Goal: Task Accomplishment & Management: Use online tool/utility

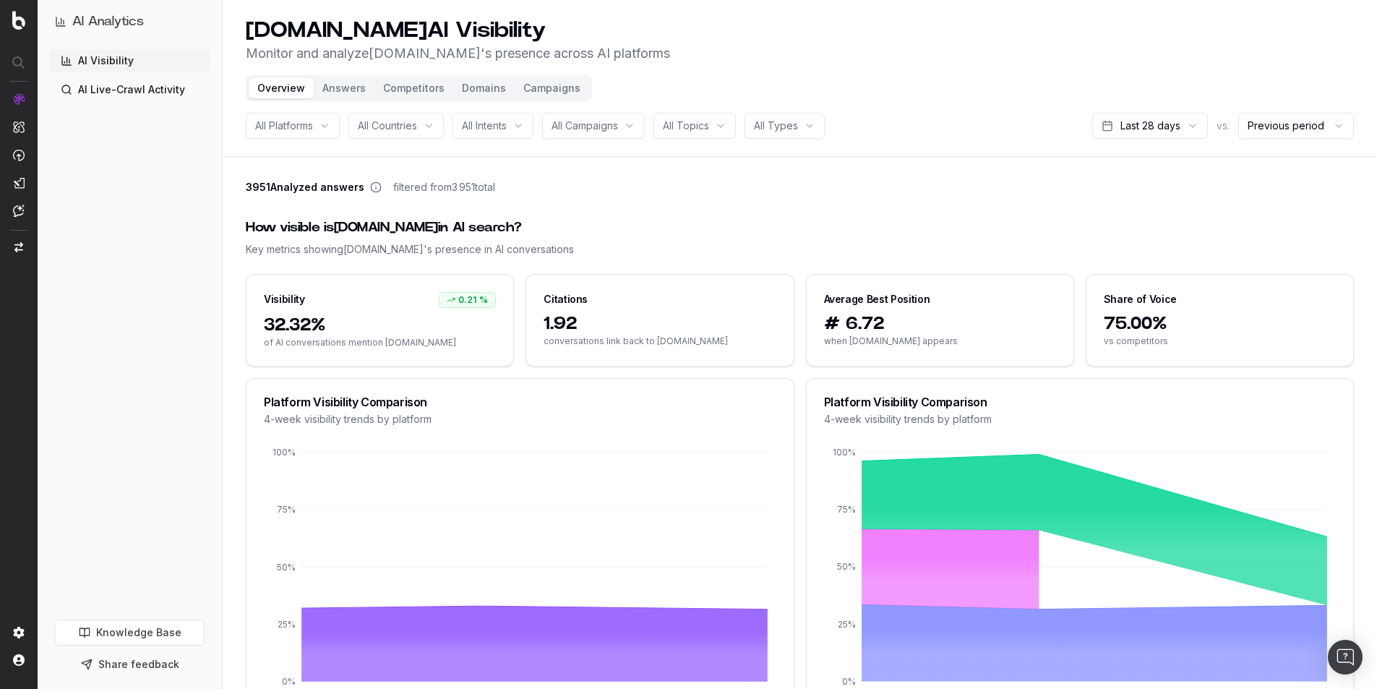
scroll to position [506, 0]
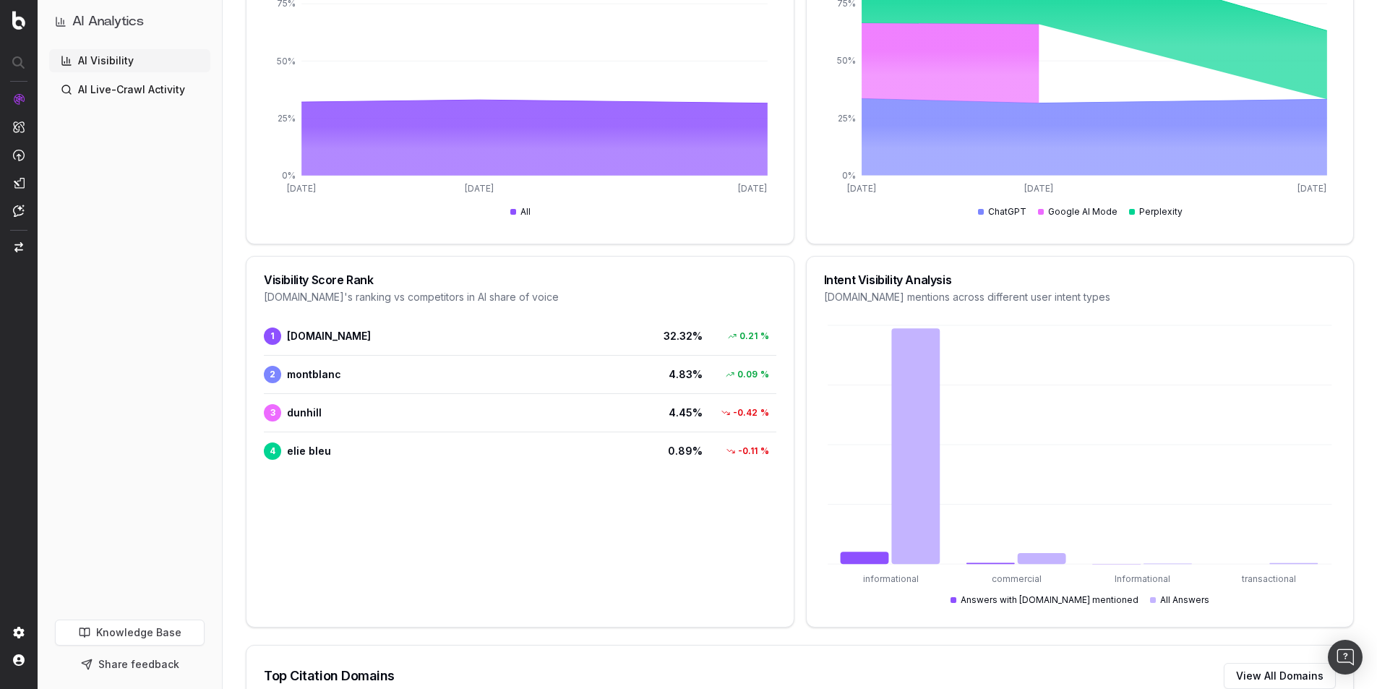
click at [21, 149] on img at bounding box center [19, 155] width 12 height 12
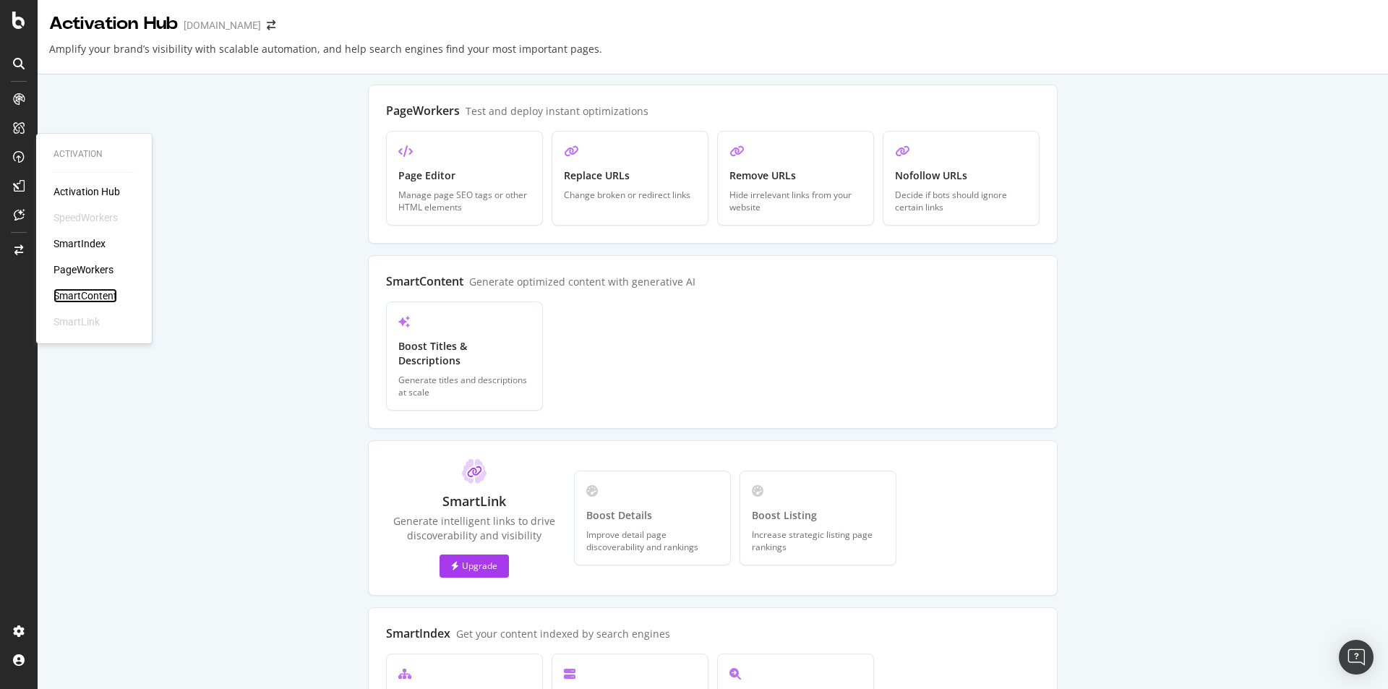
click at [98, 296] on div "SmartContent" at bounding box center [85, 295] width 64 height 14
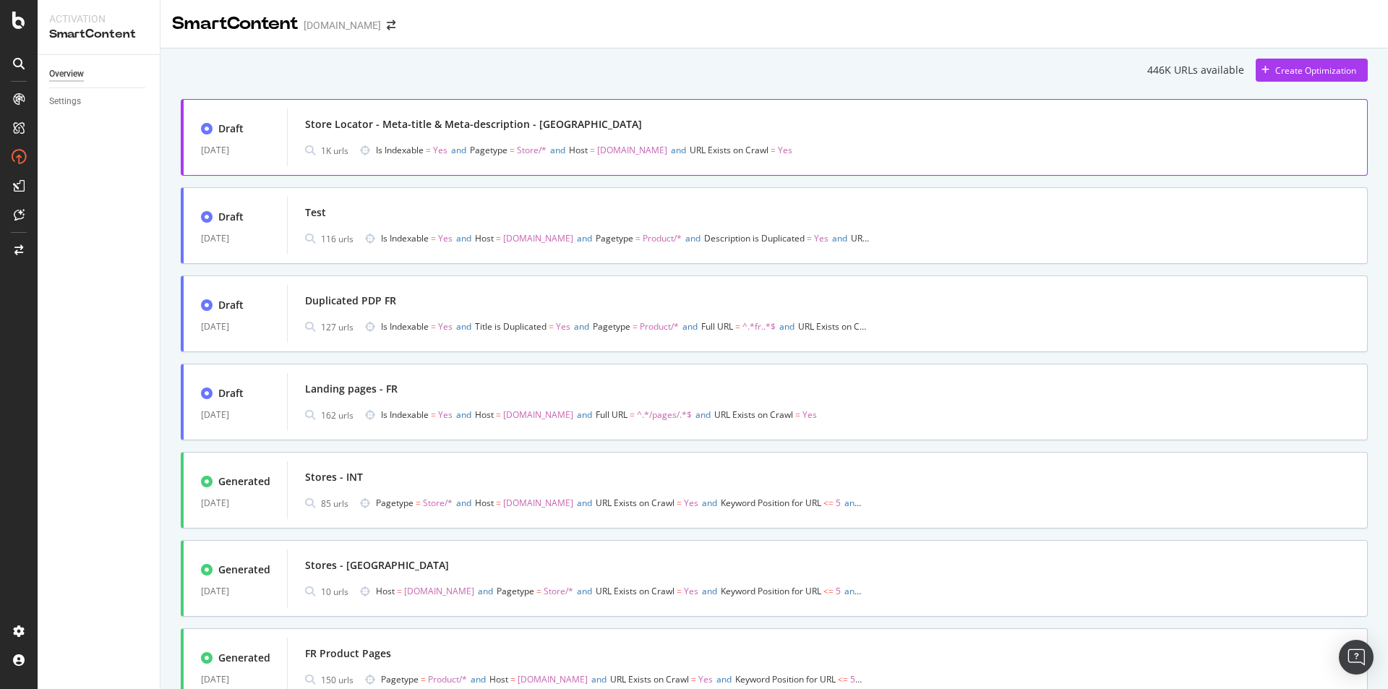
click at [488, 120] on div "Store Locator - Meta-title & Meta-description - UK" at bounding box center [473, 124] width 337 height 14
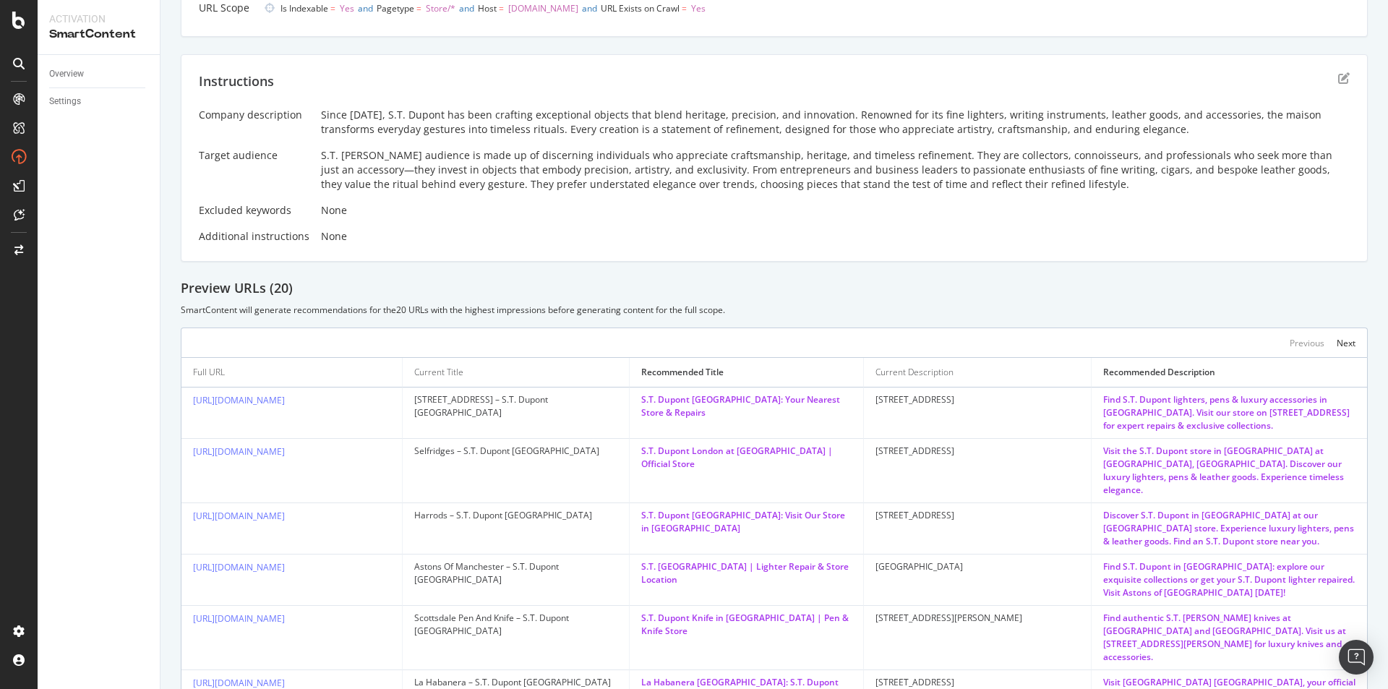
scroll to position [217, 0]
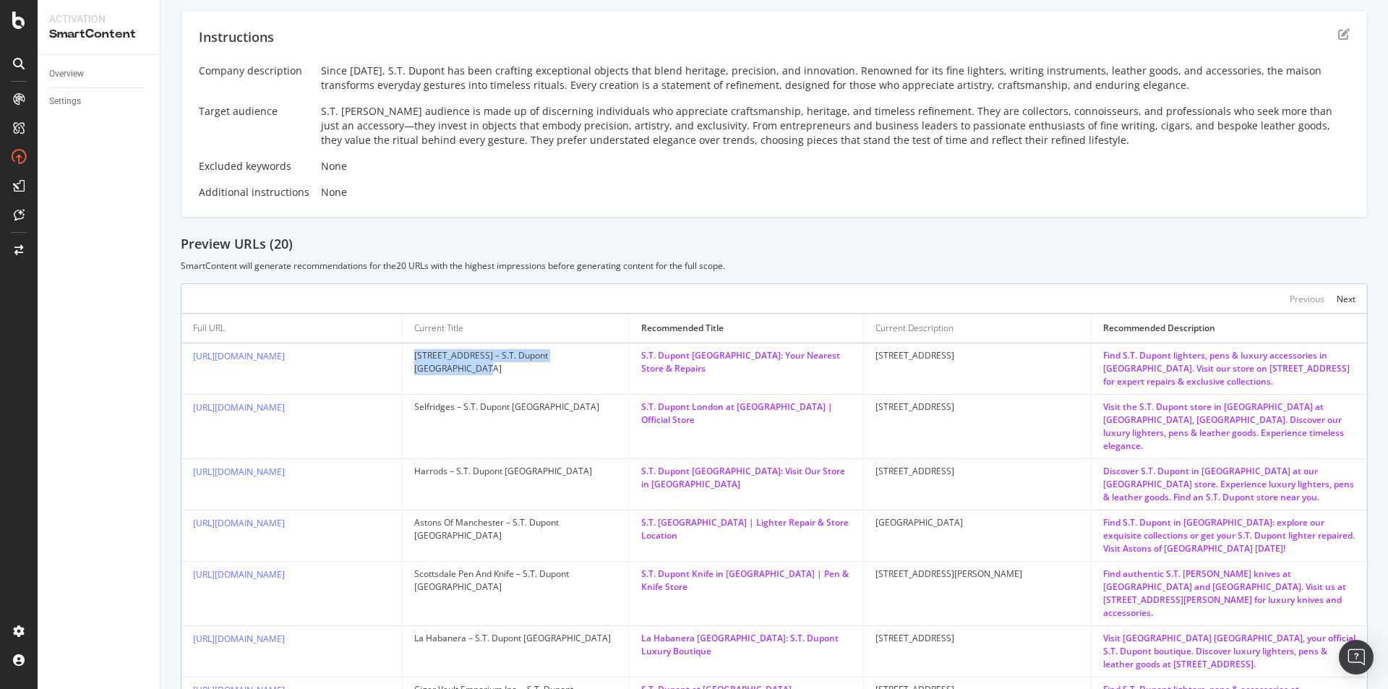
drag, startPoint x: 410, startPoint y: 354, endPoint x: 615, endPoint y: 366, distance: 204.8
click at [615, 366] on td "5 Hertford Street – S.T. Dupont United Kingdom" at bounding box center [516, 368] width 227 height 51
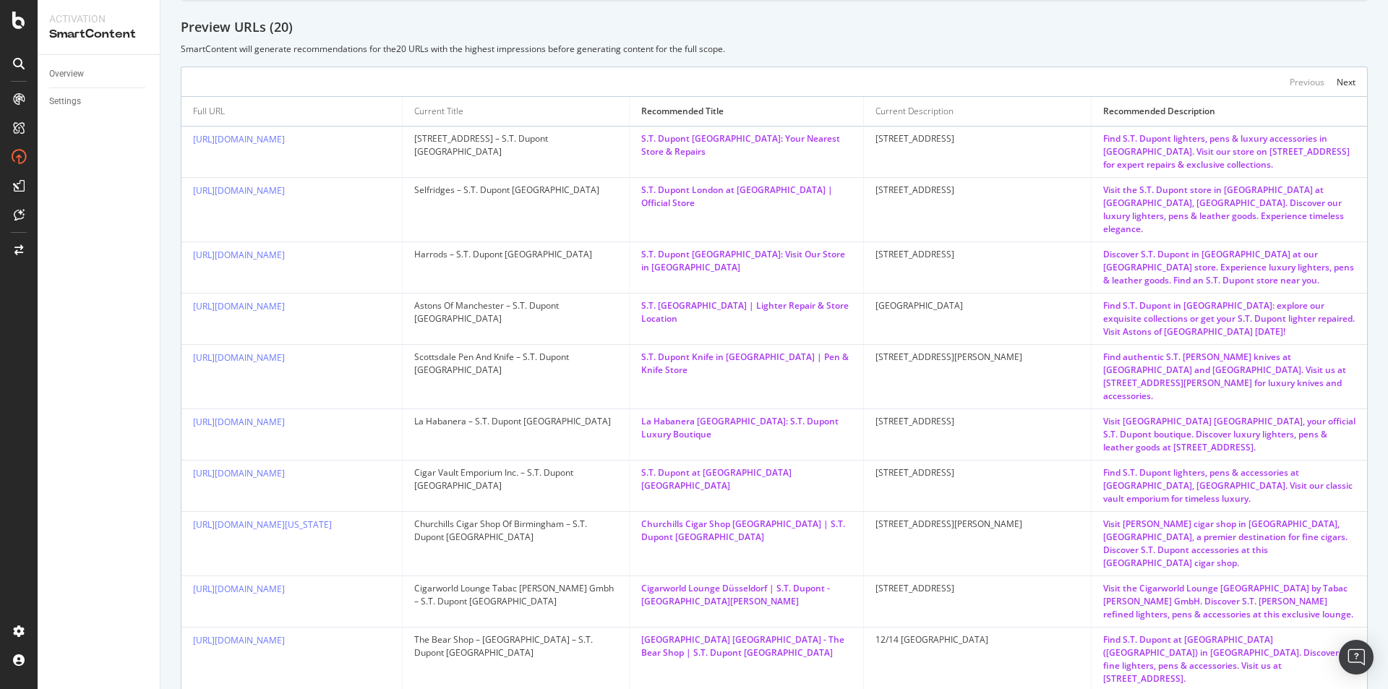
scroll to position [436, 0]
drag, startPoint x: 413, startPoint y: 440, endPoint x: 536, endPoint y: 455, distance: 123.1
click at [536, 458] on td "Cigar Vault Emporium Inc. – S.T. Dupont United Kingdom" at bounding box center [516, 483] width 227 height 51
click at [536, 464] on div "Cigar Vault Emporium Inc. – S.T. Dupont United Kingdom" at bounding box center [515, 477] width 203 height 26
drag, startPoint x: 409, startPoint y: 497, endPoint x: 530, endPoint y: 519, distance: 123.3
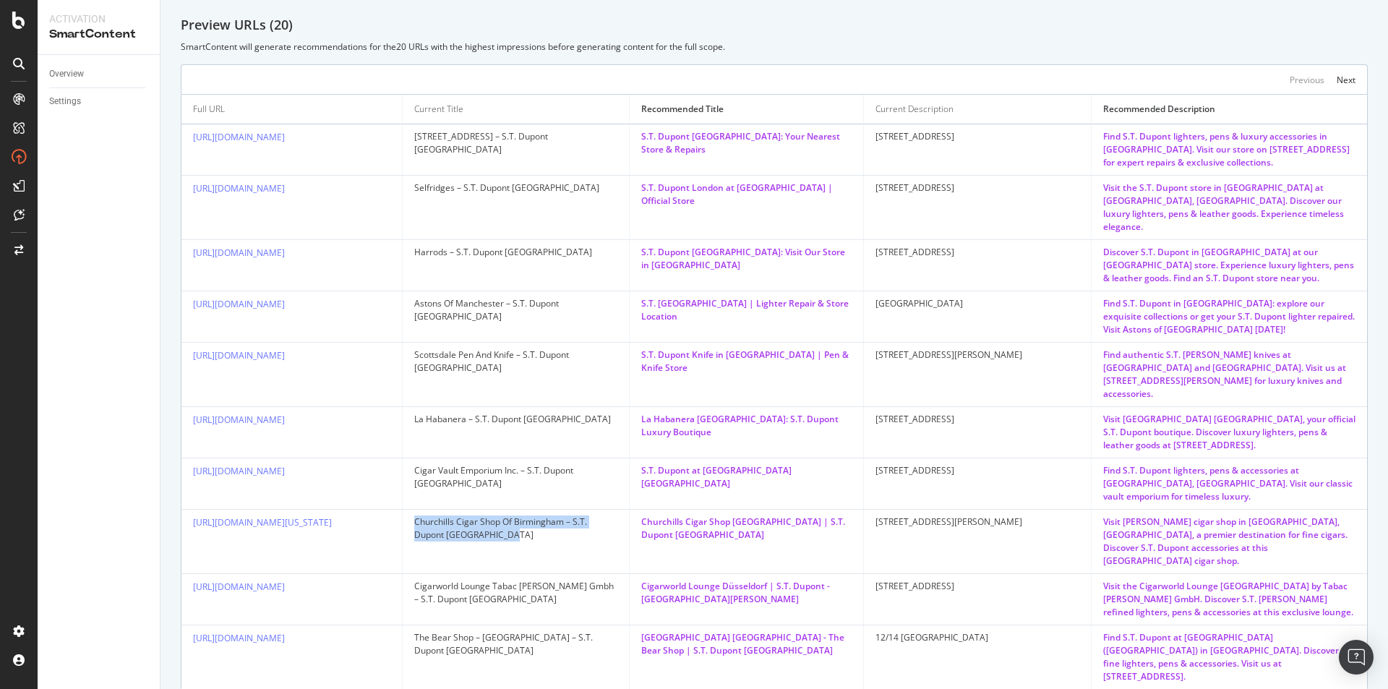
click at [530, 519] on td "Churchills Cigar Shop Of Birmingham – S.T. Dupont United Kingdom" at bounding box center [516, 541] width 227 height 64
drag, startPoint x: 403, startPoint y: 546, endPoint x: 530, endPoint y: 560, distance: 127.3
click at [530, 574] on tr "https://uk.st-dupont.com/pages/stores/0512-dsseldorf-cigarworld-lounge-tabac-be…" at bounding box center [773, 599] width 1185 height 51
click at [530, 580] on div "Cigarworld Lounge Tabac Benden Gmbh – S.T. Dupont United Kingdom" at bounding box center [515, 593] width 203 height 26
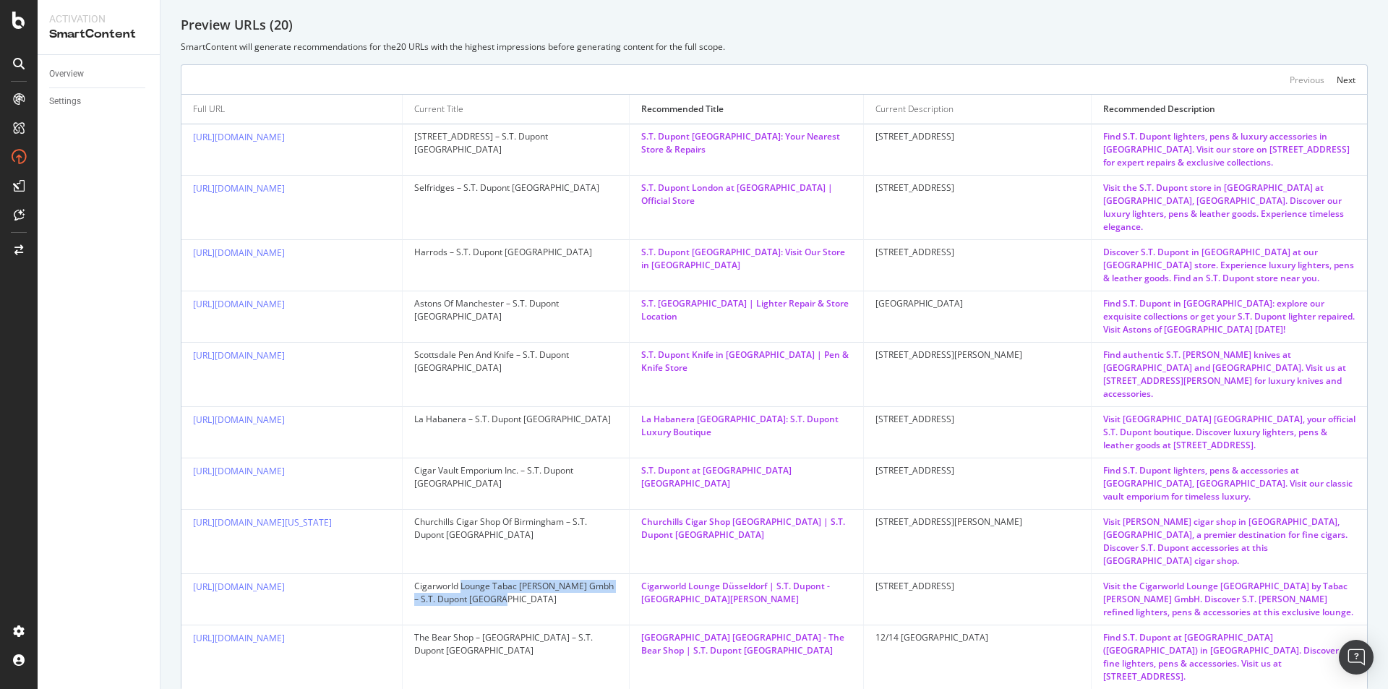
drag, startPoint x: 499, startPoint y: 549, endPoint x: 563, endPoint y: 562, distance: 65.5
click at [563, 580] on div "Cigarworld Lounge Tabac Benden Gmbh – S.T. Dupont United Kingdom" at bounding box center [515, 593] width 203 height 26
drag, startPoint x: 415, startPoint y: 592, endPoint x: 517, endPoint y: 613, distance: 104.0
click at [517, 625] on td "The Bear Shop – Havana House – S.T. Dupont United Kingdom" at bounding box center [516, 657] width 227 height 64
click at [517, 631] on div "The Bear Shop – Havana House – S.T. Dupont United Kingdom" at bounding box center [515, 644] width 203 height 26
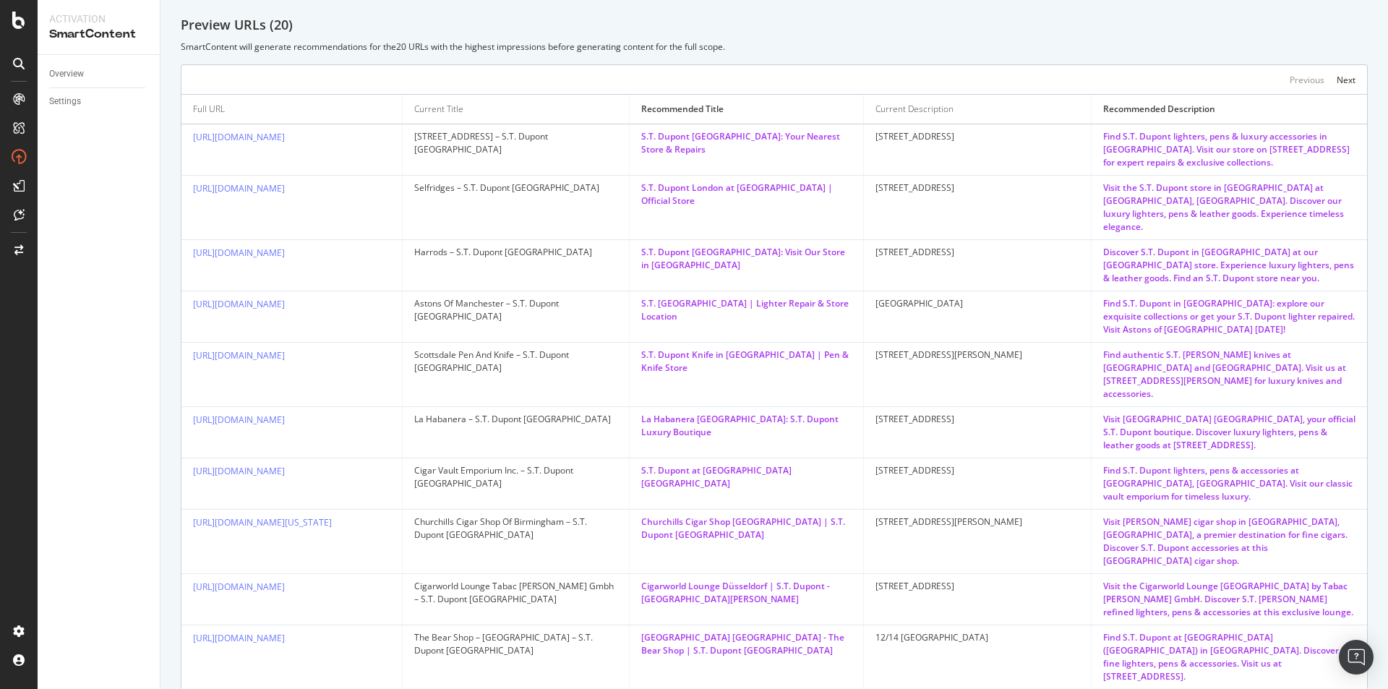
drag, startPoint x: 861, startPoint y: 189, endPoint x: 949, endPoint y: 213, distance: 90.8
click at [945, 212] on td "400 Oxford Street" at bounding box center [977, 208] width 227 height 64
click at [773, 158] on td "S.T. Dupont London: Your Nearest Store & Repairs" at bounding box center [746, 149] width 234 height 51
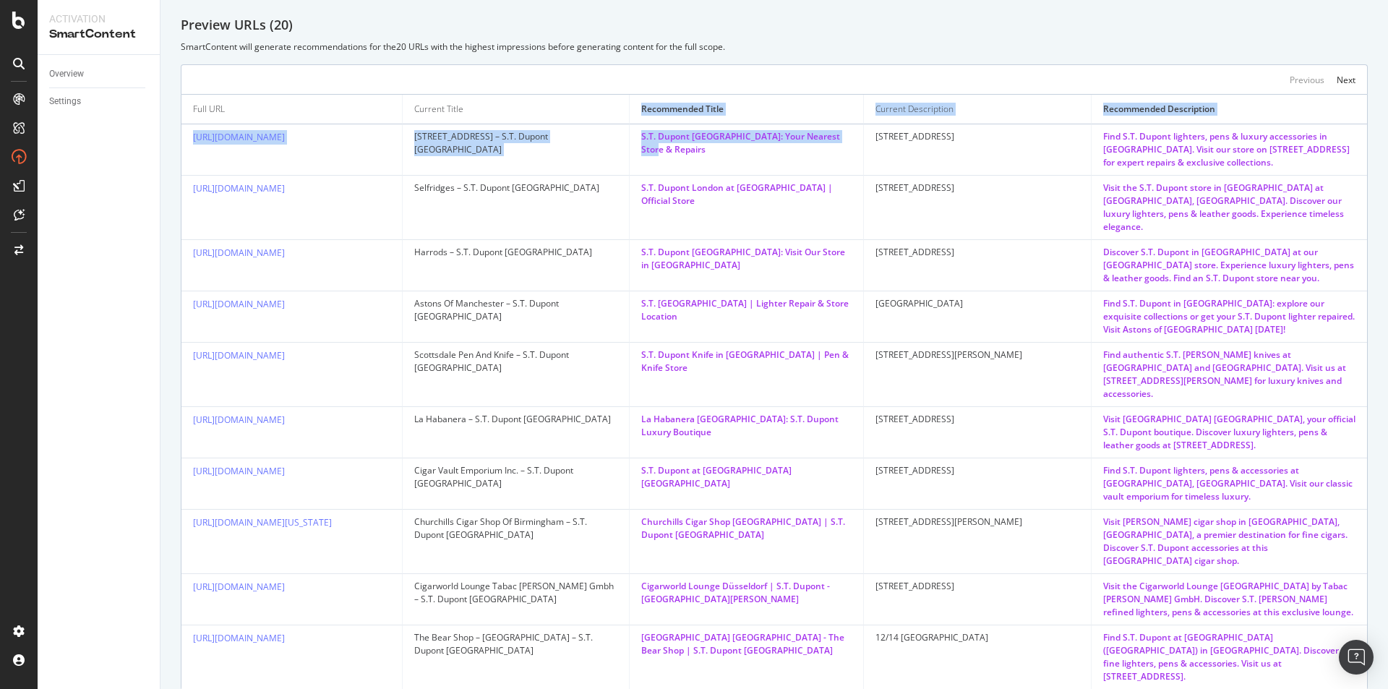
drag, startPoint x: 636, startPoint y: 124, endPoint x: 713, endPoint y: 151, distance: 82.1
click at [713, 151] on table "Full URL Current Title Recommended Title Current Description Recommended Descri…" at bounding box center [773, 392] width 1185 height 595
click at [731, 161] on td "S.T. Dupont London: Your Nearest Store & Repairs" at bounding box center [746, 149] width 234 height 51
drag, startPoint x: 635, startPoint y: 134, endPoint x: 700, endPoint y: 157, distance: 69.0
click at [700, 157] on td "S.T. Dupont London: Your Nearest Store & Repairs" at bounding box center [746, 149] width 234 height 51
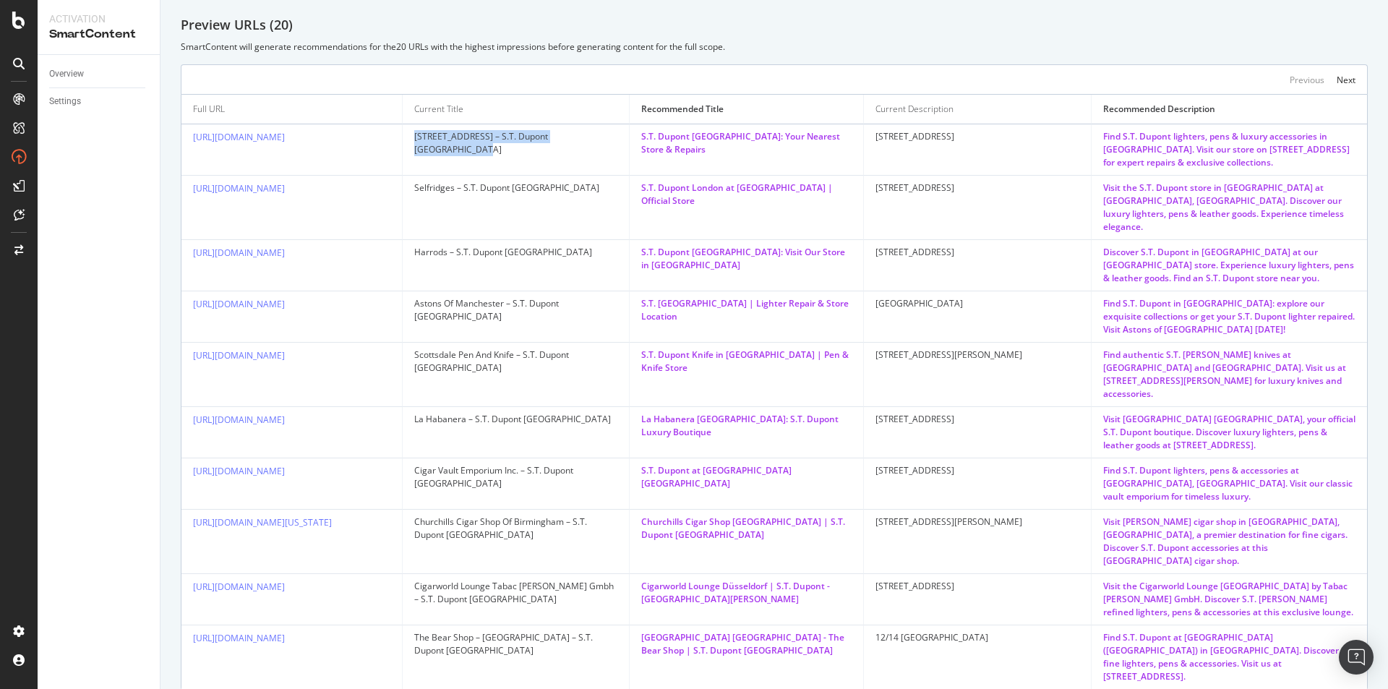
drag, startPoint x: 408, startPoint y: 135, endPoint x: 611, endPoint y: 134, distance: 203.8
click at [611, 134] on td "5 Hertford Street – S.T. Dupont United Kingdom" at bounding box center [516, 149] width 227 height 51
click at [890, 248] on td "87 Bromton Road" at bounding box center [977, 265] width 227 height 51
drag, startPoint x: 639, startPoint y: 137, endPoint x: 690, endPoint y: 155, distance: 54.4
click at [690, 155] on td "S.T. Dupont London: Your Nearest Store & Repairs" at bounding box center [746, 149] width 234 height 51
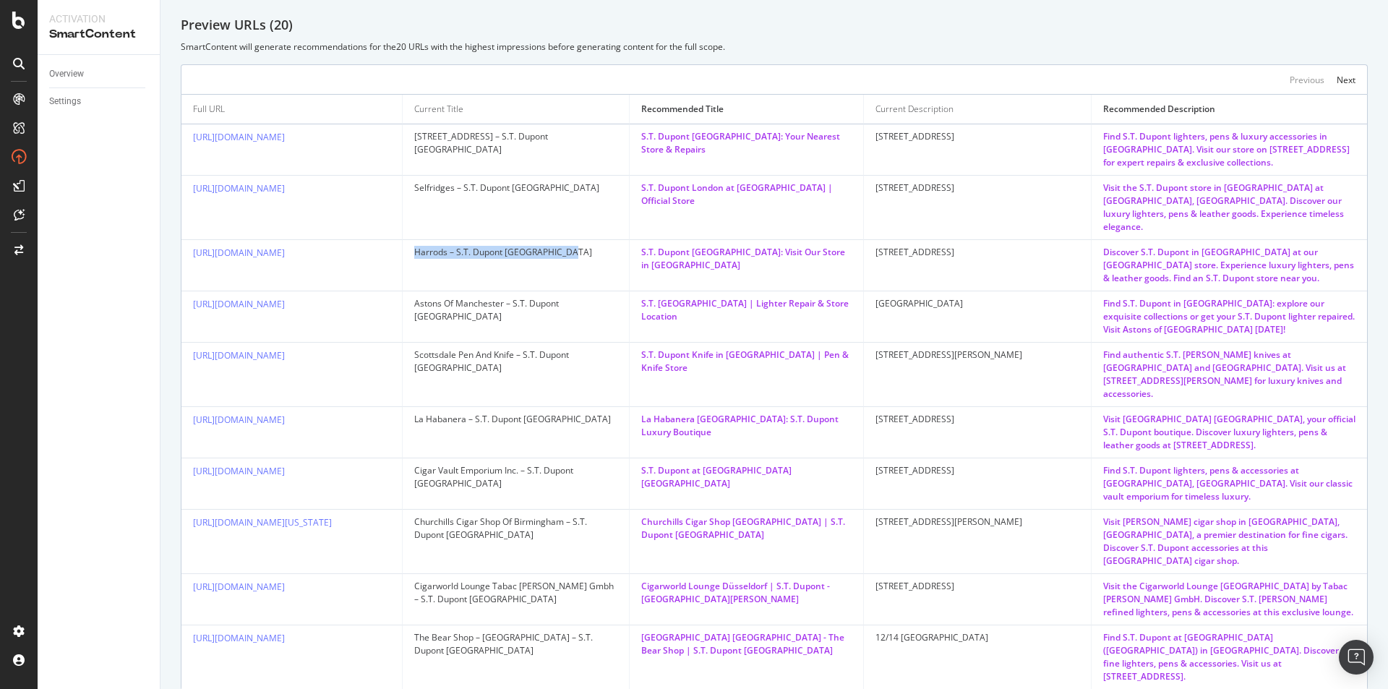
drag, startPoint x: 577, startPoint y: 238, endPoint x: 410, endPoint y: 239, distance: 166.9
click at [410, 240] on td "Harrods – S.T. Dupont United Kingdom" at bounding box center [516, 265] width 227 height 51
click at [416, 243] on td "Harrods – S.T. Dupont United Kingdom" at bounding box center [516, 265] width 227 height 51
drag, startPoint x: 775, startPoint y: 291, endPoint x: 814, endPoint y: 291, distance: 39.0
click at [814, 297] on div "S.T. Dupont Manchester | Lighter Repair & Store Location" at bounding box center [746, 310] width 210 height 26
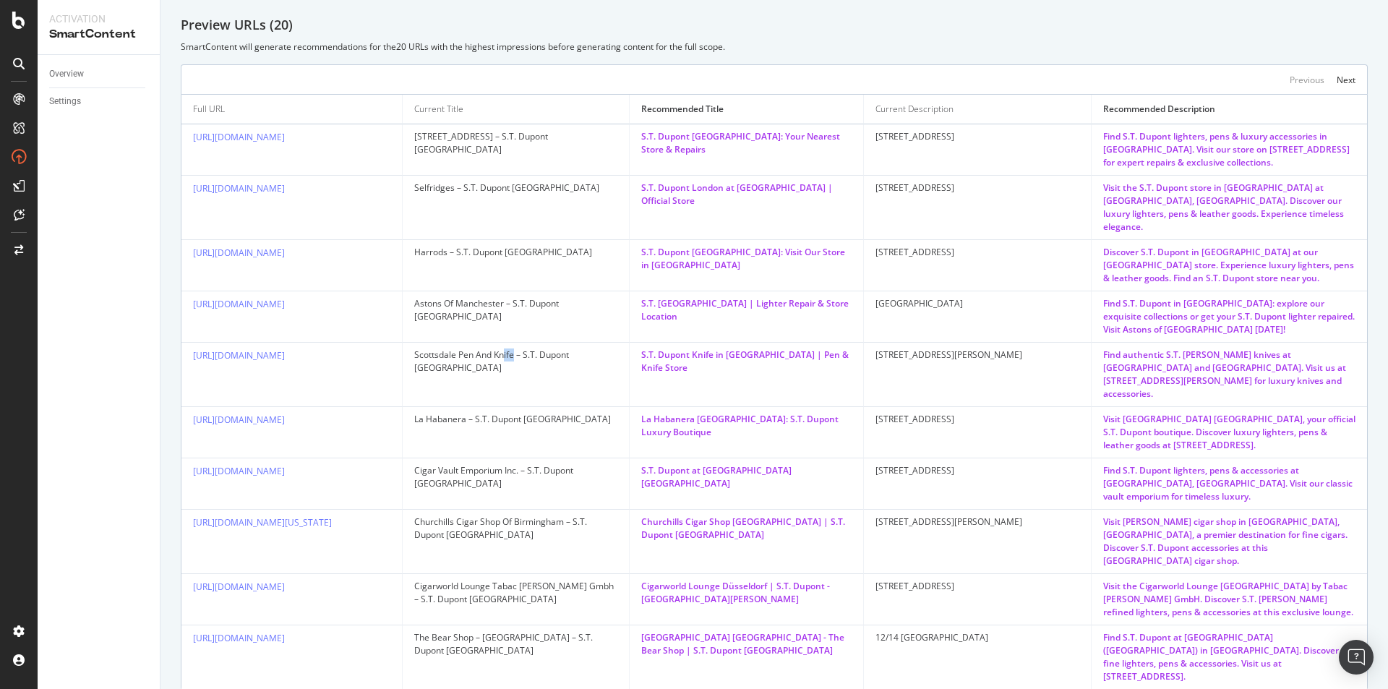
drag, startPoint x: 517, startPoint y: 344, endPoint x: 507, endPoint y: 344, distance: 10.8
click at [507, 348] on div "Scottsdale Pen And Knife – S.T. Dupont United Kingdom" at bounding box center [515, 361] width 203 height 26
click at [414, 343] on td "Scottsdale Pen And Knife – S.T. Dupont United Kingdom" at bounding box center [516, 375] width 227 height 64
drag, startPoint x: 417, startPoint y: 342, endPoint x: 515, endPoint y: 339, distance: 97.6
click at [515, 348] on div "Scottsdale Pen And Knife – S.T. Dupont United Kingdom" at bounding box center [515, 361] width 203 height 26
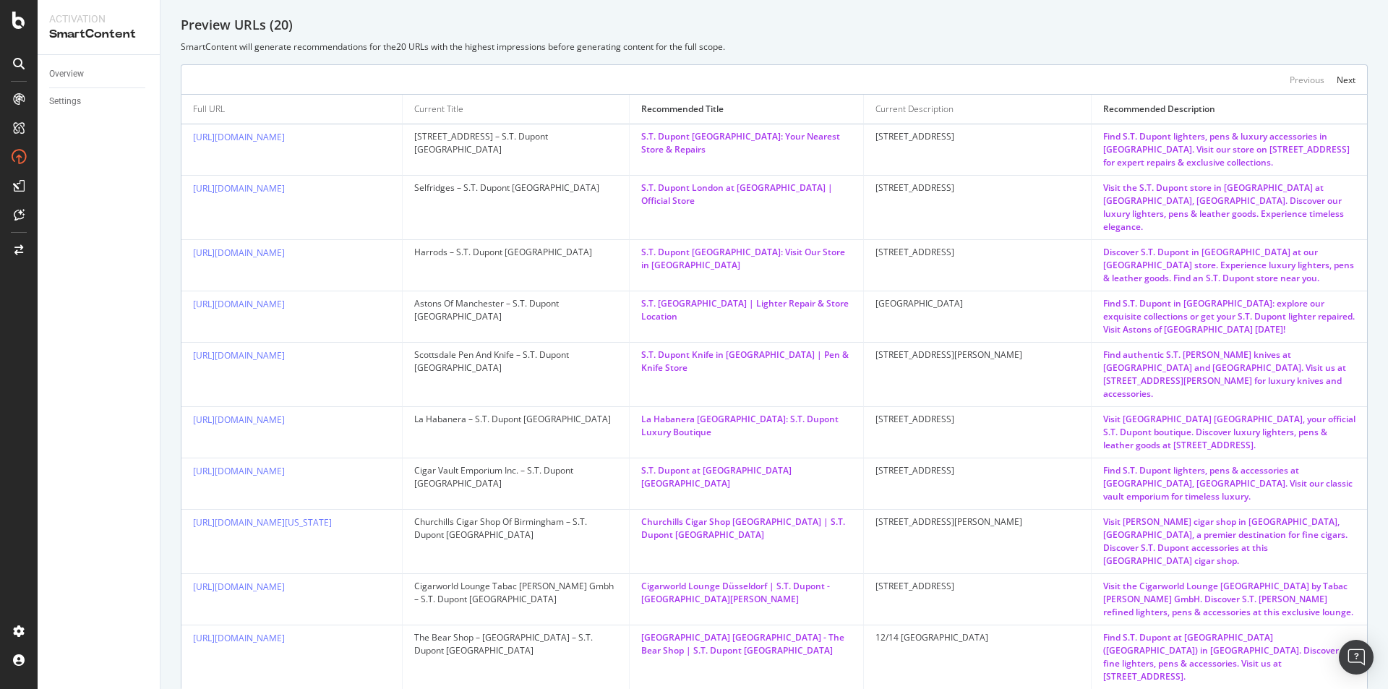
click at [754, 312] on td "S.T. Dupont Manchester | Lighter Repair & Store Location" at bounding box center [746, 316] width 234 height 51
drag, startPoint x: 632, startPoint y: 387, endPoint x: 689, endPoint y: 409, distance: 61.7
click at [689, 409] on td "La Habanera Dijon: S.T. Dupont Luxury Boutique" at bounding box center [746, 432] width 234 height 51
click at [689, 413] on div "La Habanera Dijon: S.T. Dupont Luxury Boutique" at bounding box center [746, 426] width 210 height 26
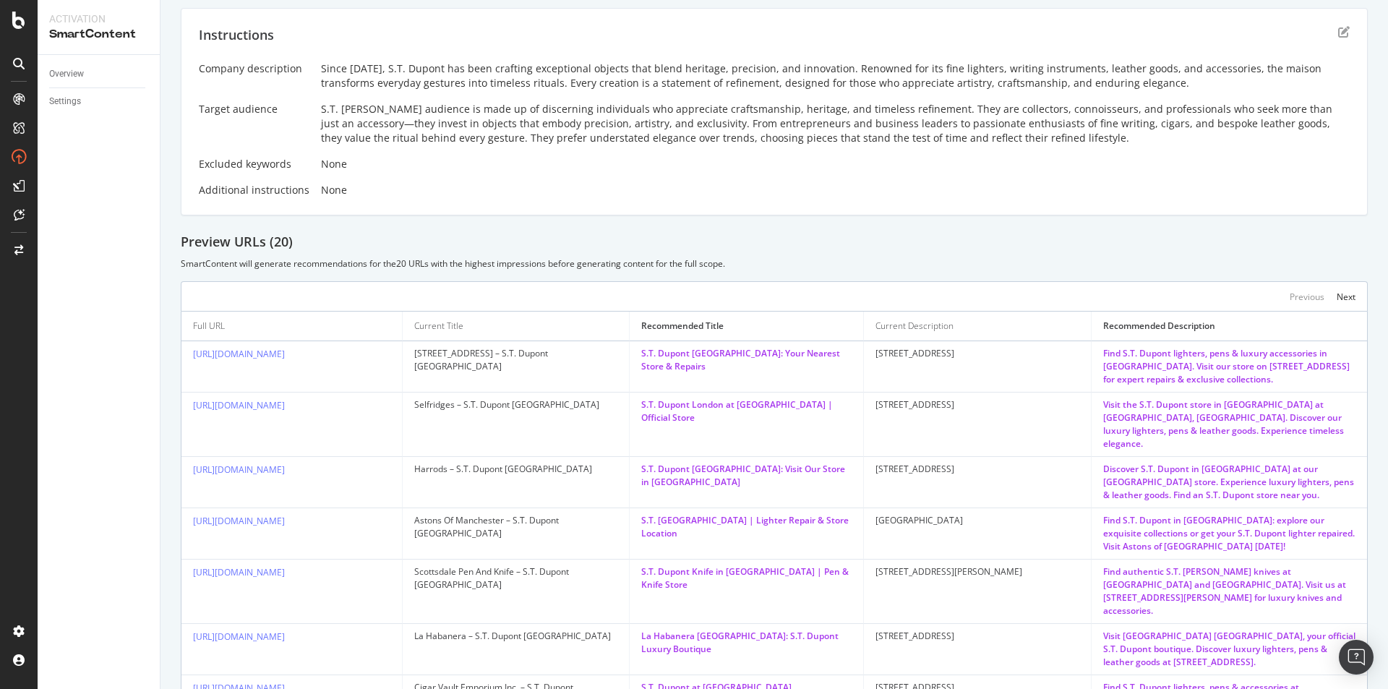
scroll to position [74, 0]
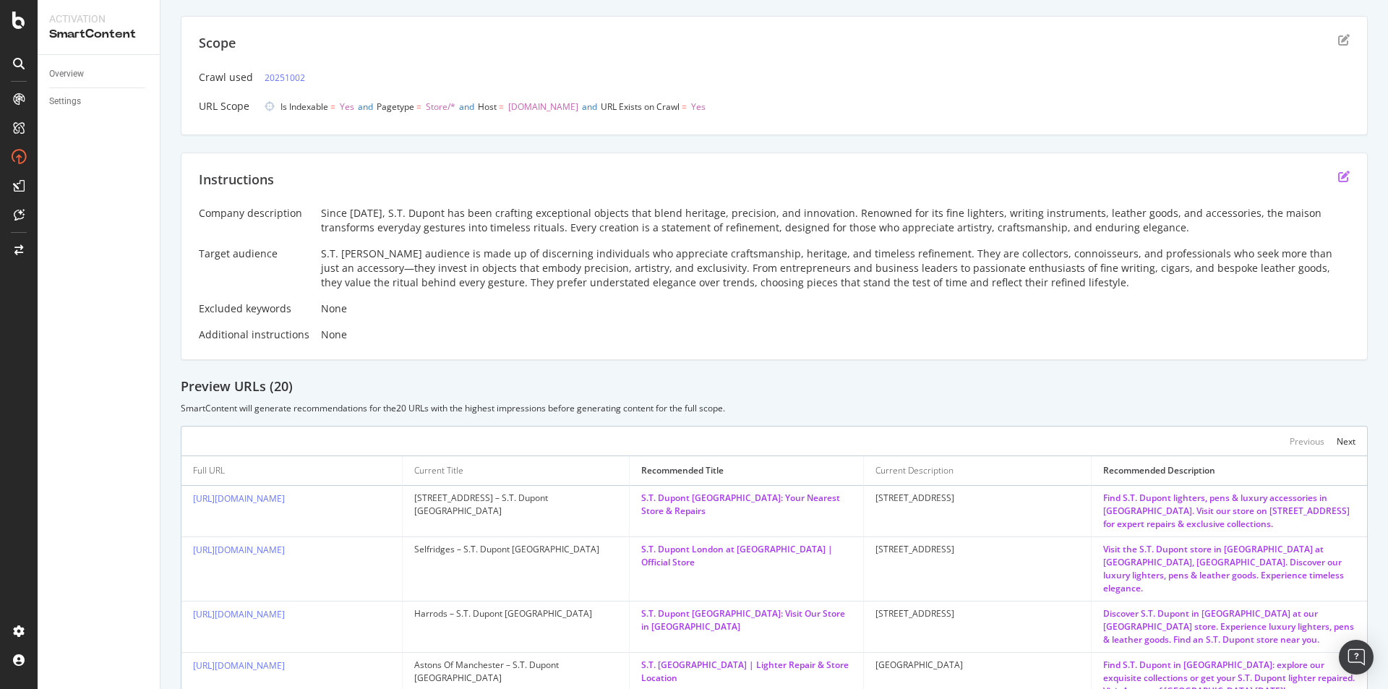
click at [1338, 180] on icon "edit" at bounding box center [1344, 177] width 12 height 12
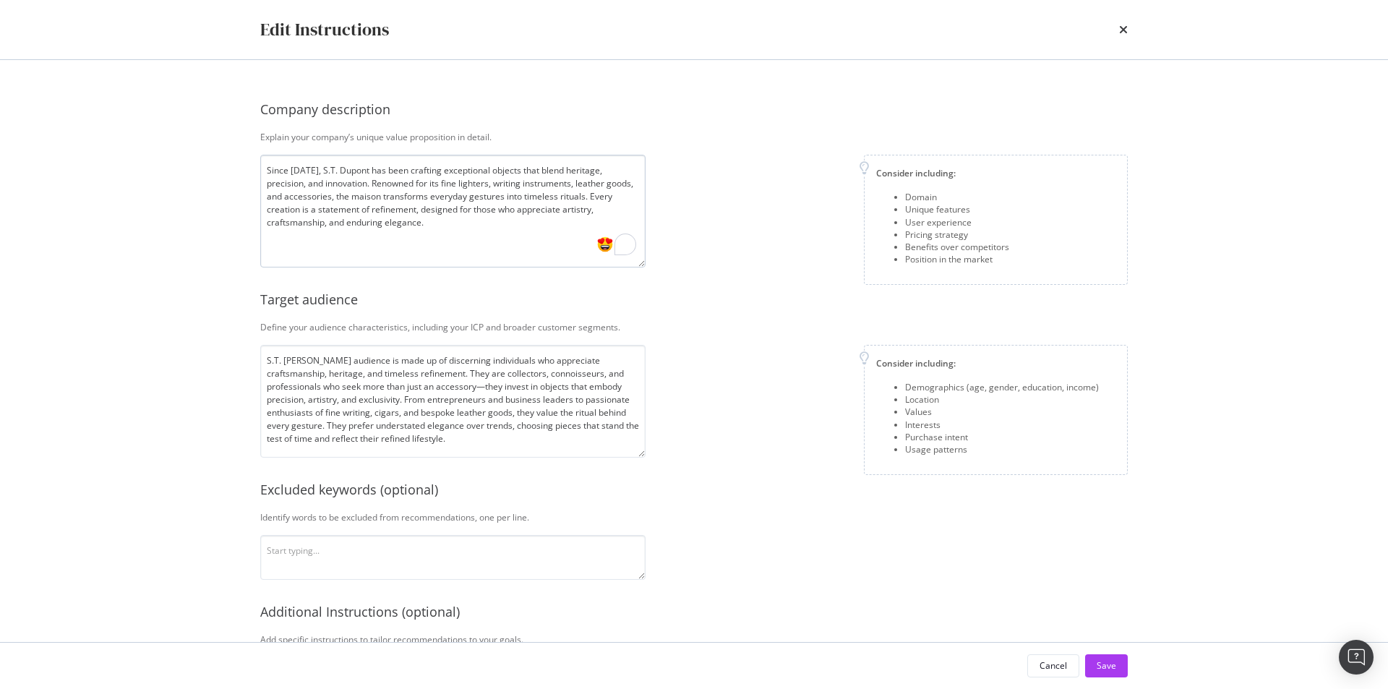
click at [511, 168] on textarea "Since 1872, S.T. Dupont has been crafting exceptional objects that blend herita…" at bounding box center [452, 211] width 385 height 113
click at [513, 168] on textarea "Since 1872, S.T. Dupont has been crafting exceptional objects that blend herita…" at bounding box center [452, 211] width 385 height 113
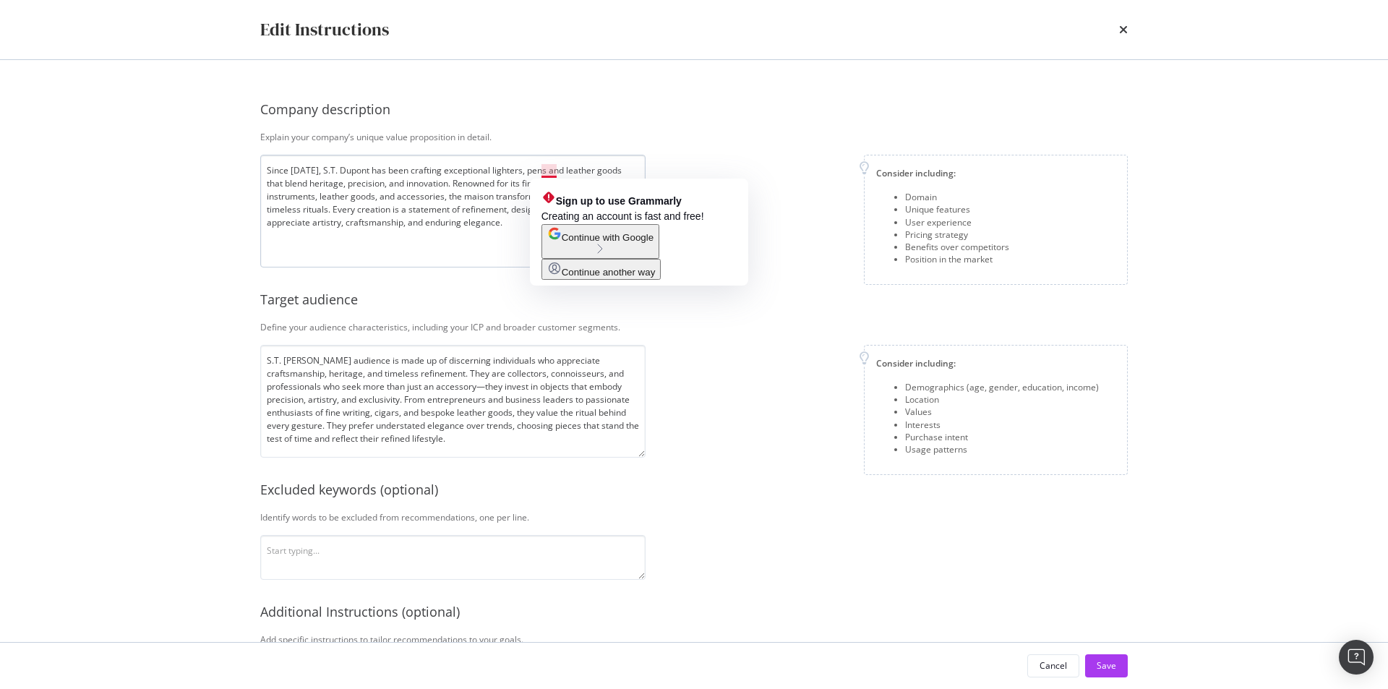
click at [548, 172] on textarea "Since 1872, S.T. Dupont has been crafting exceptional lighters, pens and leathe…" at bounding box center [452, 211] width 385 height 113
click at [543, 147] on div "Company description Explain your company’s unique value proposition in detail. …" at bounding box center [693, 429] width 867 height 680
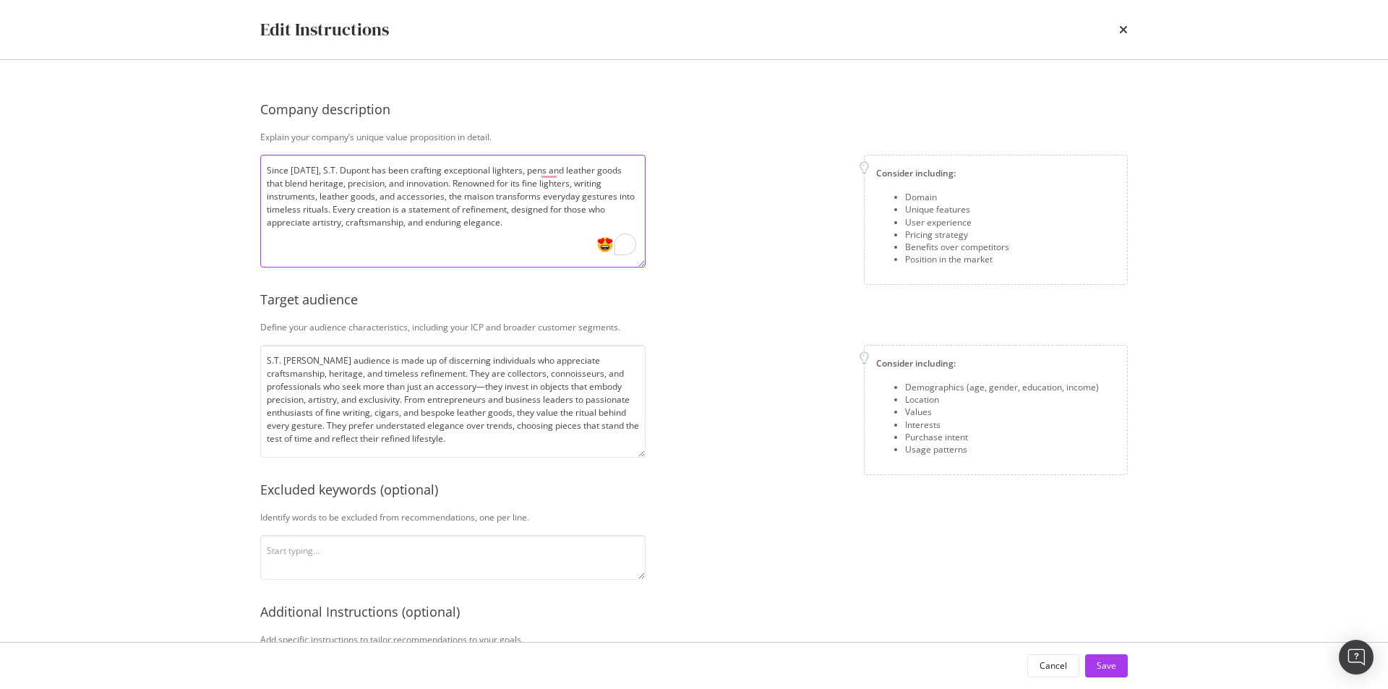
click at [535, 171] on textarea "Since 1872, S.T. Dupont has been crafting exceptional lighters, pens and leathe…" at bounding box center [452, 211] width 385 height 113
click at [538, 169] on textarea "Since 1872, S.T. Dupont has been crafting exceptional lighters, pens and leathe…" at bounding box center [452, 211] width 385 height 113
click at [507, 202] on textarea "Since 1872, S.T. Dupont has been crafting exceptional lighters, pens, and leath…" at bounding box center [452, 211] width 385 height 113
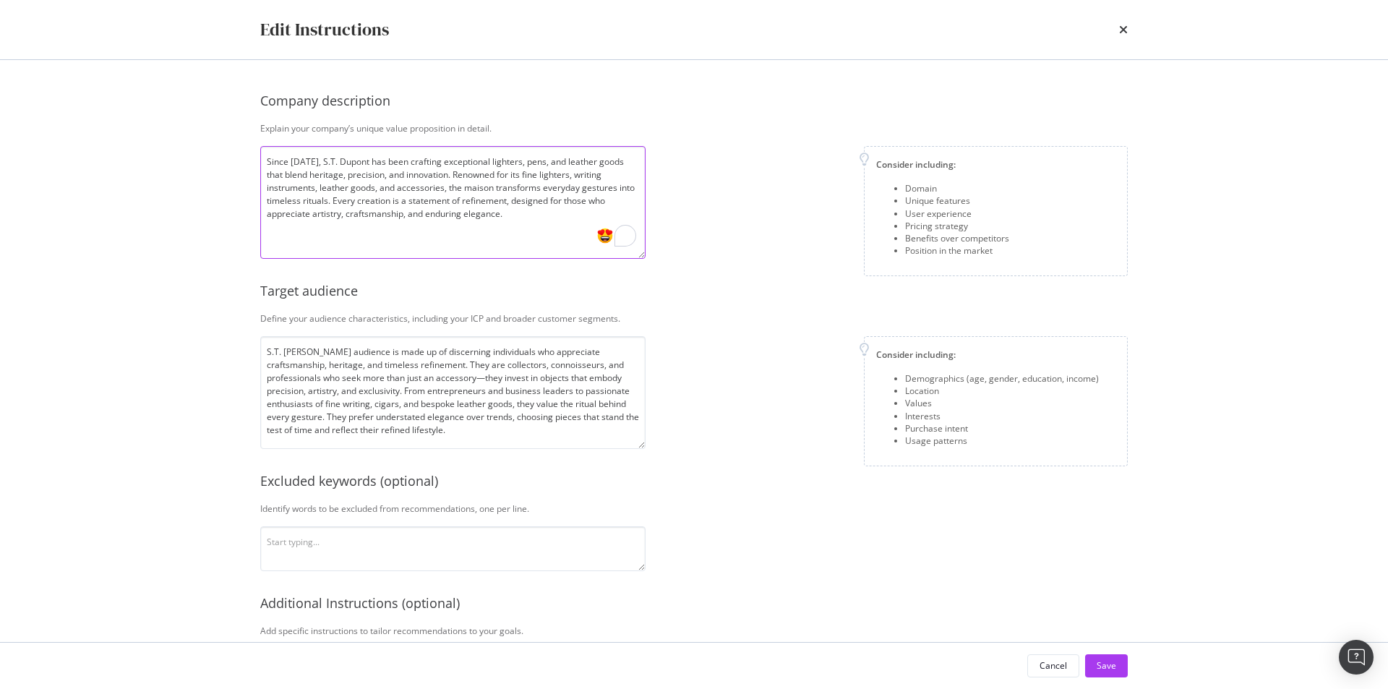
scroll to position [0, 0]
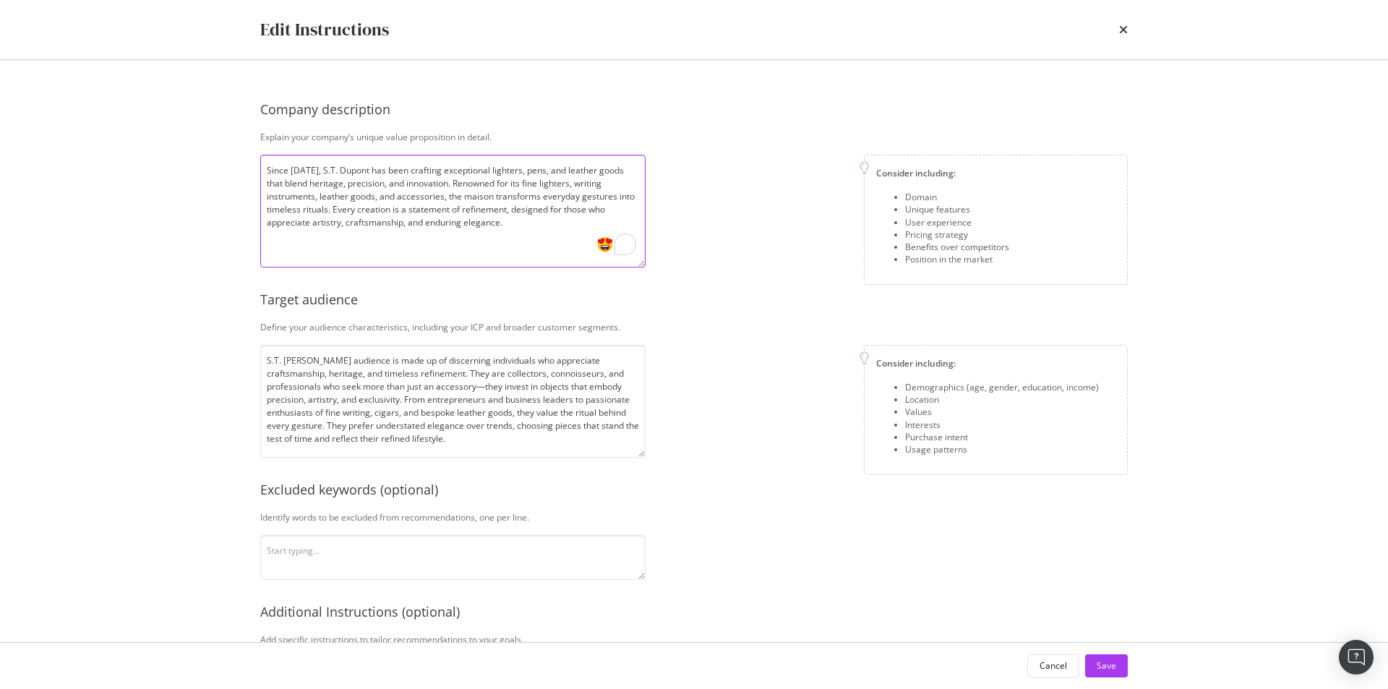
drag, startPoint x: 445, startPoint y: 169, endPoint x: 439, endPoint y: 179, distance: 11.4
click at [439, 179] on textarea "Since 1872, S.T. Dupont has been crafting exceptional lighters, pens, and leath…" at bounding box center [452, 211] width 385 height 113
click at [443, 182] on textarea "Since 1872, S.T. Dupont has been crafting exceptional lighters, pens, and leath…" at bounding box center [452, 211] width 385 height 113
drag, startPoint x: 439, startPoint y: 185, endPoint x: 614, endPoint y: 212, distance: 177.0
click at [614, 212] on textarea "Since 1872, S.T. Dupont has been crafting exceptional lighters, pens, and leath…" at bounding box center [452, 211] width 385 height 113
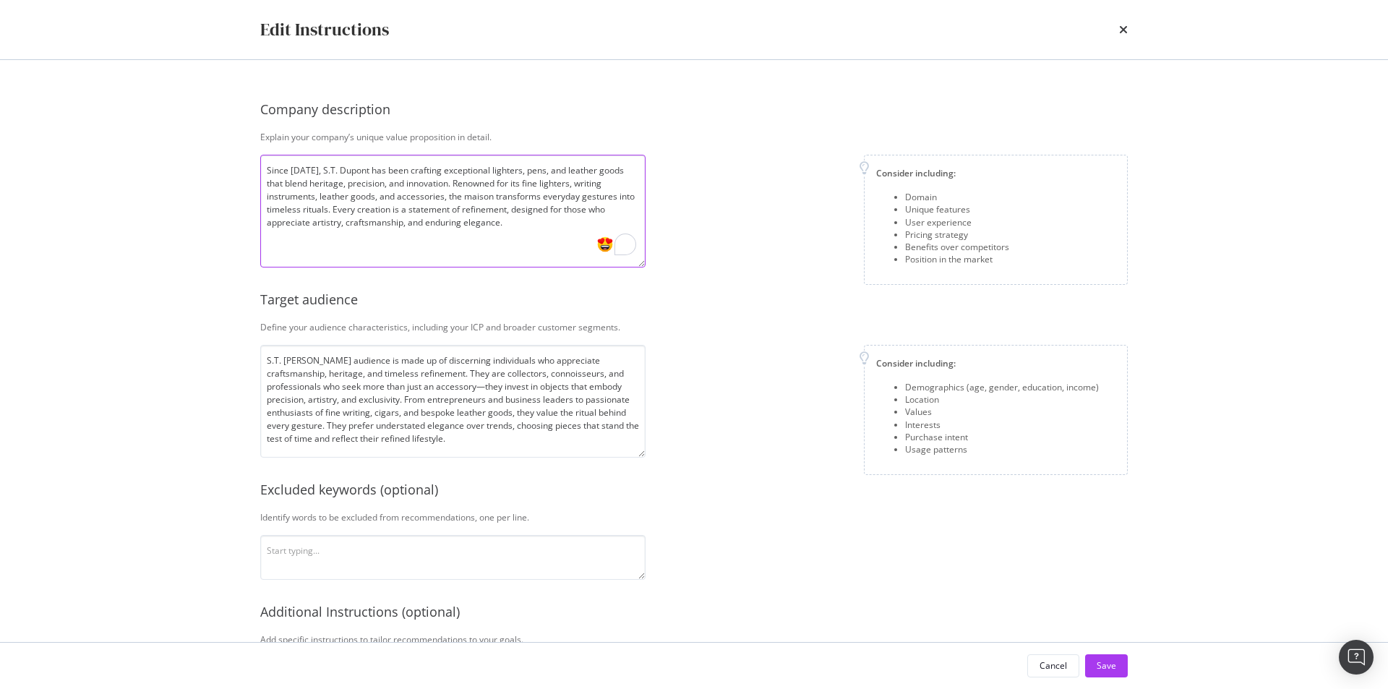
click at [475, 220] on textarea "Since 1872, S.T. Dupont has been crafting exceptional lighters, pens, and leath…" at bounding box center [452, 211] width 385 height 113
drag, startPoint x: 616, startPoint y: 172, endPoint x: 484, endPoint y: 169, distance: 131.6
click at [484, 169] on textarea "Since 1872, S.T. Dupont has been crafting exceptional lighters, pens, and leath…" at bounding box center [452, 211] width 385 height 113
drag, startPoint x: 344, startPoint y: 197, endPoint x: 538, endPoint y: 220, distance: 195.9
click at [538, 220] on textarea "Since 1872, S.T. Dupont has been crafting exceptional products that blend herit…" at bounding box center [452, 211] width 385 height 113
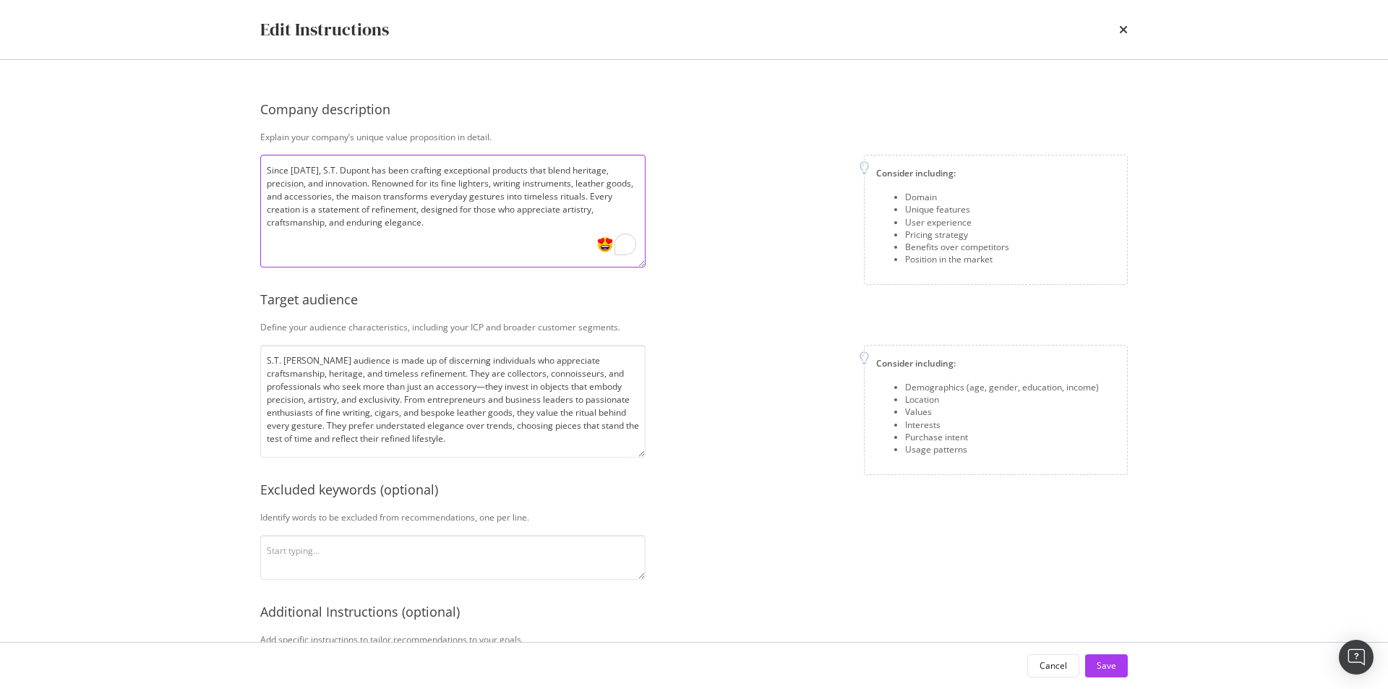
click at [538, 220] on textarea "Since 1872, S.T. Dupont has been crafting exceptional products that blend herit…" at bounding box center [452, 211] width 385 height 113
drag, startPoint x: 270, startPoint y: 211, endPoint x: 622, endPoint y: 220, distance: 352.1
click at [622, 220] on textarea "Since 1872, S.T. Dupont has been crafting exceptional products that blend herit…" at bounding box center [452, 211] width 385 height 113
click at [476, 220] on textarea "Since 1872, S.T. Dupont has been crafting exceptional products that blend herit…" at bounding box center [452, 211] width 385 height 113
drag, startPoint x: 331, startPoint y: 223, endPoint x: 491, endPoint y: 231, distance: 160.6
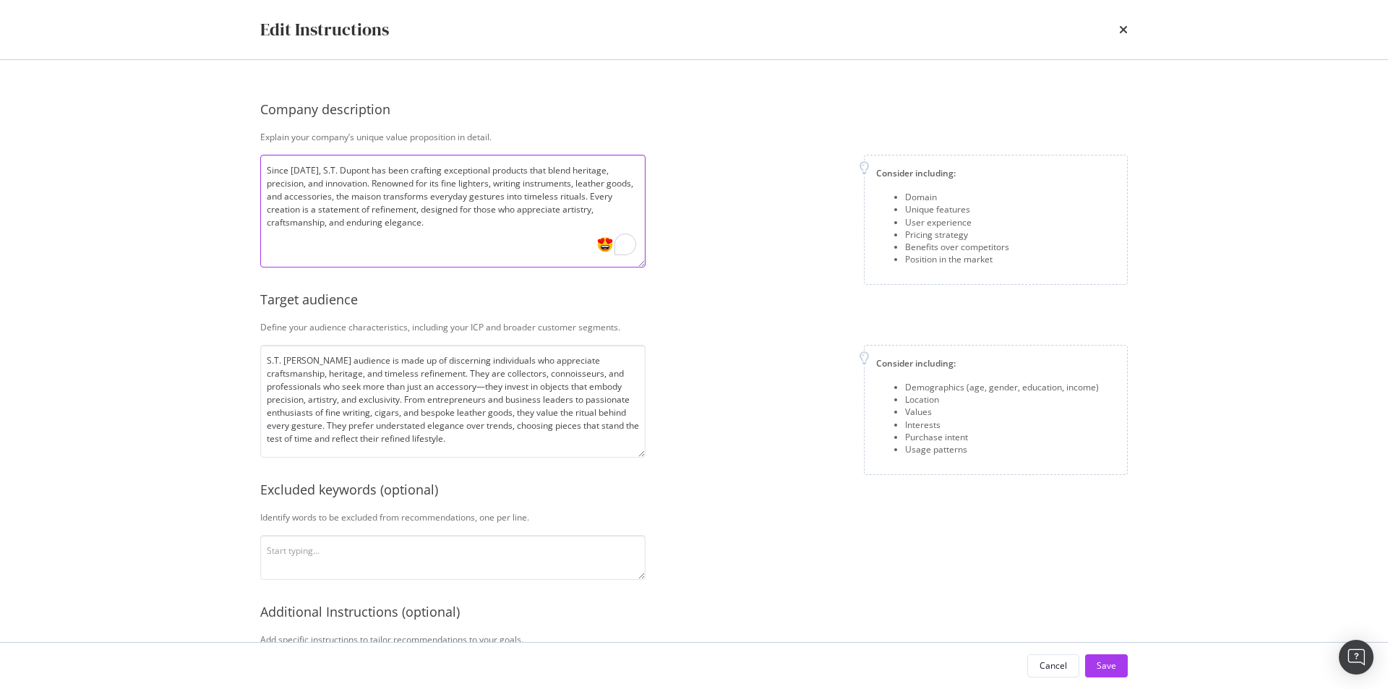
click at [491, 231] on textarea "Since 1872, S.T. Dupont has been crafting exceptional products that blend herit…" at bounding box center [452, 211] width 385 height 113
type textarea "Since 1872, S.T. Dupont has been crafting exceptional products that blend herit…"
drag, startPoint x: 296, startPoint y: 192, endPoint x: 617, endPoint y: 207, distance: 321.2
click at [617, 207] on textarea "Since 1872, S.T. Dupont has been crafting exceptional products that blend herit…" at bounding box center [452, 211] width 385 height 113
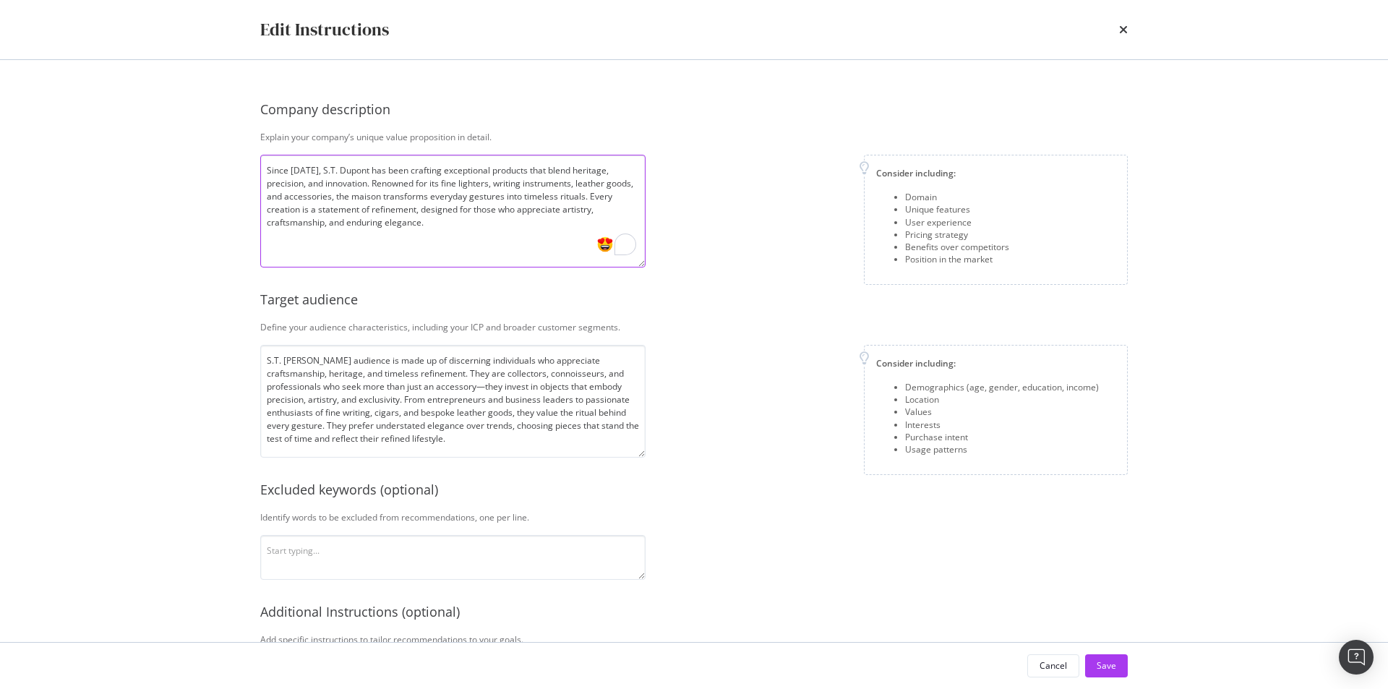
click at [604, 203] on textarea "Since 1872, S.T. Dupont has been crafting exceptional products that blend herit…" at bounding box center [452, 211] width 385 height 113
drag, startPoint x: 483, startPoint y: 192, endPoint x: 582, endPoint y: 192, distance: 98.3
click at [582, 192] on textarea "Since 1872, S.T. Dupont has been crafting exceptional products that blend herit…" at bounding box center [452, 211] width 385 height 113
drag, startPoint x: 269, startPoint y: 194, endPoint x: 593, endPoint y: 197, distance: 323.8
click at [593, 197] on textarea "Since 1872, S.T. Dupont has been crafting exceptional products that blend herit…" at bounding box center [452, 211] width 385 height 113
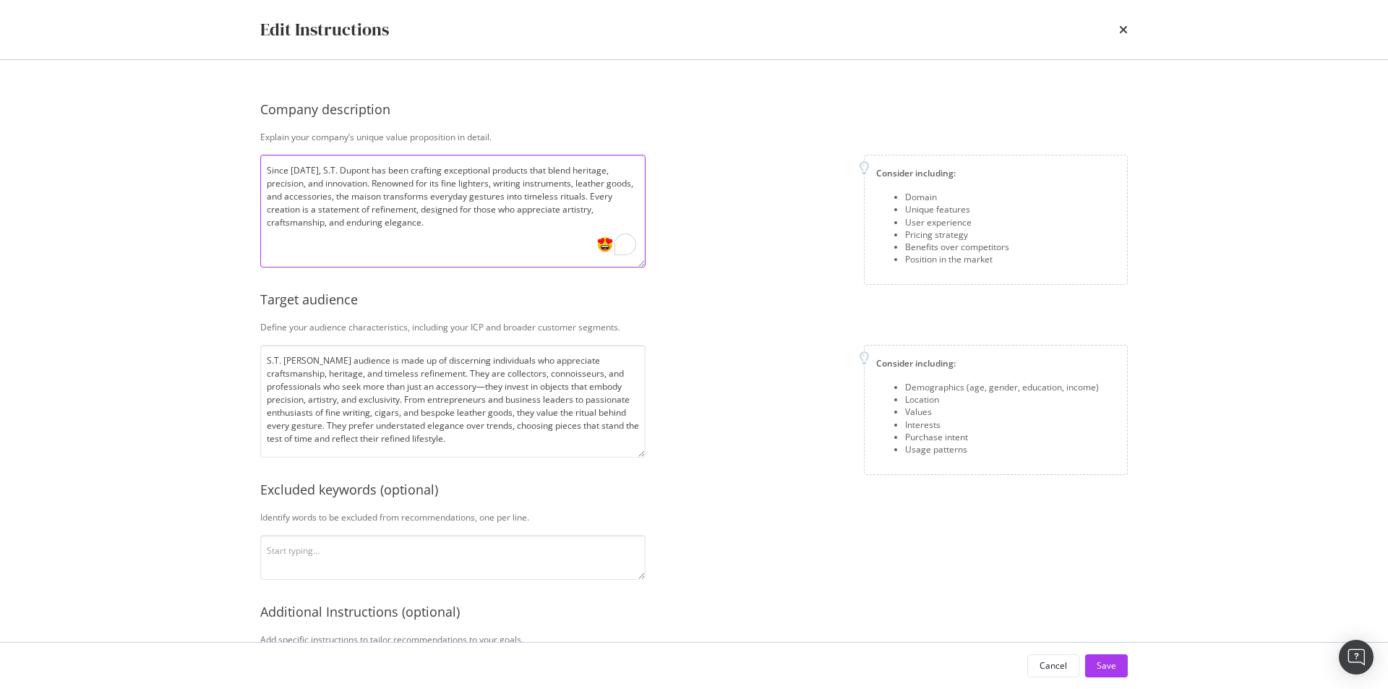
click at [594, 197] on textarea "Since 1872, S.T. Dupont has been crafting exceptional products that blend herit…" at bounding box center [452, 211] width 385 height 113
drag, startPoint x: 585, startPoint y: 194, endPoint x: 436, endPoint y: 222, distance: 150.7
click at [436, 222] on textarea "Since 1872, S.T. Dupont has been crafting exceptional products that blend herit…" at bounding box center [452, 211] width 385 height 113
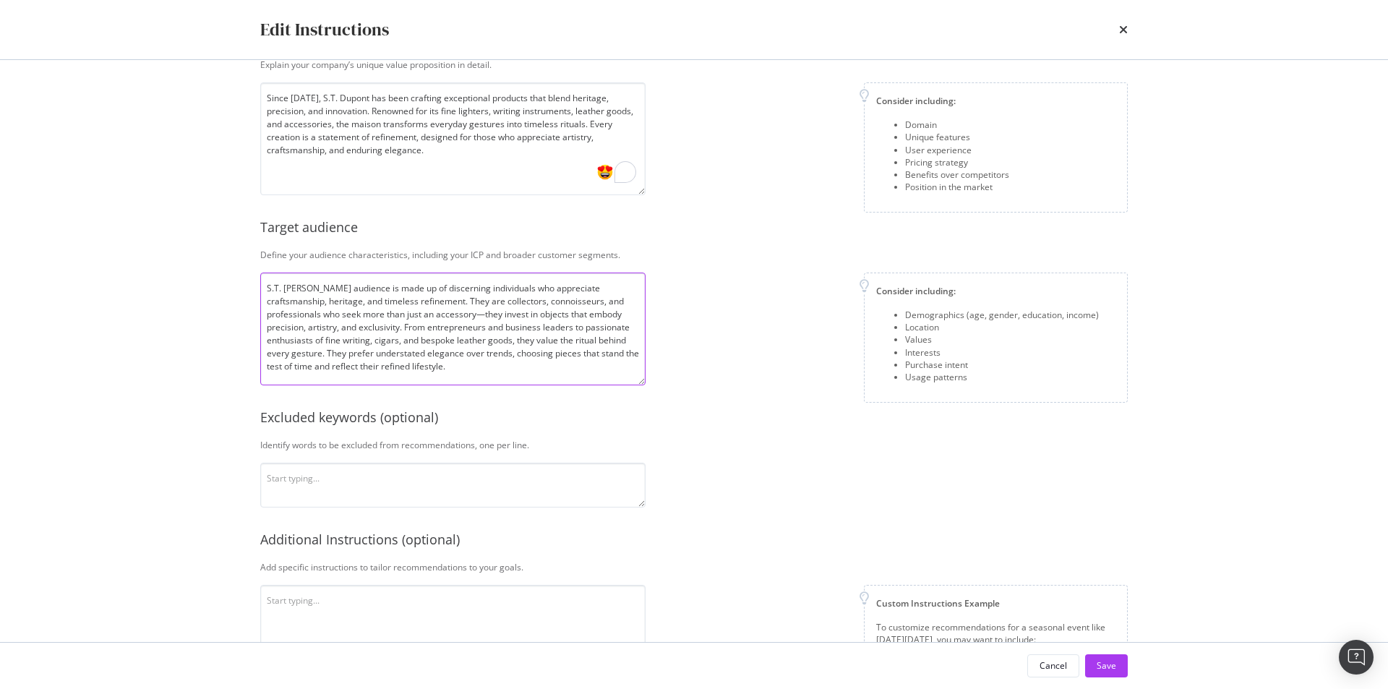
scroll to position [72, 0]
drag, startPoint x: 263, startPoint y: 285, endPoint x: 623, endPoint y: 371, distance: 369.9
click at [623, 371] on div "S.T. Dupont's audience is made up of discerning individuals who appreciate craf…" at bounding box center [452, 328] width 385 height 113
click at [577, 377] on textarea "S.T. Dupont's audience is made up of discerning individuals who appreciate craf…" at bounding box center [452, 328] width 385 height 113
drag, startPoint x: 443, startPoint y: 353, endPoint x: 494, endPoint y: 357, distance: 51.4
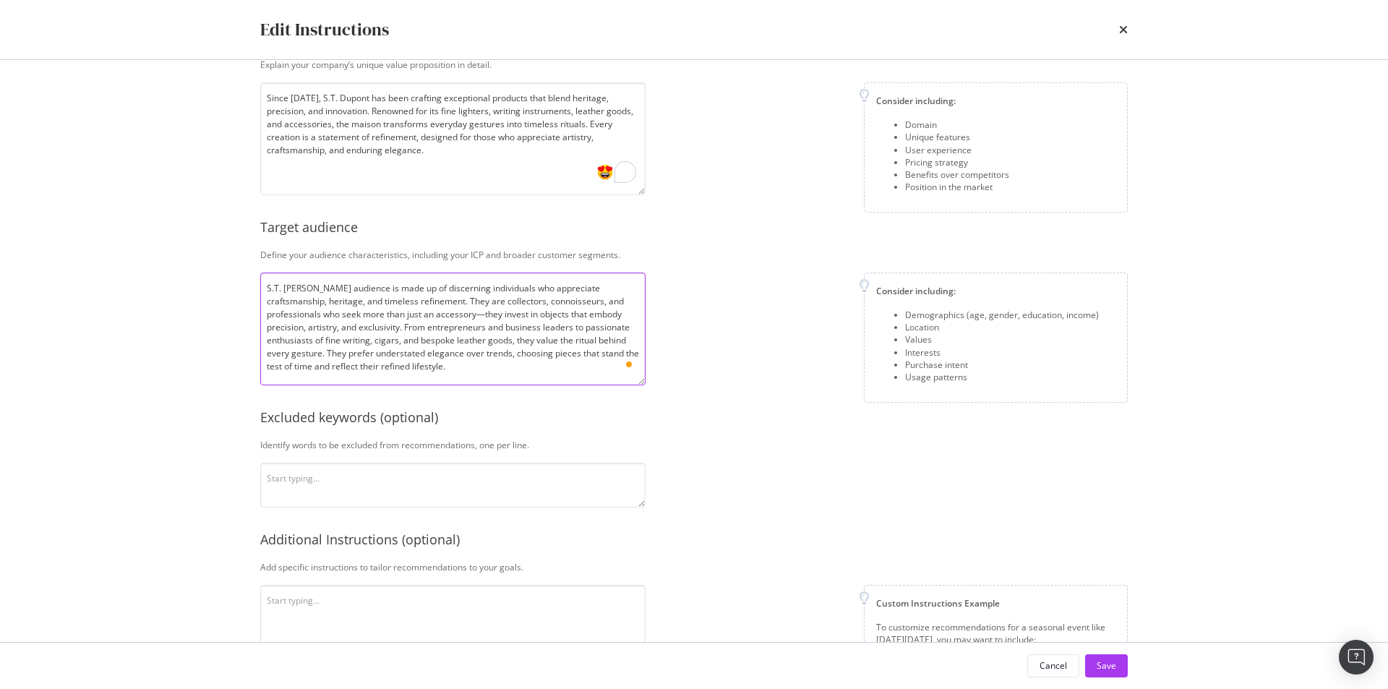
click at [494, 357] on textarea "S.T. Dupont's audience is made up of discerning individuals who appreciate craf…" at bounding box center [452, 328] width 385 height 113
click at [489, 360] on textarea "S.T. Dupont's audience is made up of discerning individuals who appreciate craf…" at bounding box center [452, 328] width 385 height 113
drag, startPoint x: 433, startPoint y: 353, endPoint x: 430, endPoint y: 367, distance: 14.0
click at [430, 367] on textarea "S.T. Dupont's audience is made up of discerning individuals who appreciate craf…" at bounding box center [452, 328] width 385 height 113
click at [422, 374] on textarea "S.T. Dupont's audience is made up of discerning individuals who appreciate craf…" at bounding box center [452, 328] width 385 height 113
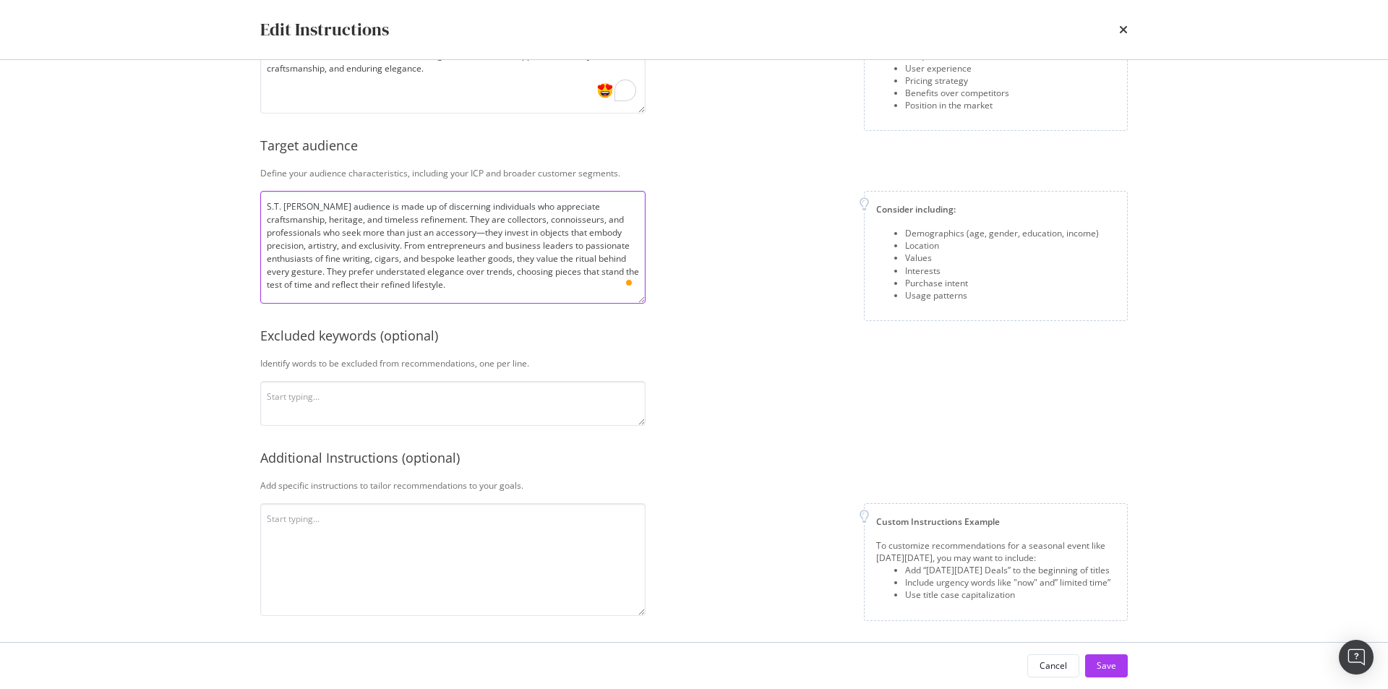
scroll to position [0, 0]
drag, startPoint x: 259, startPoint y: 364, endPoint x: 539, endPoint y: 364, distance: 280.4
click at [539, 364] on div "Company description Explain your company’s unique value proposition in detail. …" at bounding box center [693, 351] width 925 height 582
click at [404, 409] on textarea "modal" at bounding box center [452, 401] width 385 height 45
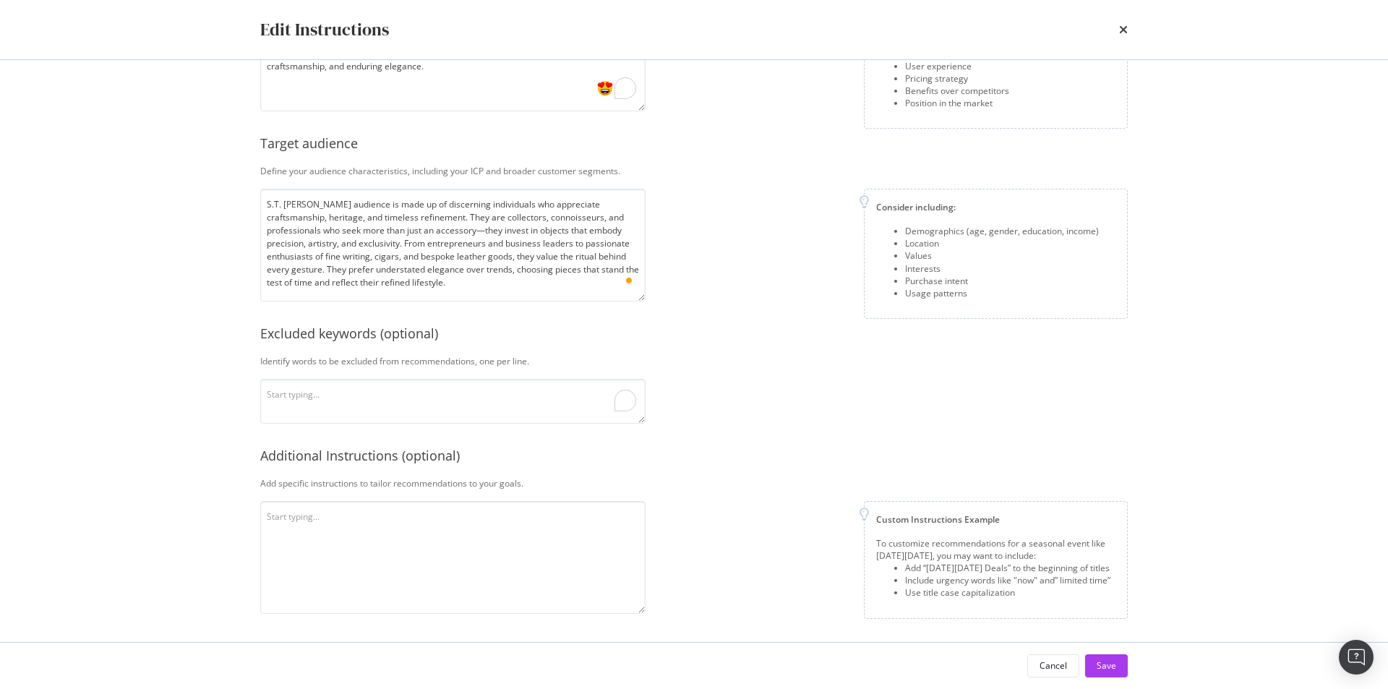
click at [453, 377] on div "Company description Explain your company’s unique value proposition in detail. …" at bounding box center [693, 273] width 867 height 680
click at [360, 333] on div "Excluded keywords (optional)" at bounding box center [693, 333] width 867 height 19
drag, startPoint x: 259, startPoint y: 455, endPoint x: 499, endPoint y: 449, distance: 239.3
click at [499, 449] on div "Company description Explain your company’s unique value proposition in detail. …" at bounding box center [693, 351] width 925 height 582
click at [407, 486] on div "Add specific instructions to tailor recommendations to your goals." at bounding box center [693, 483] width 867 height 12
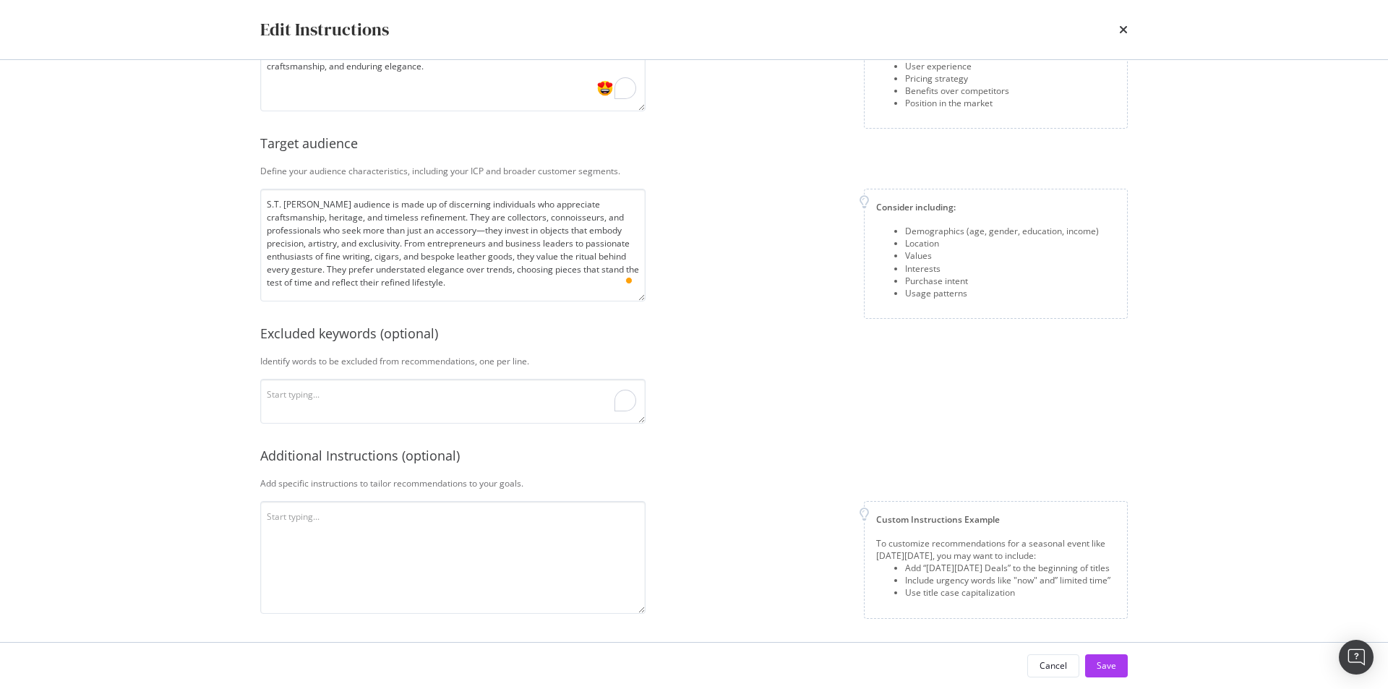
drag, startPoint x: 236, startPoint y: 471, endPoint x: 619, endPoint y: 456, distance: 383.3
click at [619, 456] on div "Edit Instructions Company description Explain your company’s unique value propo…" at bounding box center [694, 344] width 1388 height 689
click at [619, 456] on div "Additional Instructions (optional)" at bounding box center [693, 456] width 867 height 19
click at [556, 522] on textarea "modal" at bounding box center [452, 557] width 385 height 113
click at [444, 515] on textarea "To enrich screen reader interactions, please activate Accessibility in Grammarl…" at bounding box center [452, 557] width 385 height 113
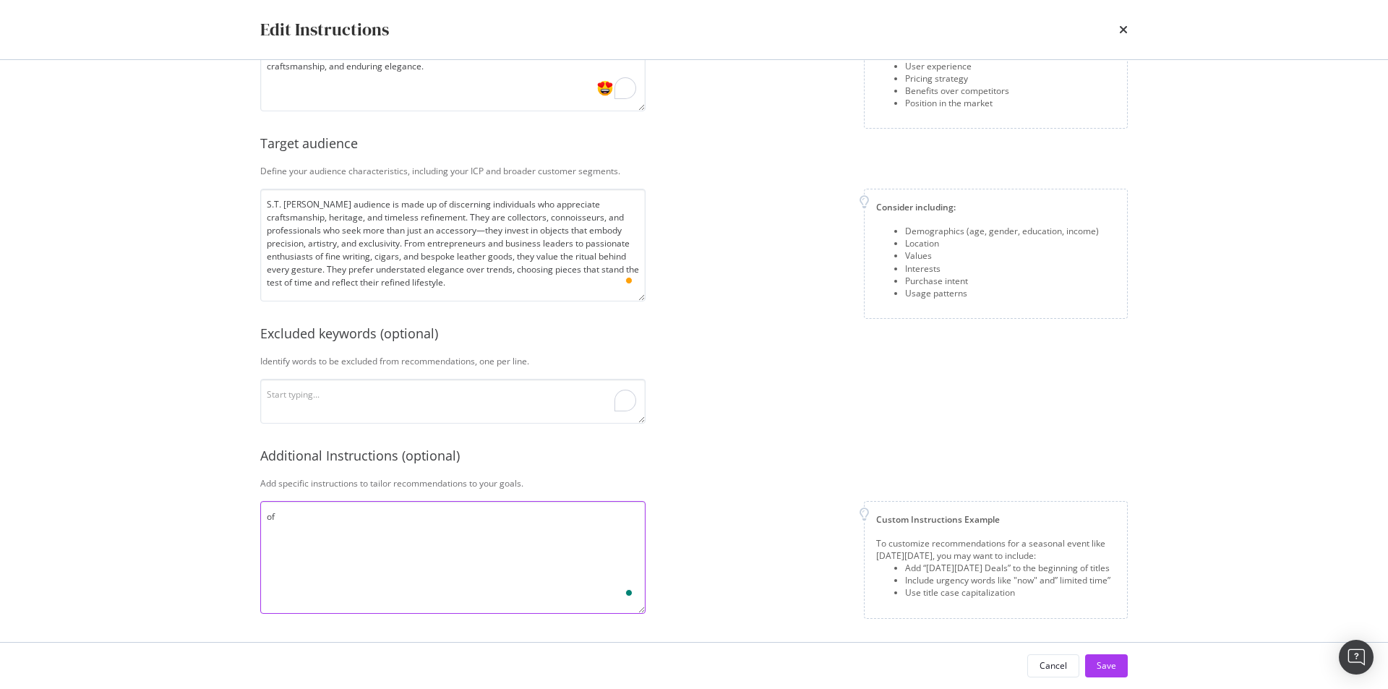
type textarea "o"
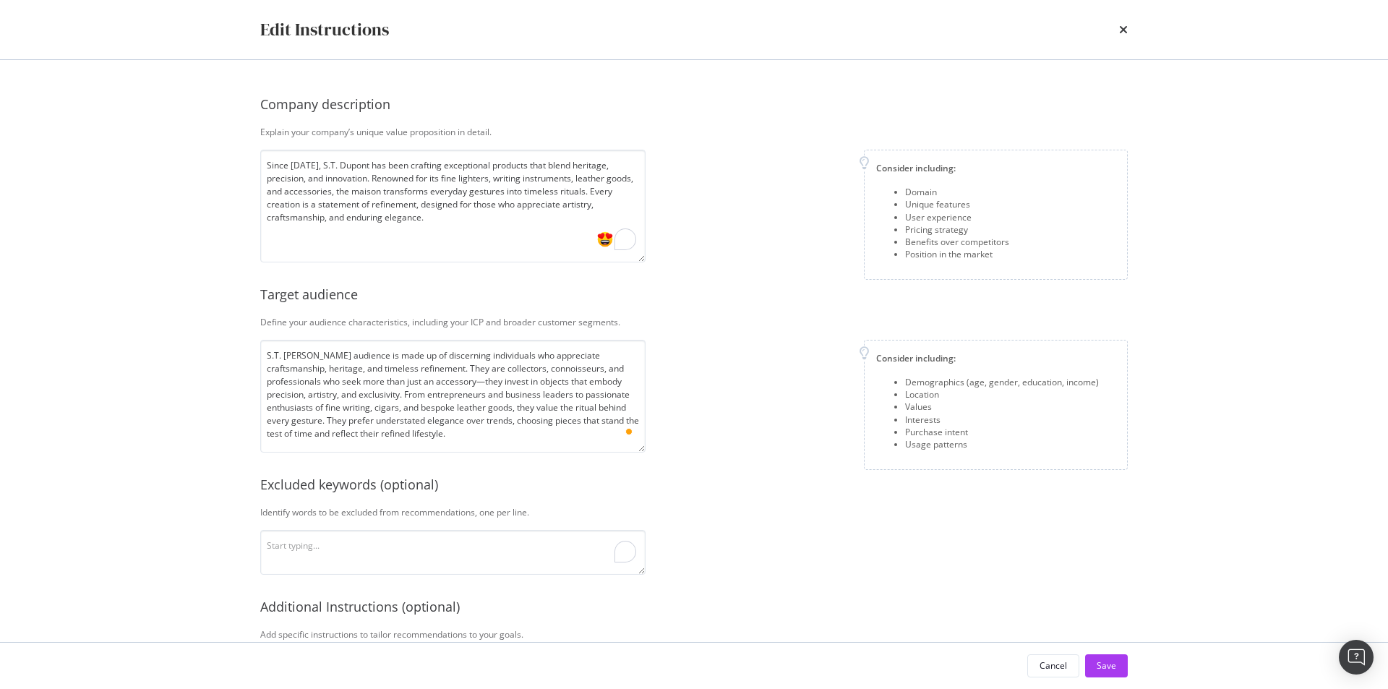
scroll to position [0, 0]
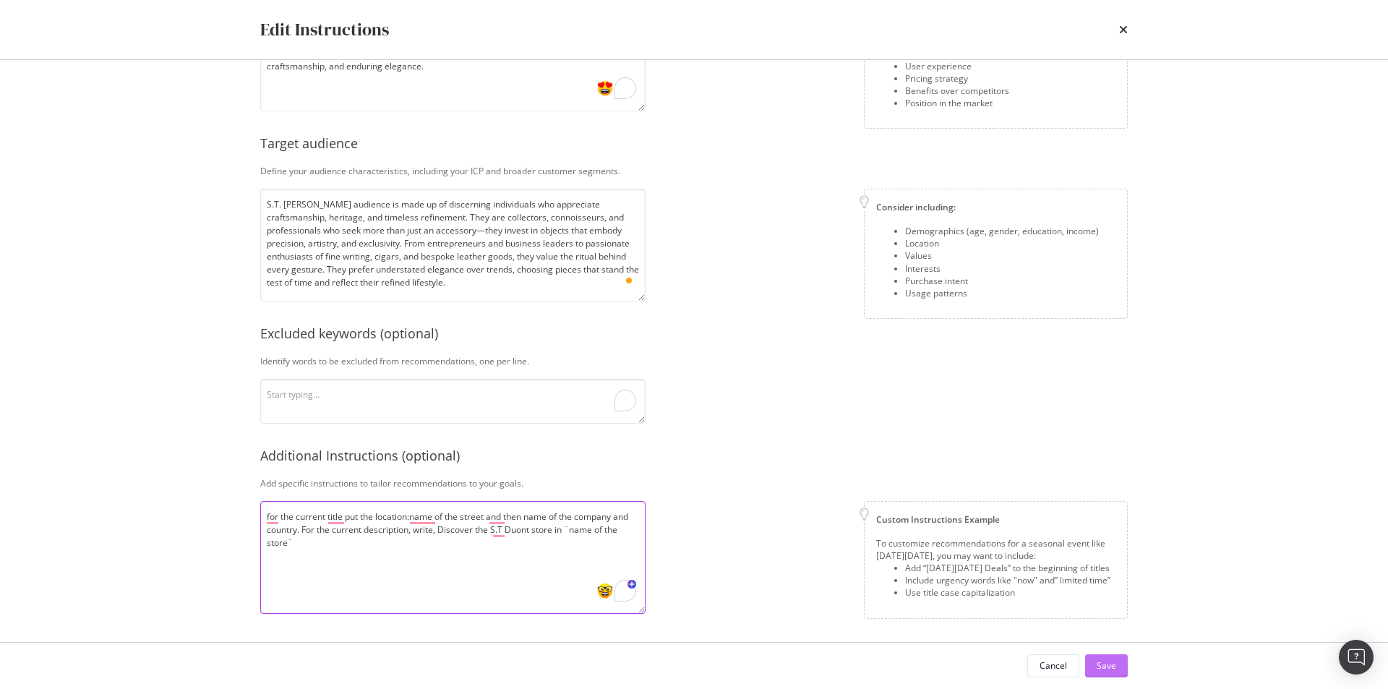
type textarea "for the current title put the location:name of the street and then name of the …"
click at [1098, 666] on div "Save" at bounding box center [1106, 665] width 20 height 12
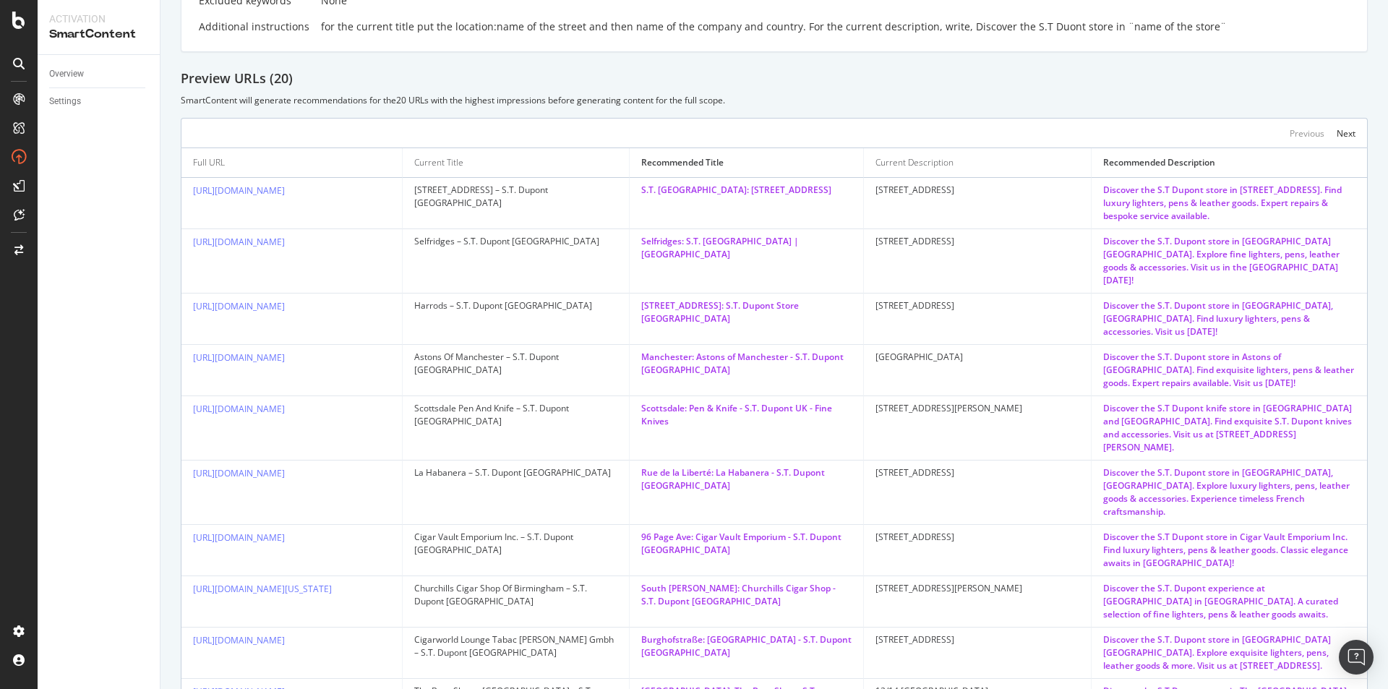
scroll to position [426, 0]
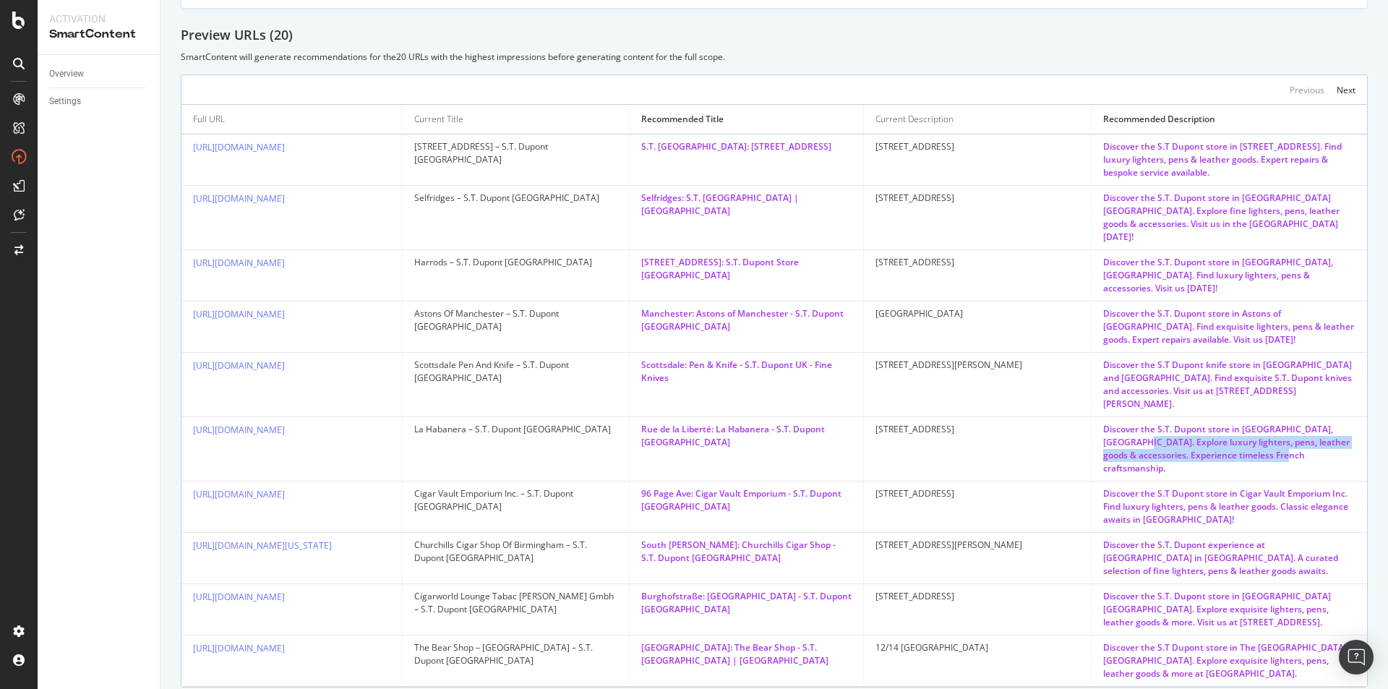
drag, startPoint x: 1084, startPoint y: 406, endPoint x: 1304, endPoint y: 413, distance: 220.5
click at [1304, 417] on td "Discover the S.T. Dupont store in La Habanera, Dijon. Explore luxury lighters, …" at bounding box center [1228, 449] width 275 height 64
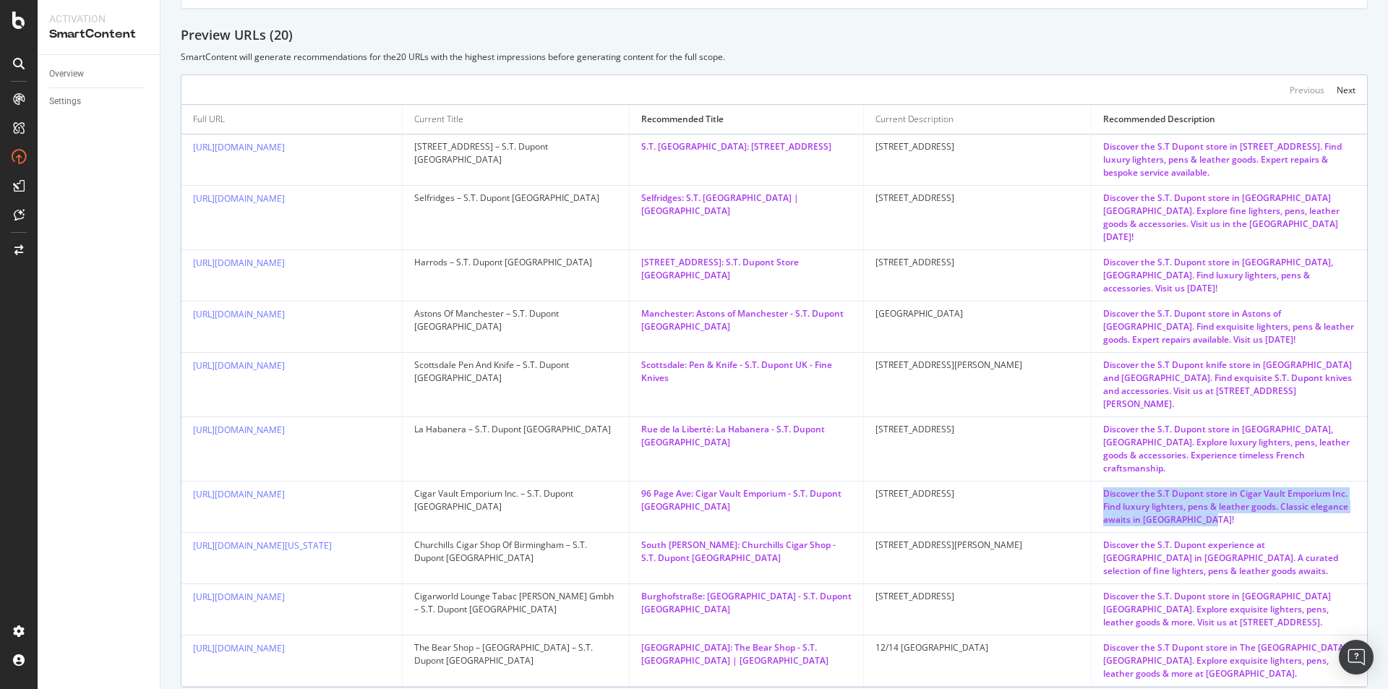
drag, startPoint x: 1088, startPoint y: 434, endPoint x: 1199, endPoint y: 473, distance: 117.7
click at [1199, 481] on td "Discover the S.T Dupont store in Cigar Vault Emporium Inc. Find luxury lighters…" at bounding box center [1228, 506] width 275 height 51
click at [1199, 487] on div "Discover the S.T Dupont store in Cigar Vault Emporium Inc. Find luxury lighters…" at bounding box center [1229, 506] width 252 height 39
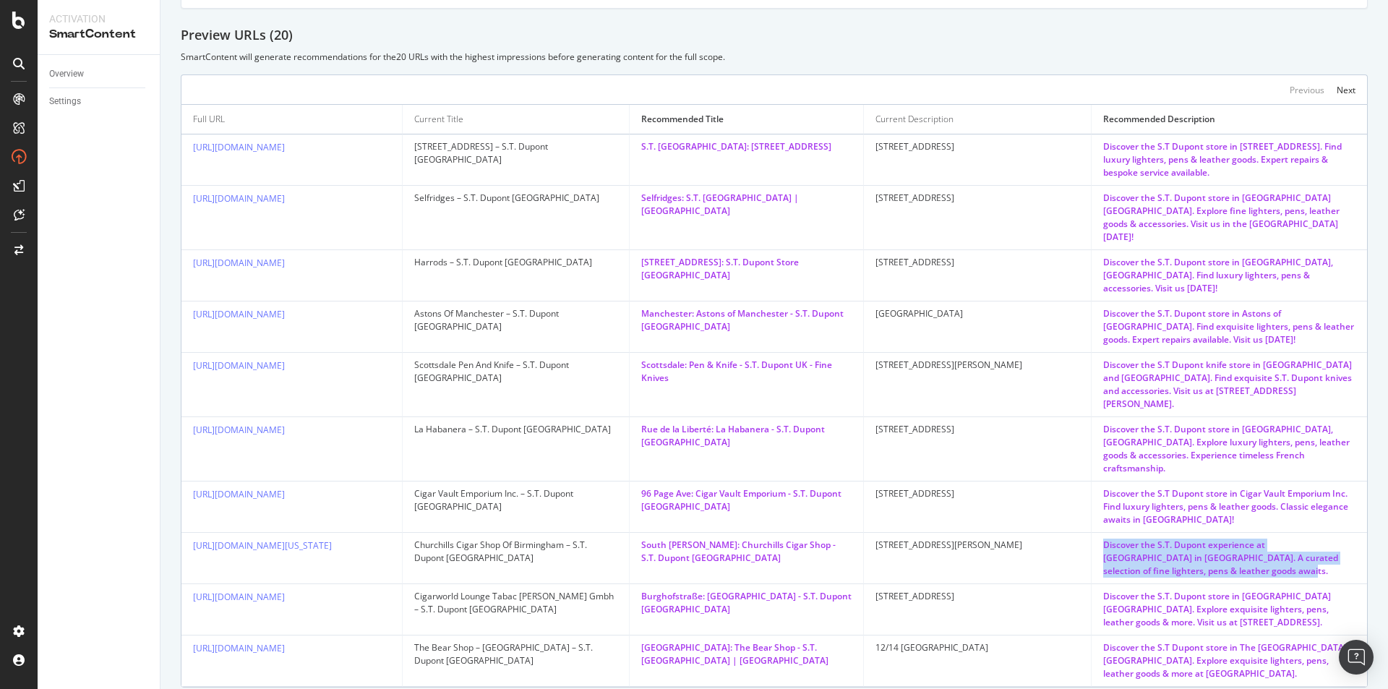
drag, startPoint x: 1076, startPoint y: 485, endPoint x: 1197, endPoint y: 529, distance: 128.5
click at [1197, 533] on td "Discover the S.T. Dupont experience at Churchills Cigar Shop in Birmingham. A c…" at bounding box center [1228, 558] width 275 height 51
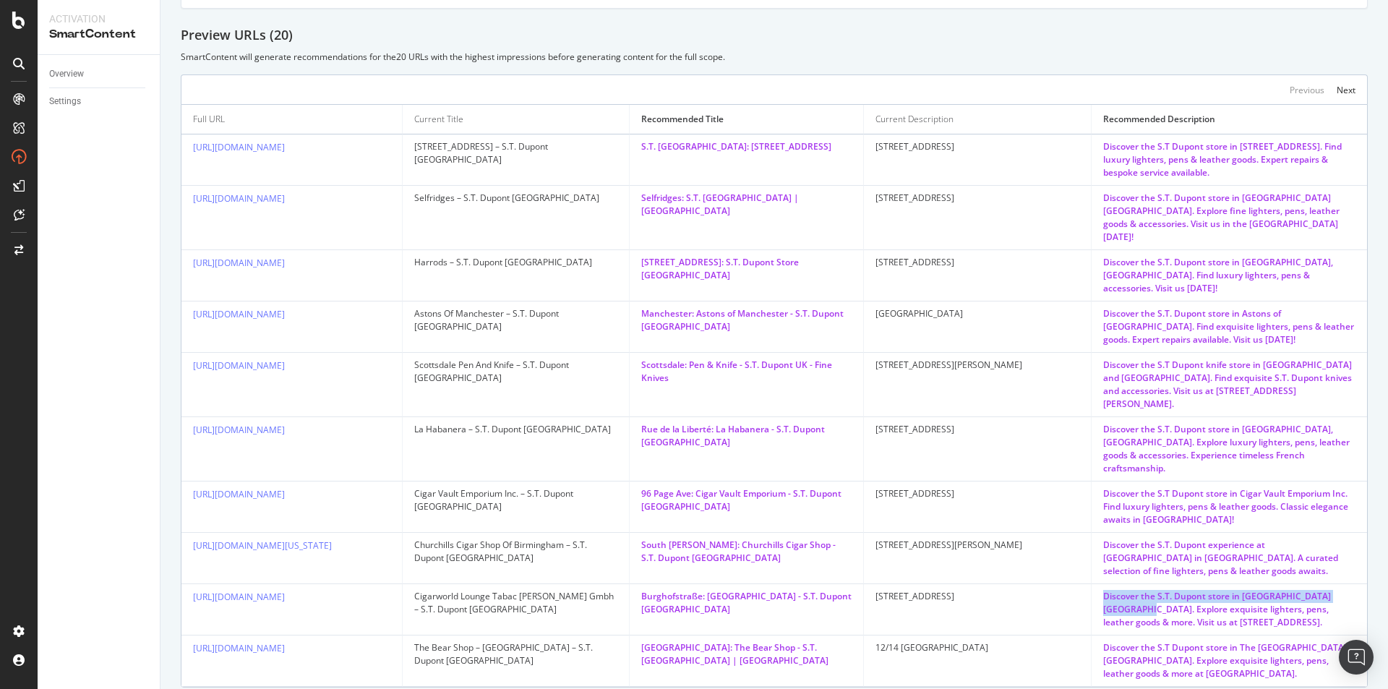
drag, startPoint x: 1077, startPoint y: 540, endPoint x: 1132, endPoint y: 556, distance: 57.4
click at [1132, 584] on td "Discover the S.T. Dupont store in Cigarworld Lounge Düsseldorf. Explore exquisi…" at bounding box center [1228, 609] width 275 height 51
click at [1142, 590] on div "Discover the S.T. Dupont store in Cigarworld Lounge Düsseldorf. Explore exquisi…" at bounding box center [1229, 609] width 252 height 39
drag, startPoint x: 1132, startPoint y: 559, endPoint x: 1291, endPoint y: 581, distance: 160.6
click at [1291, 584] on td "Discover the S.T. Dupont store in Cigarworld Lounge Düsseldorf. Explore exquisi…" at bounding box center [1228, 609] width 275 height 51
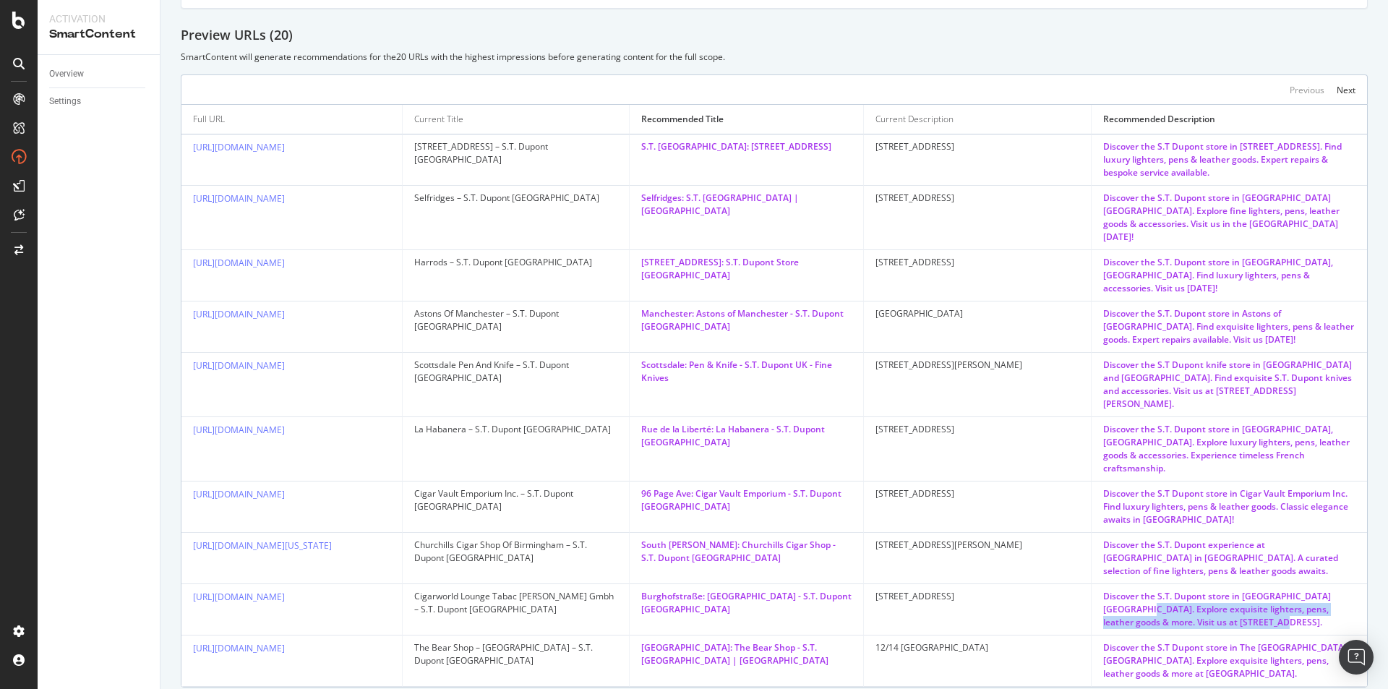
click at [1290, 584] on td "Discover the S.T. Dupont store in Cigarworld Lounge Düsseldorf. Explore exquisi…" at bounding box center [1228, 609] width 275 height 51
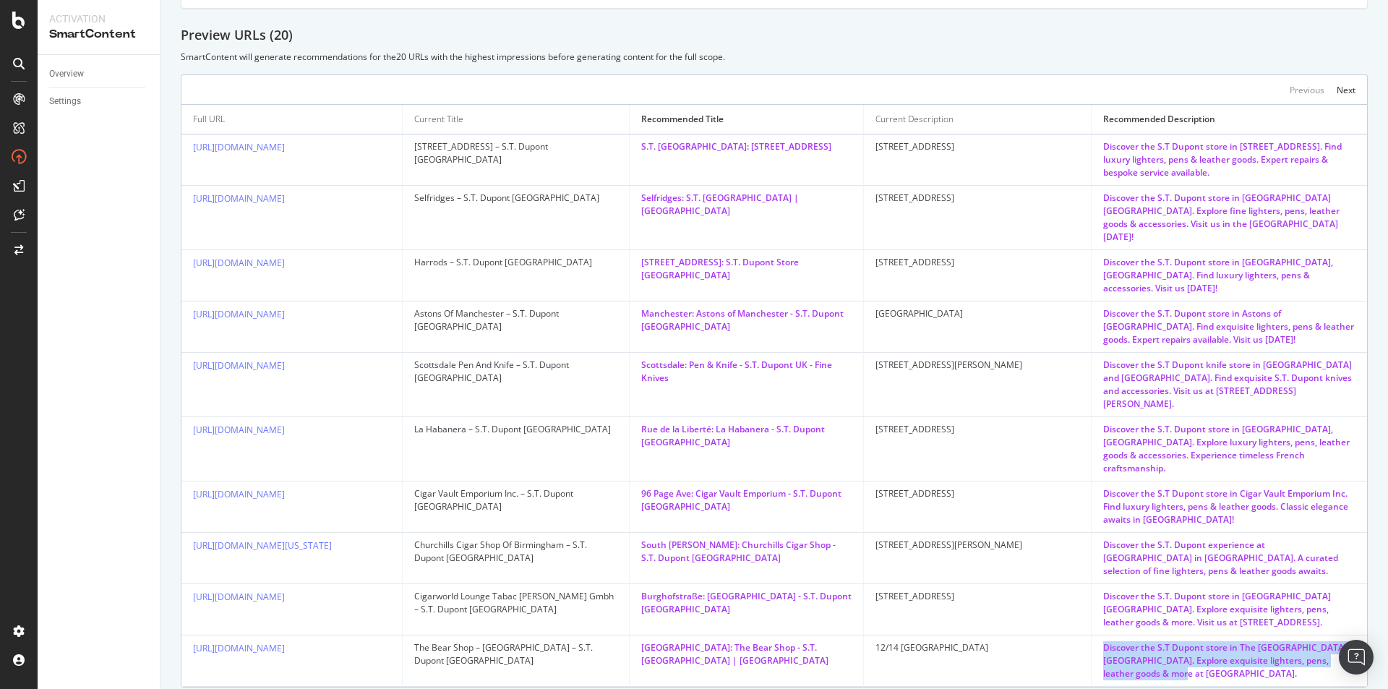
drag, startPoint x: 1086, startPoint y: 593, endPoint x: 1156, endPoint y: 626, distance: 76.9
click at [1156, 641] on div "Discover the S.T Dupont store in The Bear Shop, Cardiff. Explore exquisite ligh…" at bounding box center [1229, 660] width 252 height 39
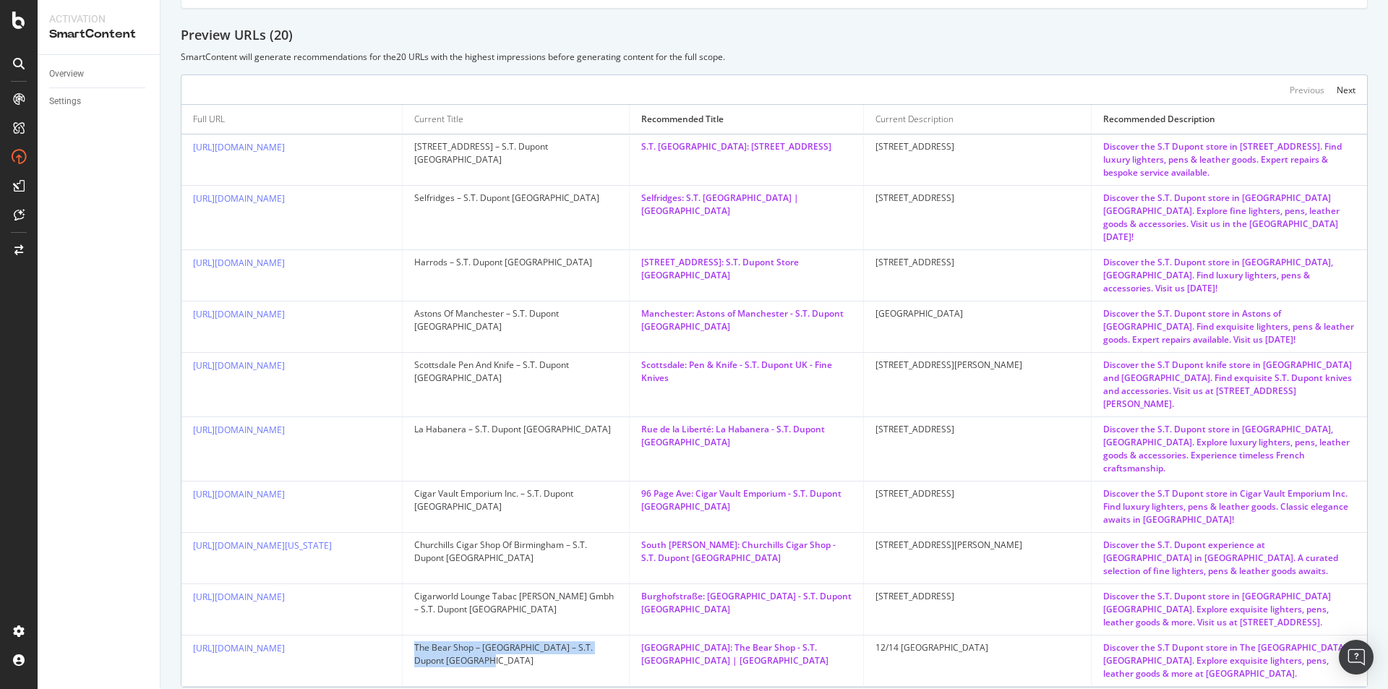
drag, startPoint x: 415, startPoint y: 595, endPoint x: 505, endPoint y: 614, distance: 92.3
click at [505, 635] on td "The Bear Shop – Havana House – S.T. Dupont United Kingdom" at bounding box center [516, 660] width 227 height 51
click at [498, 584] on td "Cigarworld Lounge Tabac Benden Gmbh – S.T. Dupont United Kingdom" at bounding box center [516, 609] width 227 height 51
drag, startPoint x: 419, startPoint y: 544, endPoint x: 550, endPoint y: 557, distance: 131.4
click at [550, 590] on div "Cigarworld Lounge Tabac Benden Gmbh – S.T. Dupont United Kingdom" at bounding box center [515, 603] width 203 height 26
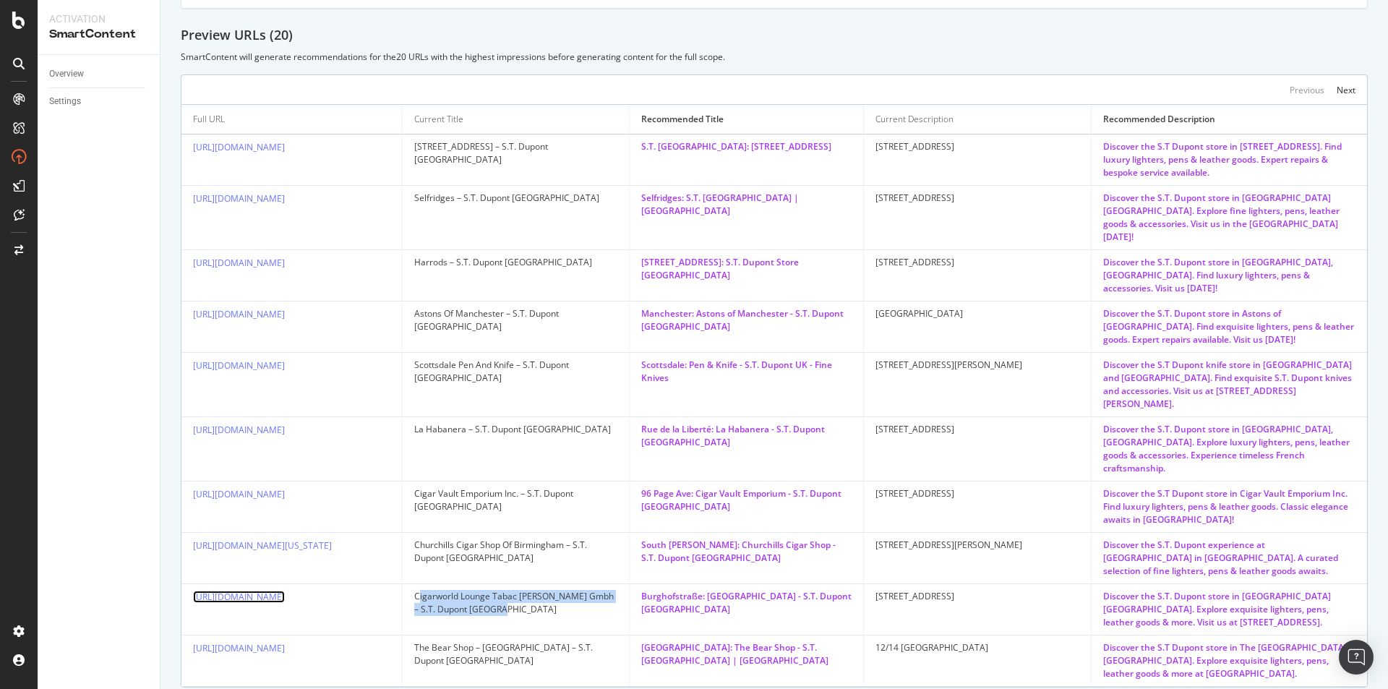
click at [285, 590] on link "https://uk.st-dupont.com/pages/stores/0512-dsseldorf-cigarworld-lounge-tabac-be…" at bounding box center [239, 596] width 92 height 12
drag, startPoint x: 634, startPoint y: 546, endPoint x: 718, endPoint y: 549, distance: 84.6
click at [718, 584] on td "Burghofstraße: Cigarworld Lounge - S.T. Dupont UK" at bounding box center [746, 609] width 234 height 51
click at [718, 590] on div "Burghofstraße: Cigarworld Lounge - S.T. Dupont UK" at bounding box center [746, 603] width 210 height 26
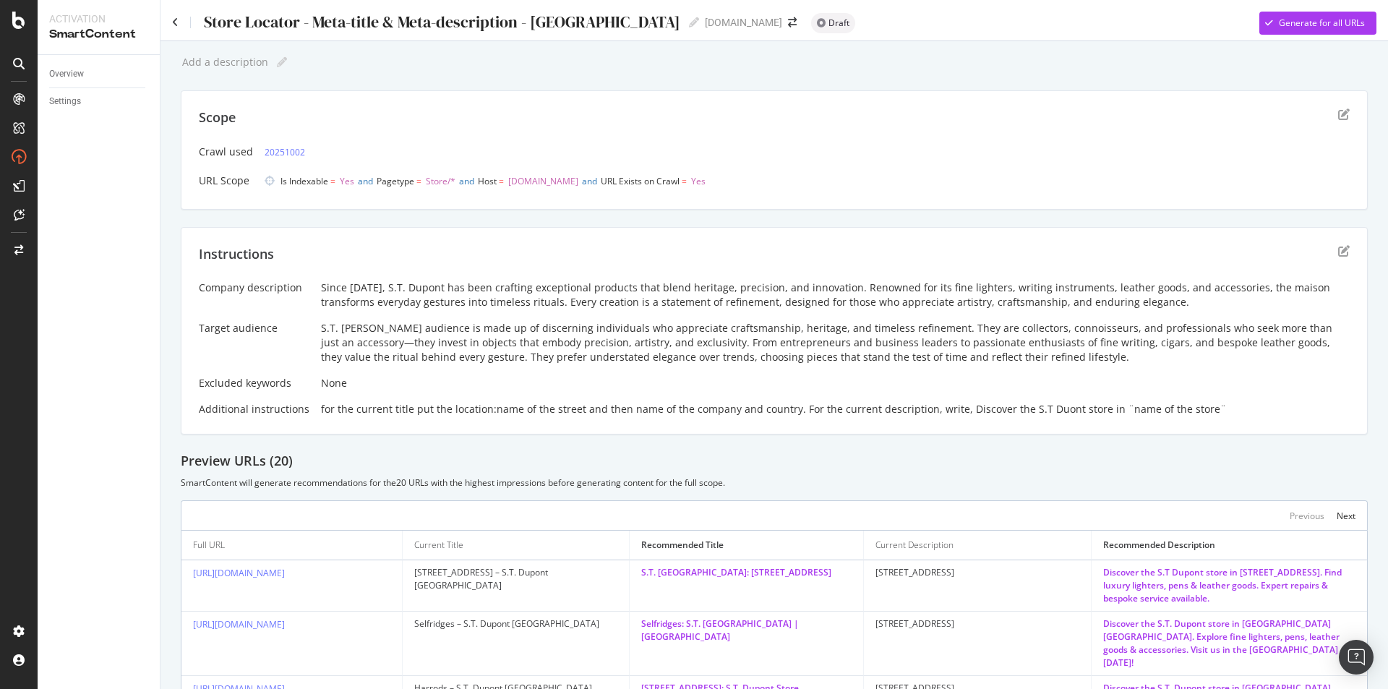
click at [1325, 253] on div "Instructions" at bounding box center [774, 263] width 1150 height 36
click at [1338, 250] on icon "edit" at bounding box center [1344, 251] width 12 height 12
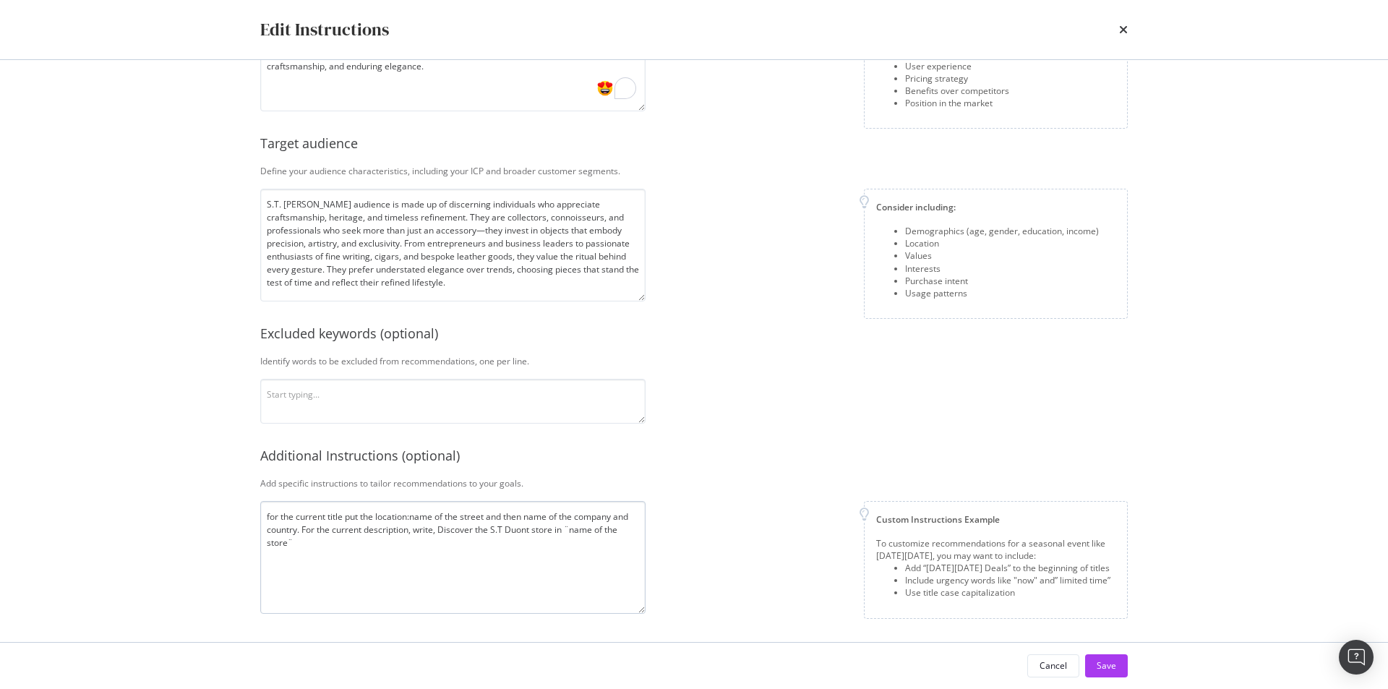
scroll to position [158, 0]
click at [389, 548] on textarea "for the current title put the location:name of the street and then name of the …" at bounding box center [452, 557] width 385 height 113
type textarea "for the current title put the location:name of the street and then name of the …"
click at [1098, 661] on div "Save" at bounding box center [1106, 665] width 20 height 12
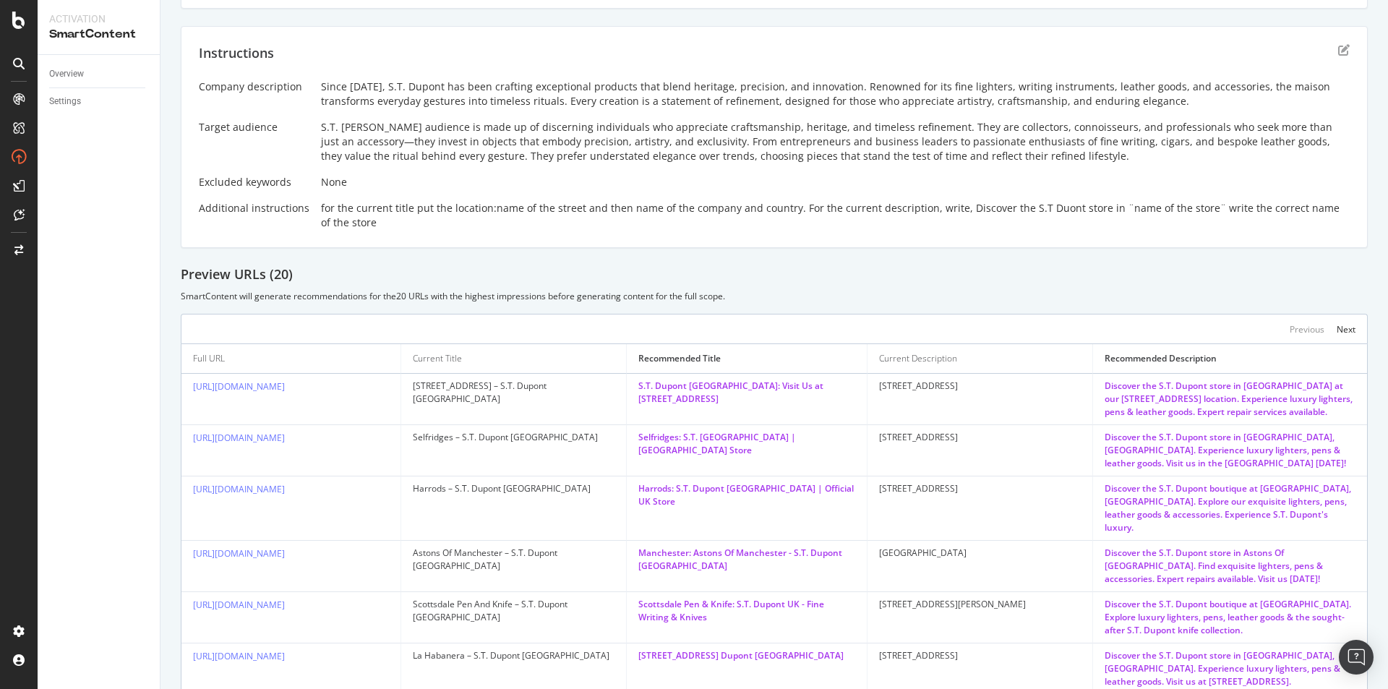
scroll to position [217, 0]
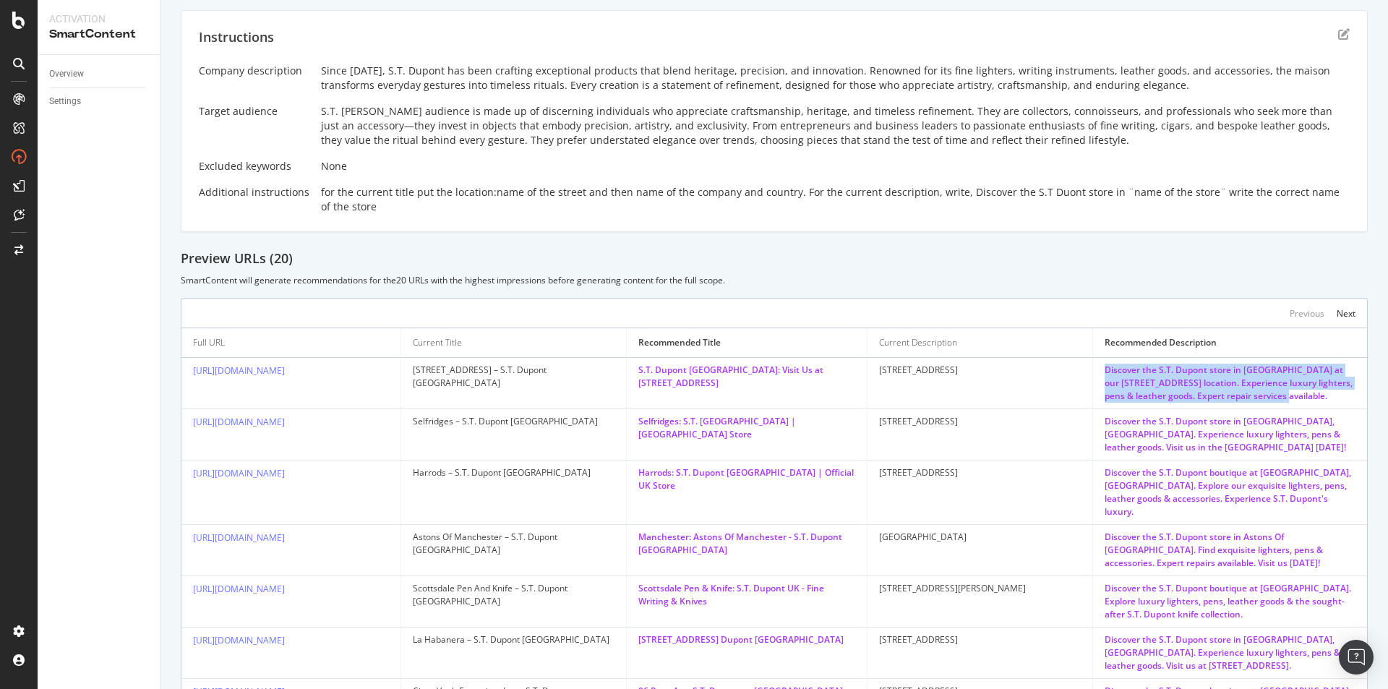
drag, startPoint x: 1080, startPoint y: 361, endPoint x: 1332, endPoint y: 392, distance: 253.5
click at [1332, 392] on td "Discover the S.T. Dupont store in London at our 5 Hertford Street location. Exp…" at bounding box center [1230, 383] width 274 height 51
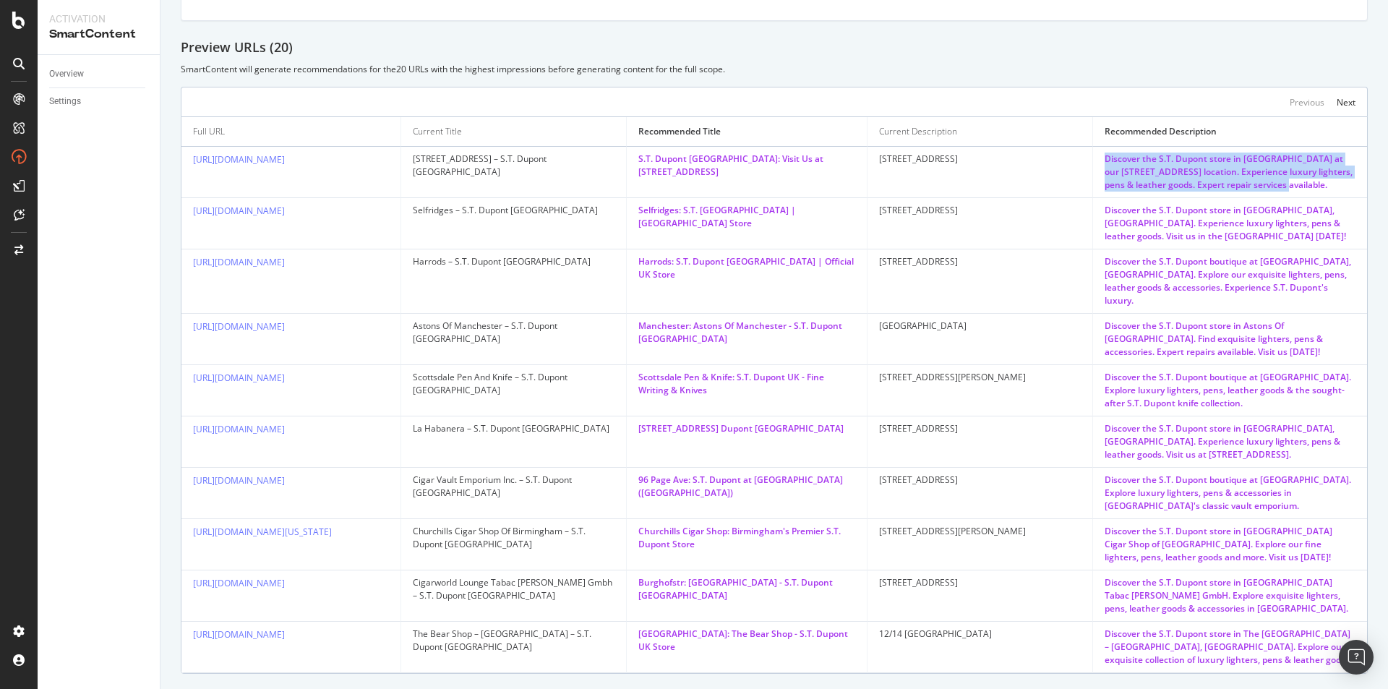
scroll to position [434, 0]
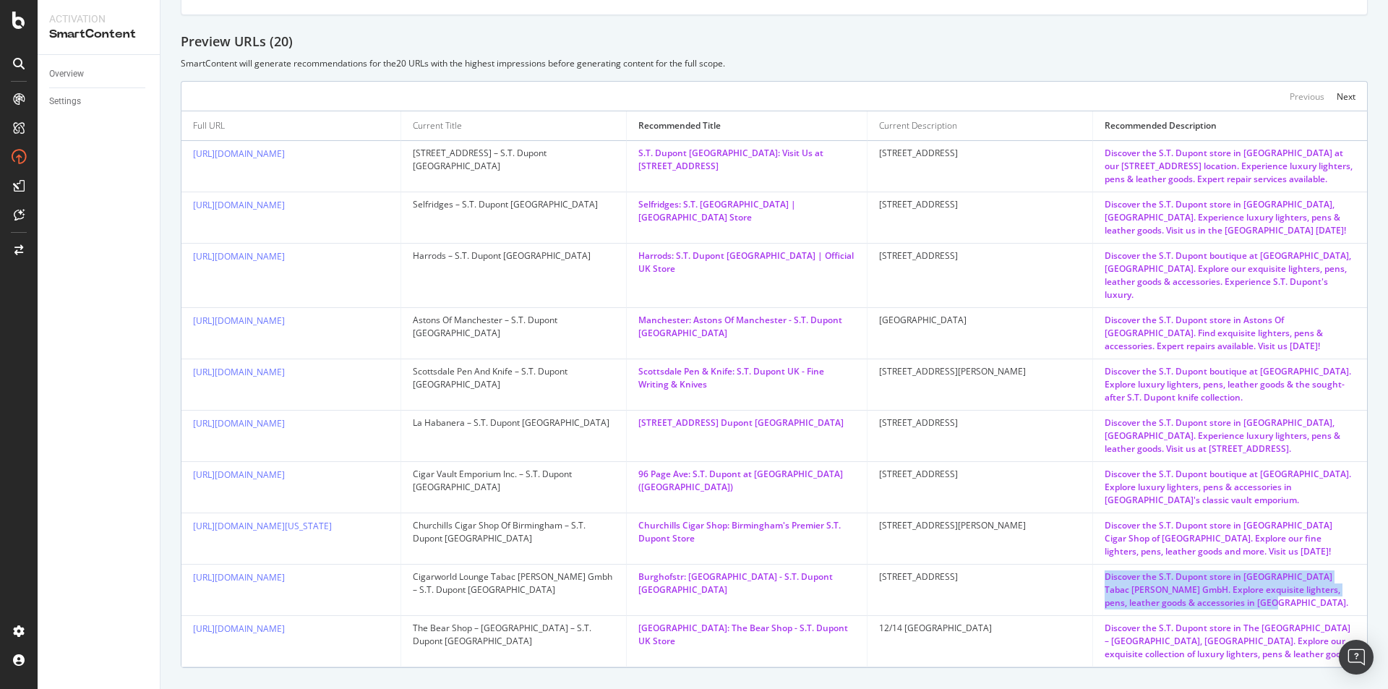
drag, startPoint x: 1080, startPoint y: 556, endPoint x: 1213, endPoint y: 592, distance: 137.8
click at [1213, 592] on td "Discover the S.T. Dupont store in Cigarworld Lounge Tabac Benden GmbH. Explore …" at bounding box center [1230, 589] width 274 height 51
click at [1220, 593] on div "Discover the S.T. Dupont store in Cigarworld Lounge Tabac Benden GmbH. Explore …" at bounding box center [1229, 589] width 251 height 39
drag, startPoint x: 1151, startPoint y: 572, endPoint x: 1342, endPoint y: 596, distance: 192.4
click at [1342, 596] on div "Discover the S.T. Dupont store in Cigarworld Lounge Tabac Benden GmbH. Explore …" at bounding box center [1229, 589] width 251 height 39
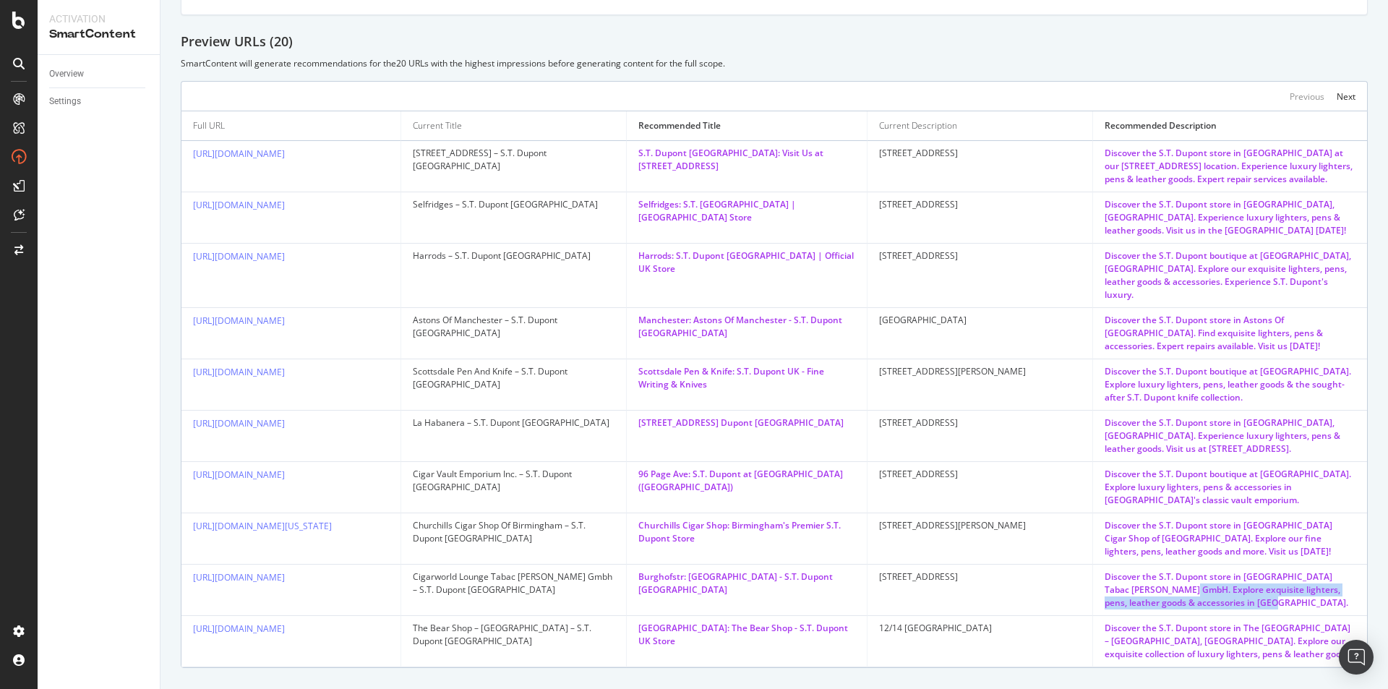
click at [1307, 595] on div "Discover the S.T. Dupont store in Cigarworld Lounge Tabac Benden GmbH. Explore …" at bounding box center [1229, 589] width 251 height 39
drag, startPoint x: 635, startPoint y: 561, endPoint x: 848, endPoint y: 577, distance: 213.1
click at [848, 577] on td "Burghofstr: Cigarworld Lounge - S.T. Dupont UK" at bounding box center [747, 589] width 240 height 51
drag, startPoint x: 640, startPoint y: 610, endPoint x: 849, endPoint y: 623, distance: 209.3
click at [849, 623] on td "Cardiff: The Bear Shop - S.T. Dupont UK Store" at bounding box center [747, 641] width 240 height 51
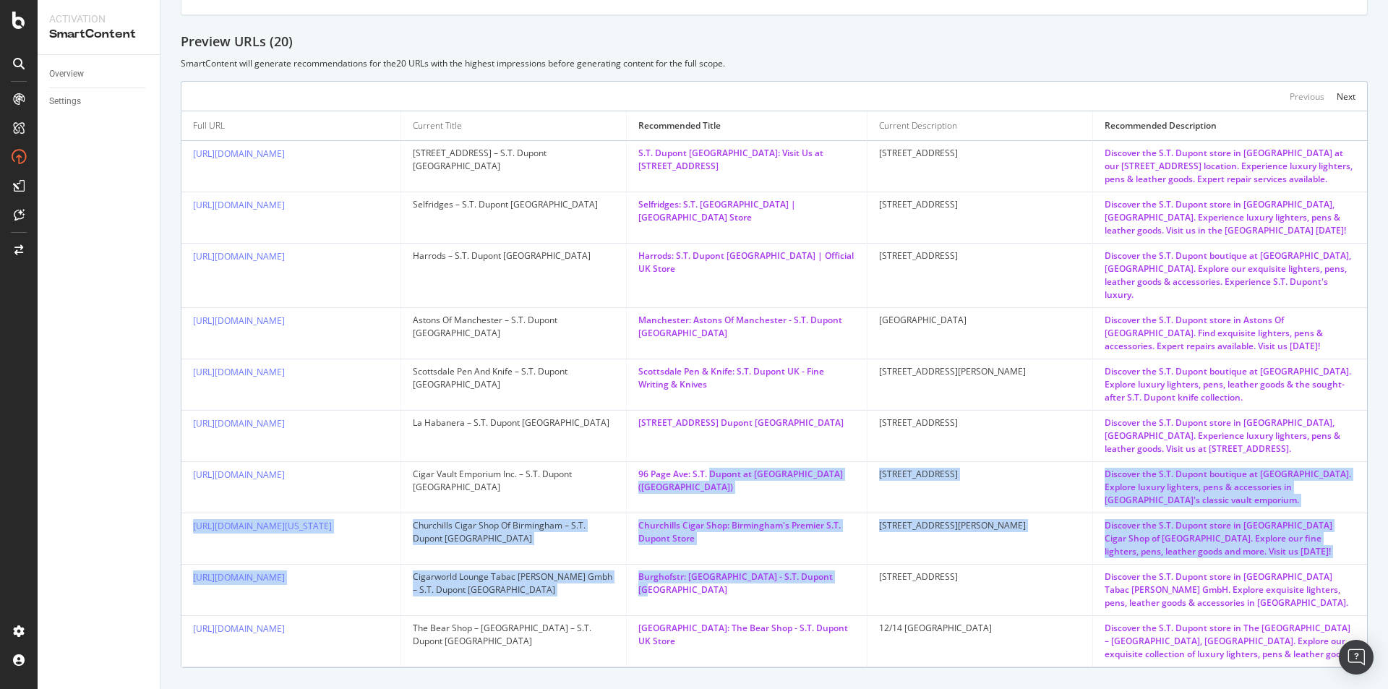
drag, startPoint x: 713, startPoint y: 453, endPoint x: 835, endPoint y: 572, distance: 170.7
click at [845, 575] on tbody "https://uk.st-dupont.com/pages/stores/1253-london-5-hertford-street 5 Hertford …" at bounding box center [773, 404] width 1185 height 526
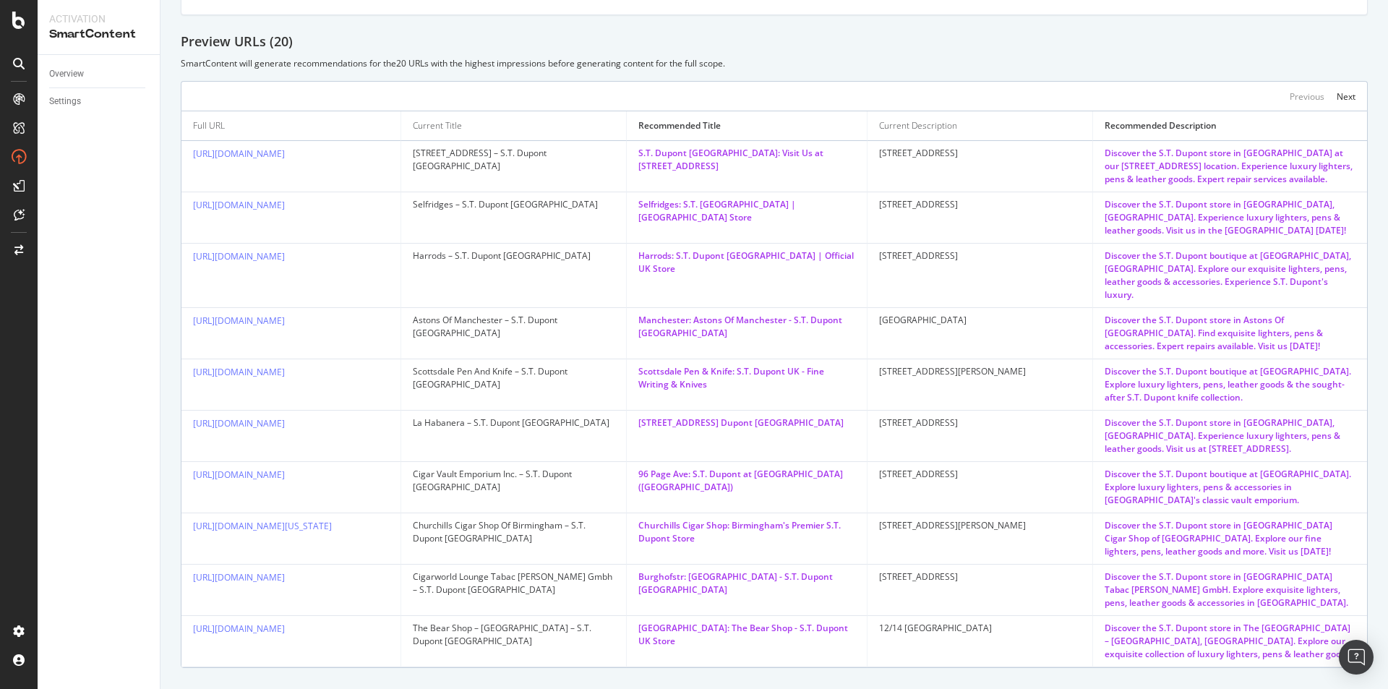
drag, startPoint x: 1075, startPoint y: 556, endPoint x: 1083, endPoint y: 560, distance: 9.1
click at [1093, 564] on td "Discover the S.T. Dupont store in Cigarworld Lounge Tabac Benden GmbH. Explore …" at bounding box center [1230, 589] width 274 height 51
drag, startPoint x: 1081, startPoint y: 556, endPoint x: 1226, endPoint y: 592, distance: 149.5
click at [1226, 592] on td "Discover the S.T. Dupont store in Cigarworld Lounge Tabac Benden GmbH. Explore …" at bounding box center [1230, 589] width 274 height 51
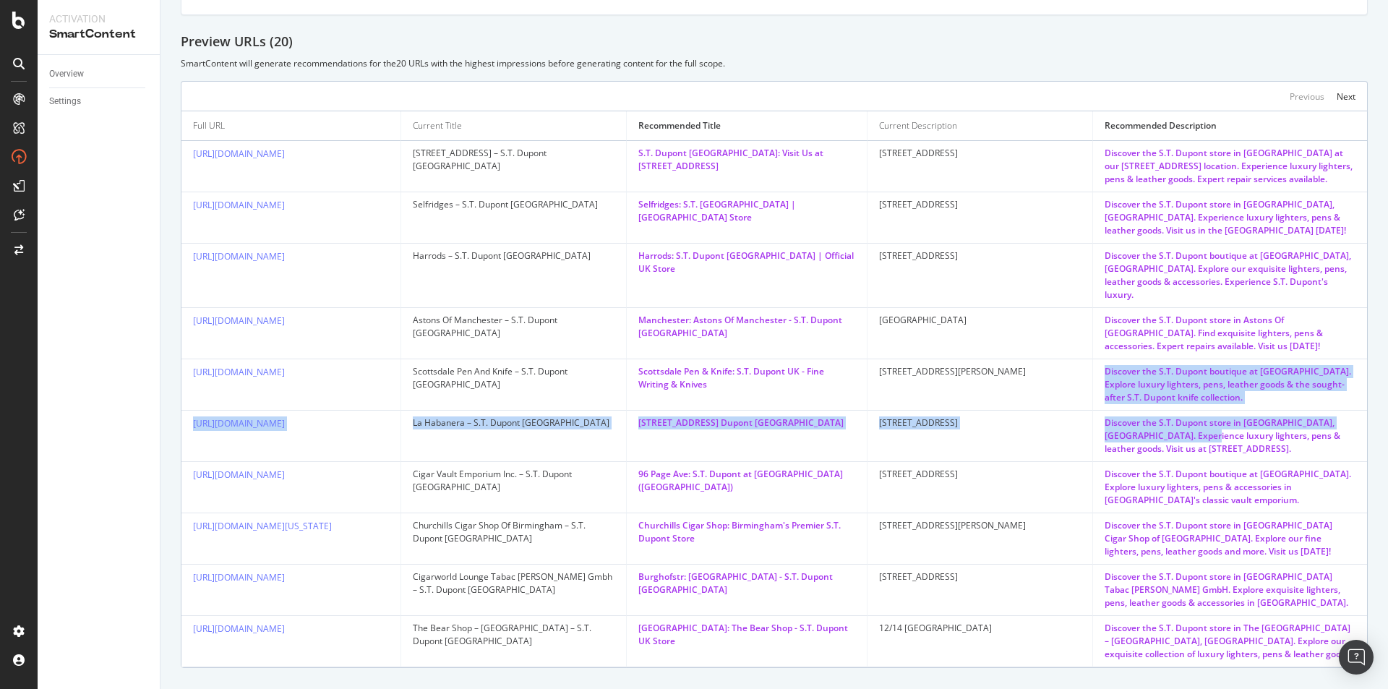
drag, startPoint x: 1084, startPoint y: 357, endPoint x: 1182, endPoint y: 422, distance: 117.9
click at [1182, 422] on tbody "https://uk.st-dupont.com/pages/stores/1253-london-5-hertford-street 5 Hertford …" at bounding box center [773, 404] width 1185 height 526
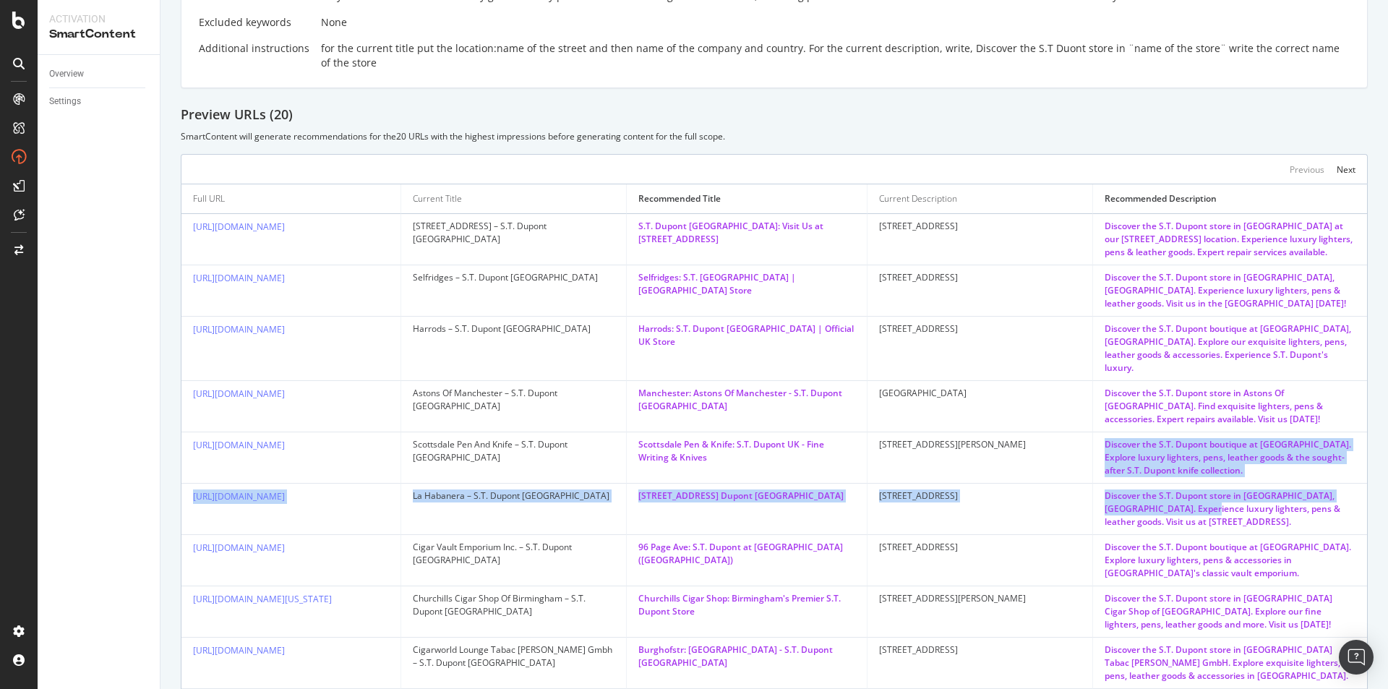
scroll to position [361, 0]
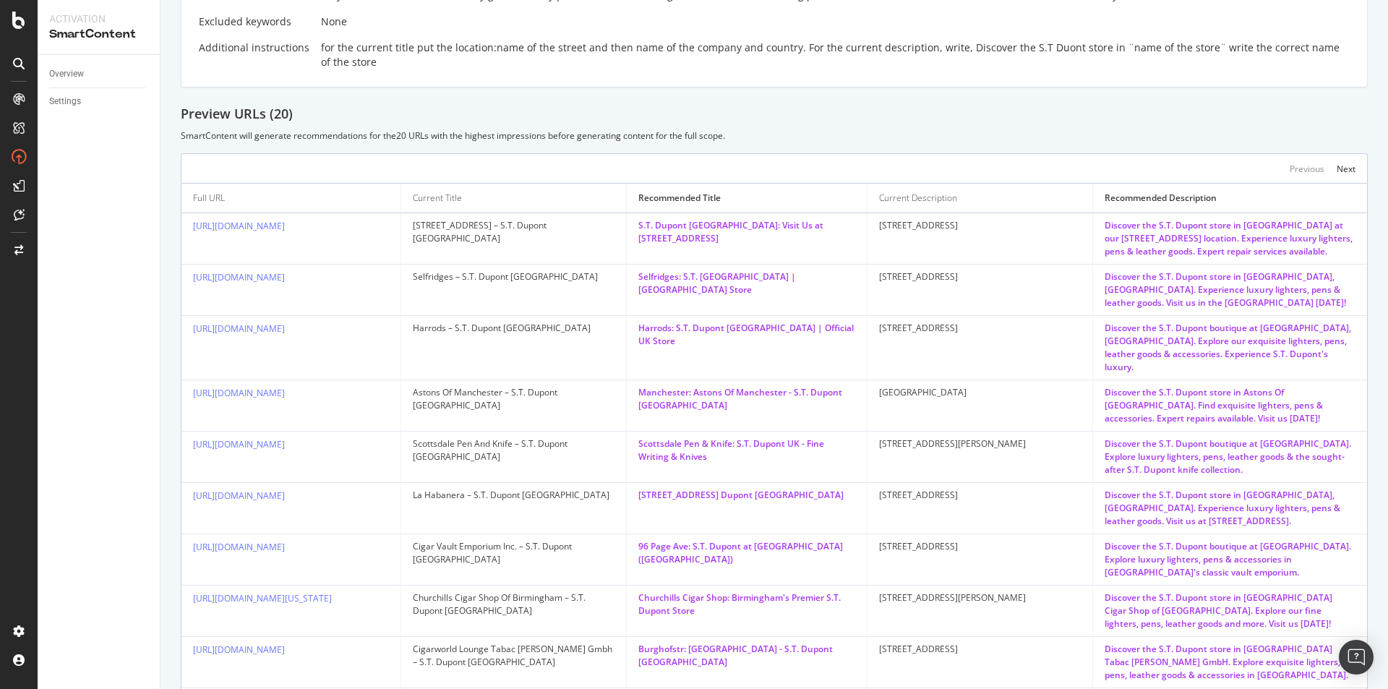
drag, startPoint x: 963, startPoint y: 293, endPoint x: 963, endPoint y: 285, distance: 7.3
click at [963, 292] on td "400 Oxford Street" at bounding box center [979, 289] width 225 height 51
drag, startPoint x: 460, startPoint y: 428, endPoint x: 515, endPoint y: 434, distance: 55.2
click at [515, 437] on div "Scottsdale Pen And Knife – S.T. Dupont United Kingdom" at bounding box center [514, 450] width 202 height 26
click at [575, 453] on td "Scottsdale Pen And Knife – S.T. Dupont United Kingdom" at bounding box center [513, 456] width 225 height 51
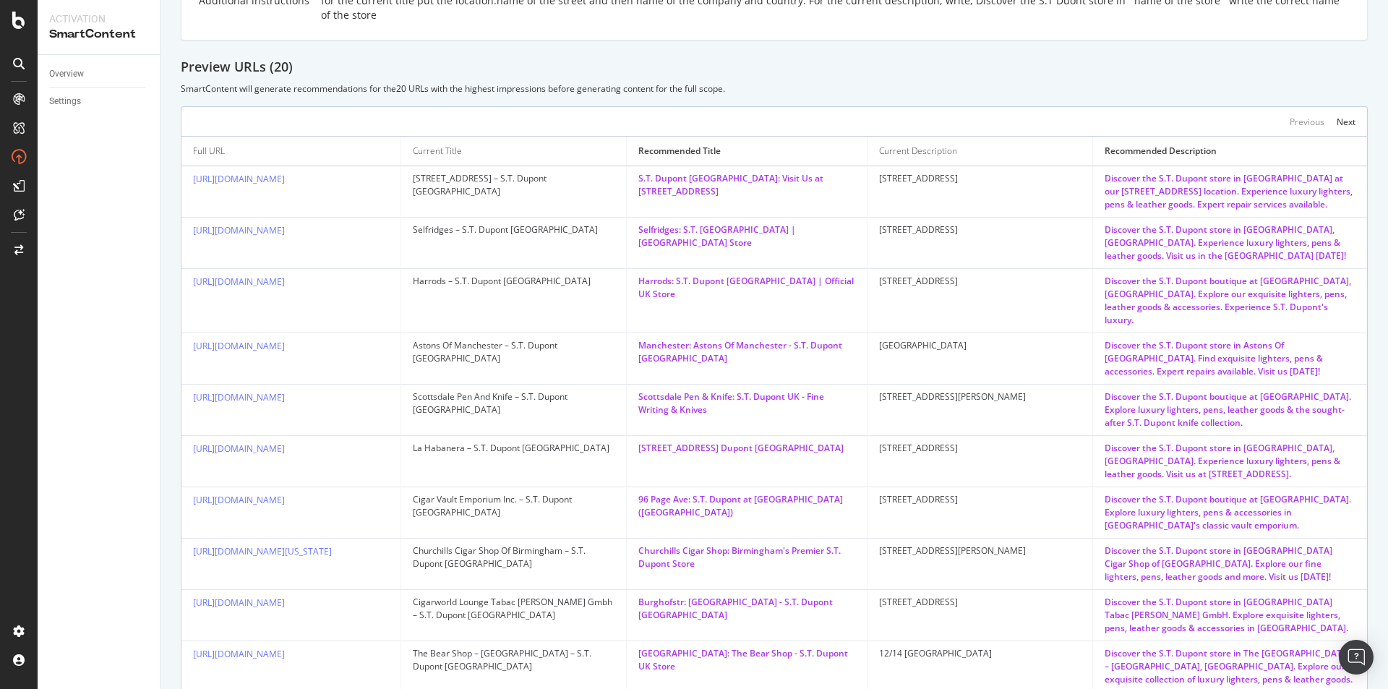
scroll to position [434, 0]
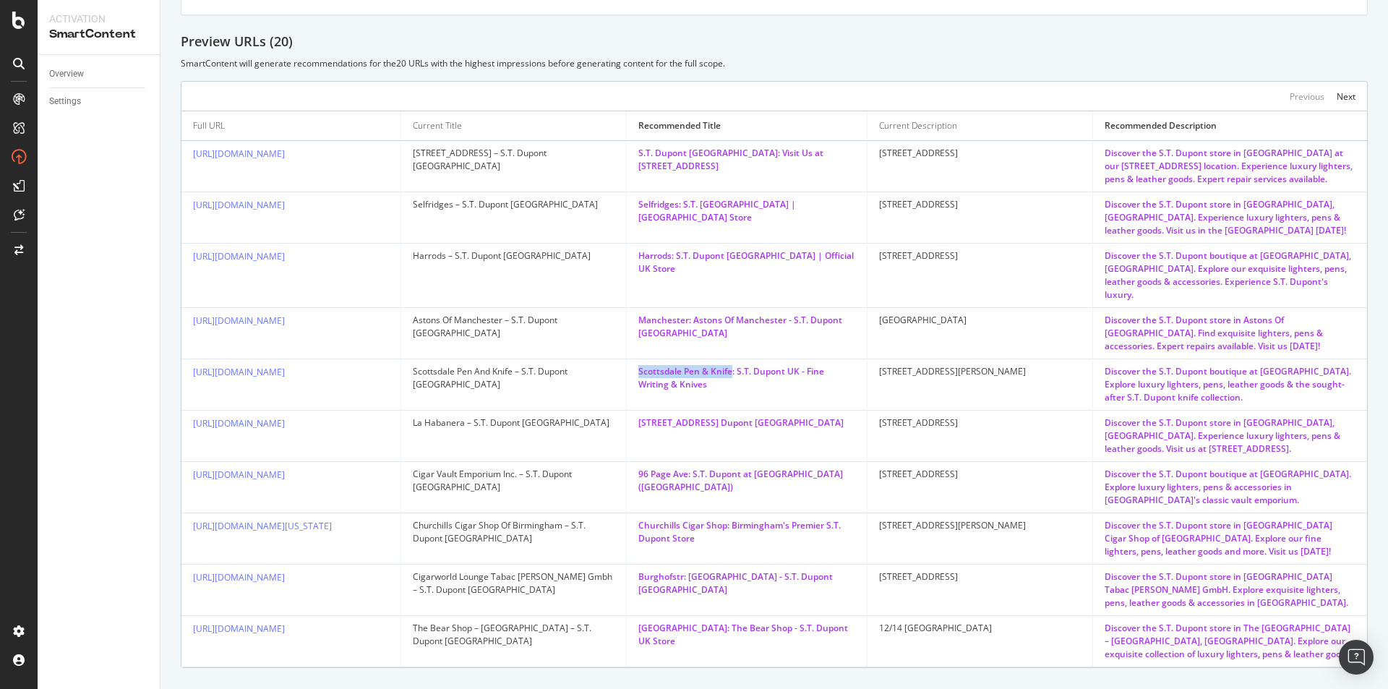
drag, startPoint x: 632, startPoint y: 350, endPoint x: 734, endPoint y: 353, distance: 101.9
click at [734, 359] on td "Scottsdale Pen & Knife: S.T. Dupont UK - Fine Writing & Knives" at bounding box center [747, 384] width 240 height 51
click at [734, 366] on div "Scottsdale Pen & Knife: S.T. Dupont UK - Fine Writing & Knives" at bounding box center [746, 378] width 216 height 26
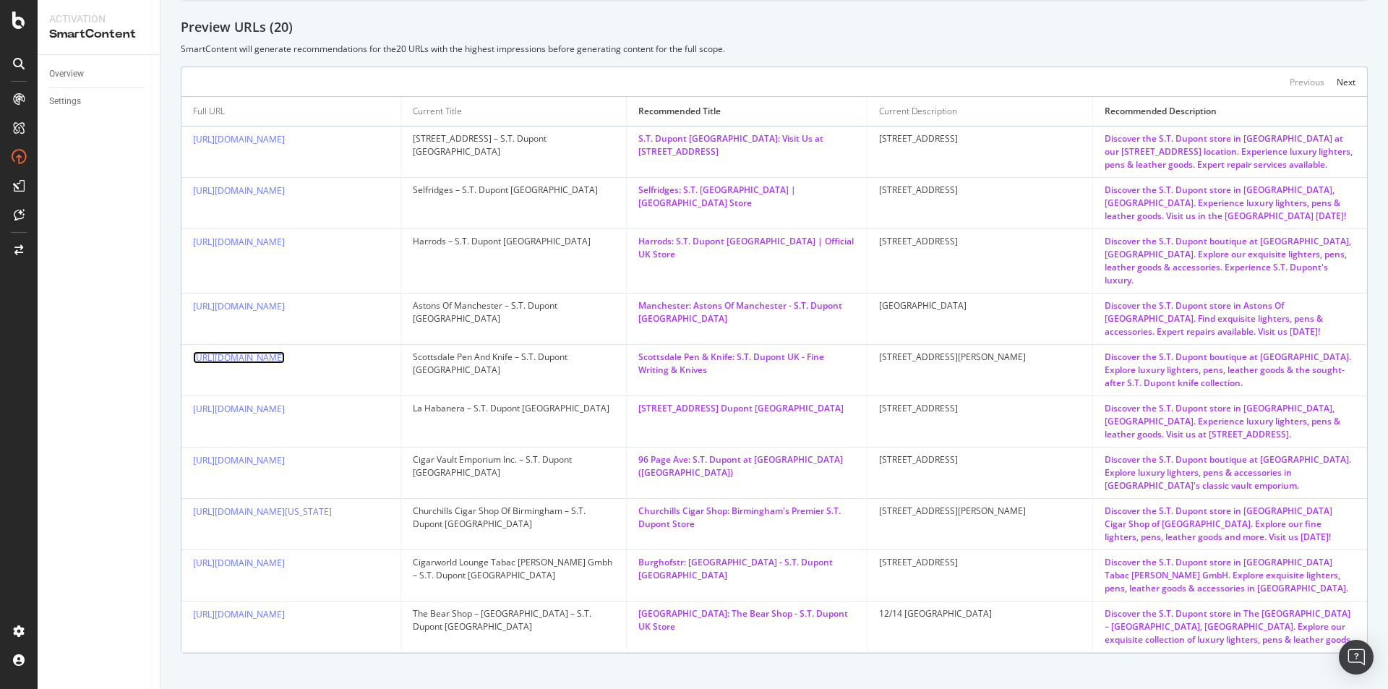
scroll to position [450, 0]
drag, startPoint x: 827, startPoint y: 397, endPoint x: 608, endPoint y: 399, distance: 218.3
click at [608, 399] on tr "https://uk.st-dupont.com/pages/stores/0282-dijon-la-habanera La Habanera – S.T.…" at bounding box center [773, 419] width 1185 height 51
drag, startPoint x: 637, startPoint y: 442, endPoint x: 696, endPoint y: 442, distance: 58.5
click at [696, 445] on td "96 Page Ave: S.T. Dupont at Cigar Vault Emporium (US)" at bounding box center [747, 470] width 240 height 51
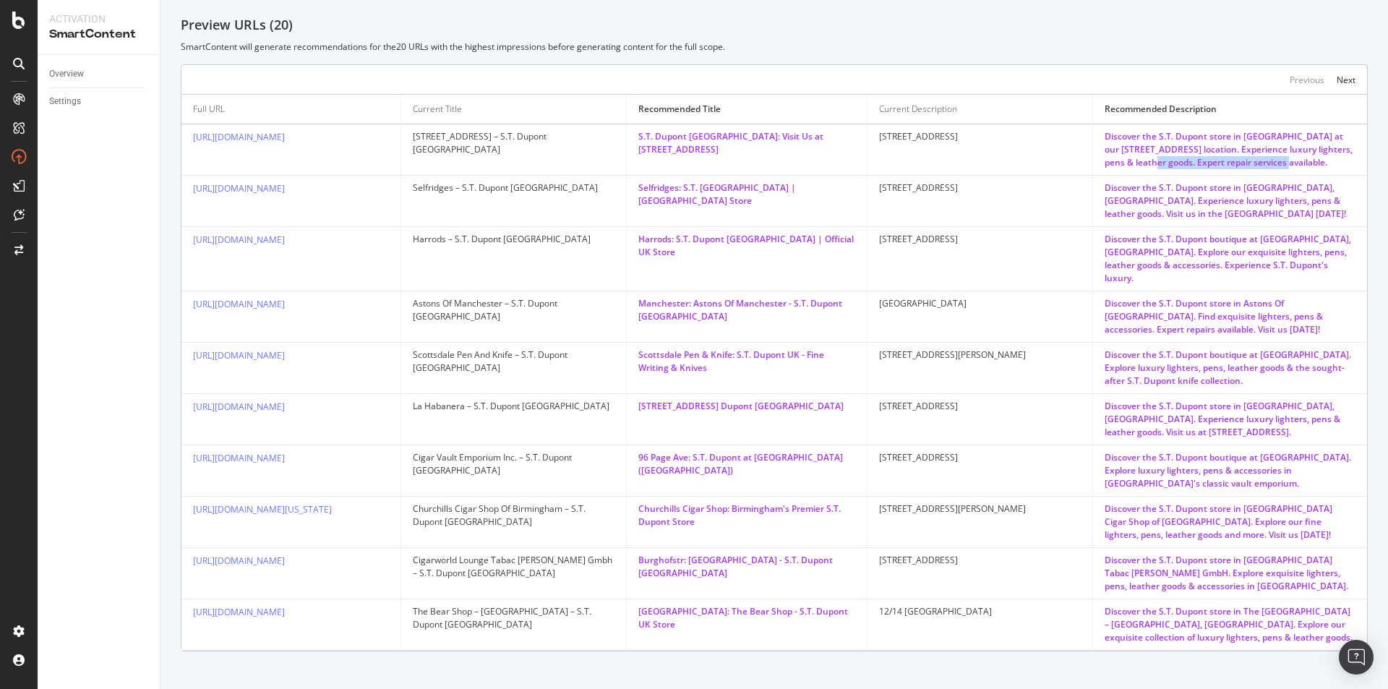
drag, startPoint x: 1265, startPoint y: 159, endPoint x: 1115, endPoint y: 160, distance: 149.6
click at [1115, 160] on div "Discover the S.T. Dupont store in London at our 5 Hertford Street location. Exp…" at bounding box center [1229, 149] width 251 height 39
drag, startPoint x: 1247, startPoint y: 304, endPoint x: 1253, endPoint y: 320, distance: 17.8
click at [1253, 320] on div "Discover the S.T. Dupont store in Astons Of Manchester. Find exquisite lighters…" at bounding box center [1229, 316] width 251 height 39
click at [1254, 322] on div "Discover the S.T. Dupont store in Astons Of Manchester. Find exquisite lighters…" at bounding box center [1229, 316] width 251 height 39
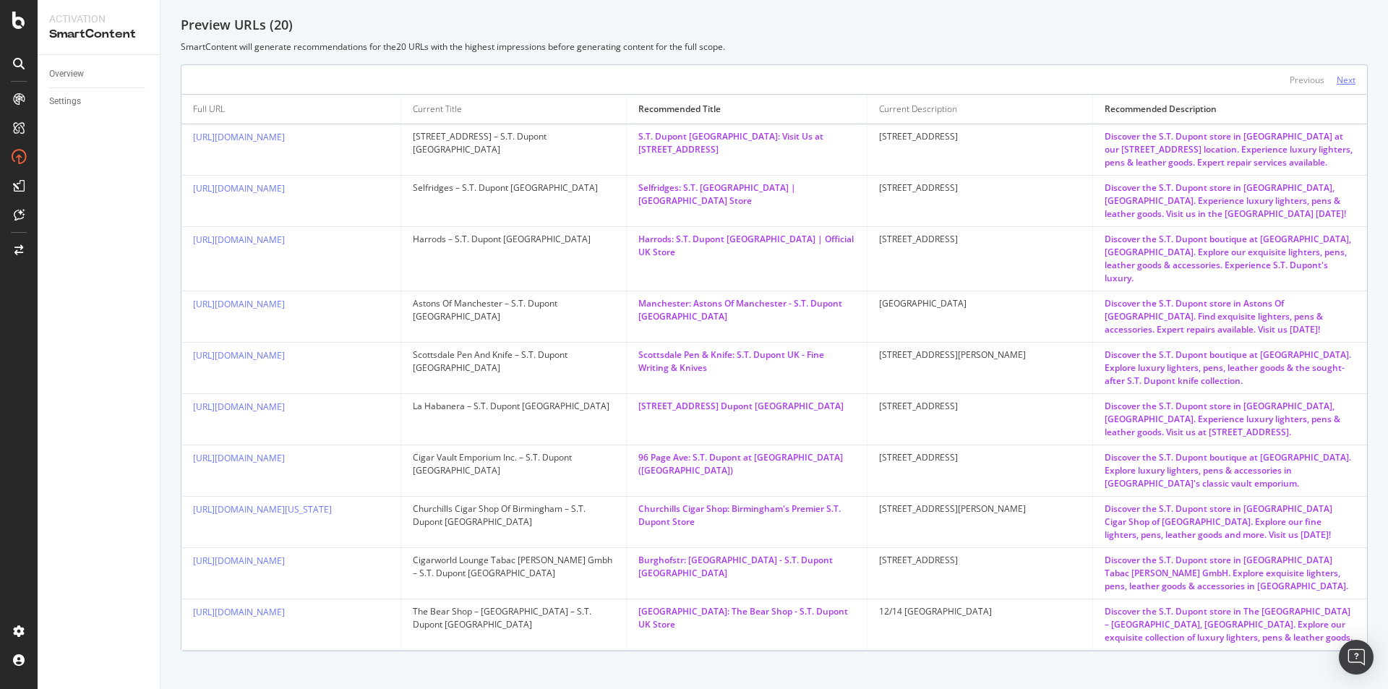
click at [1336, 85] on div "Next" at bounding box center [1345, 80] width 19 height 12
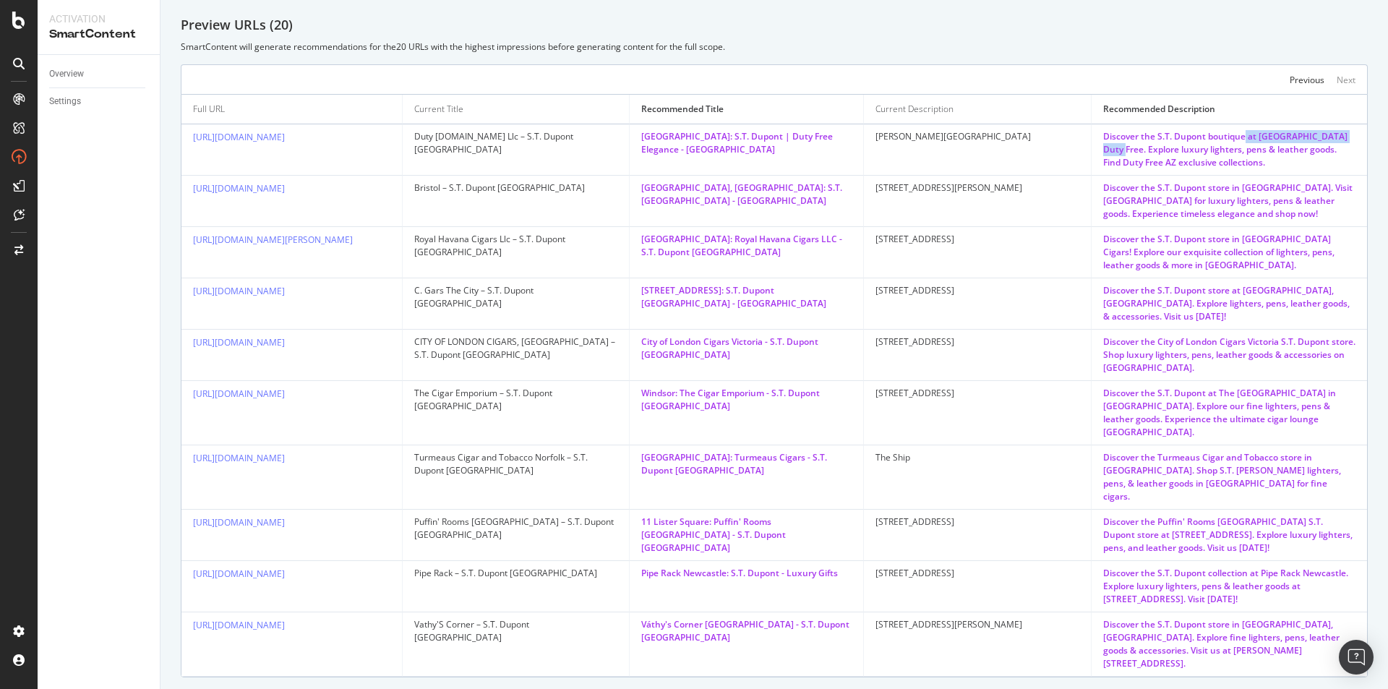
drag, startPoint x: 1229, startPoint y: 134, endPoint x: 1354, endPoint y: 134, distance: 125.0
click at [1354, 134] on td "Discover the S.T. Dupont boutique at Baku Airport Duty Free. Explore luxury lig…" at bounding box center [1228, 149] width 275 height 51
click at [1189, 168] on div "Discover the S.T. Dupont boutique at Baku Airport Duty Free. Explore luxury lig…" at bounding box center [1229, 149] width 252 height 39
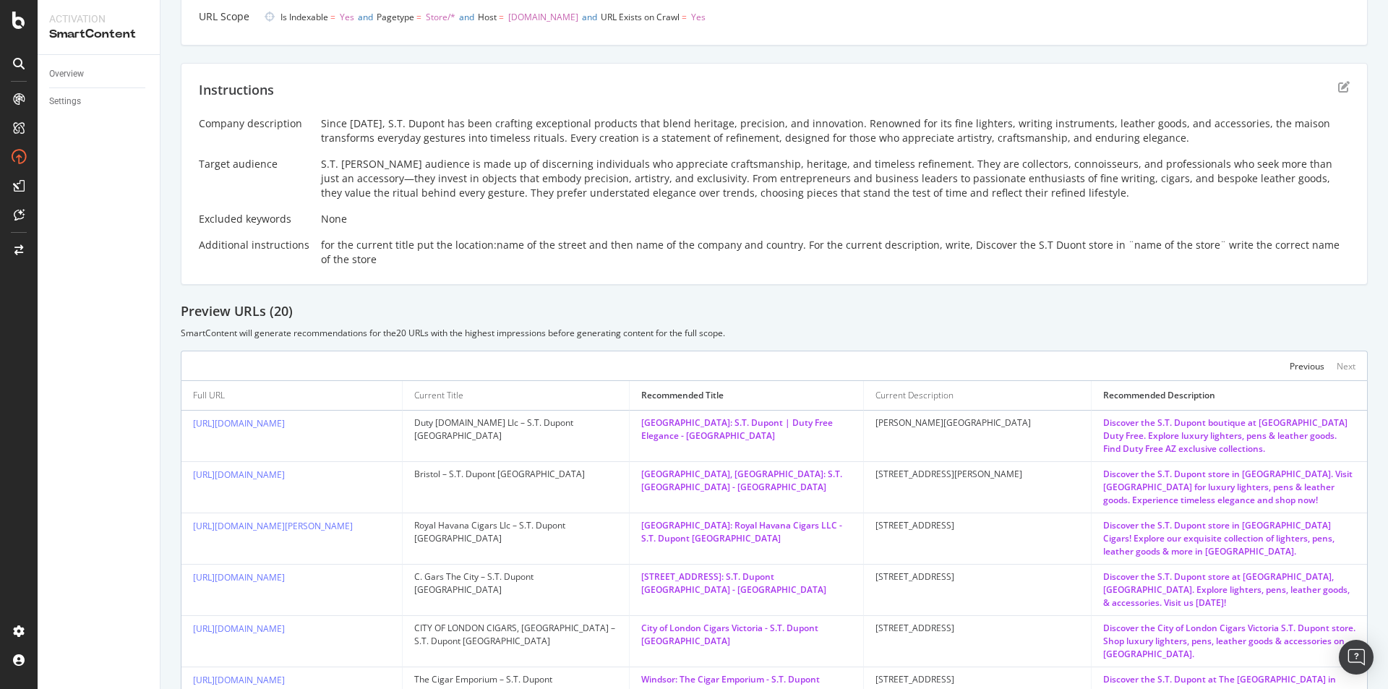
scroll to position [0, 0]
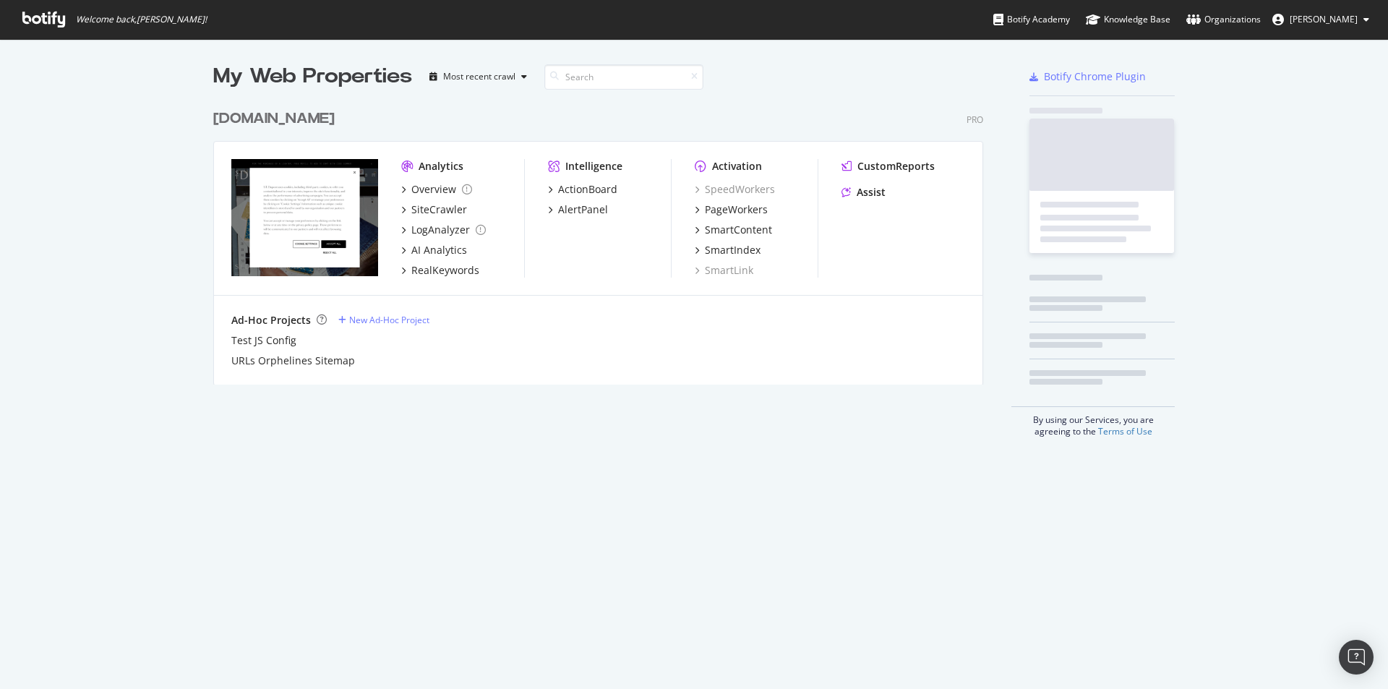
scroll to position [283, 770]
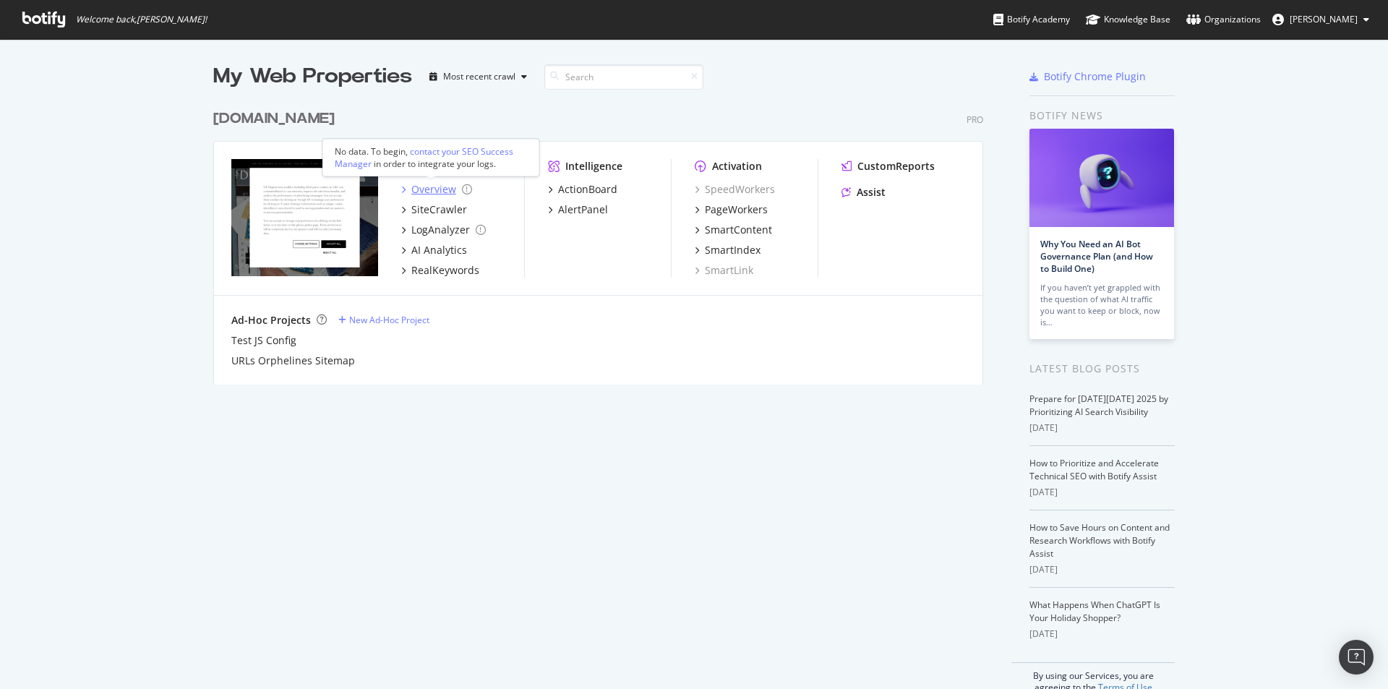
click at [411, 184] on div "Overview" at bounding box center [433, 189] width 45 height 14
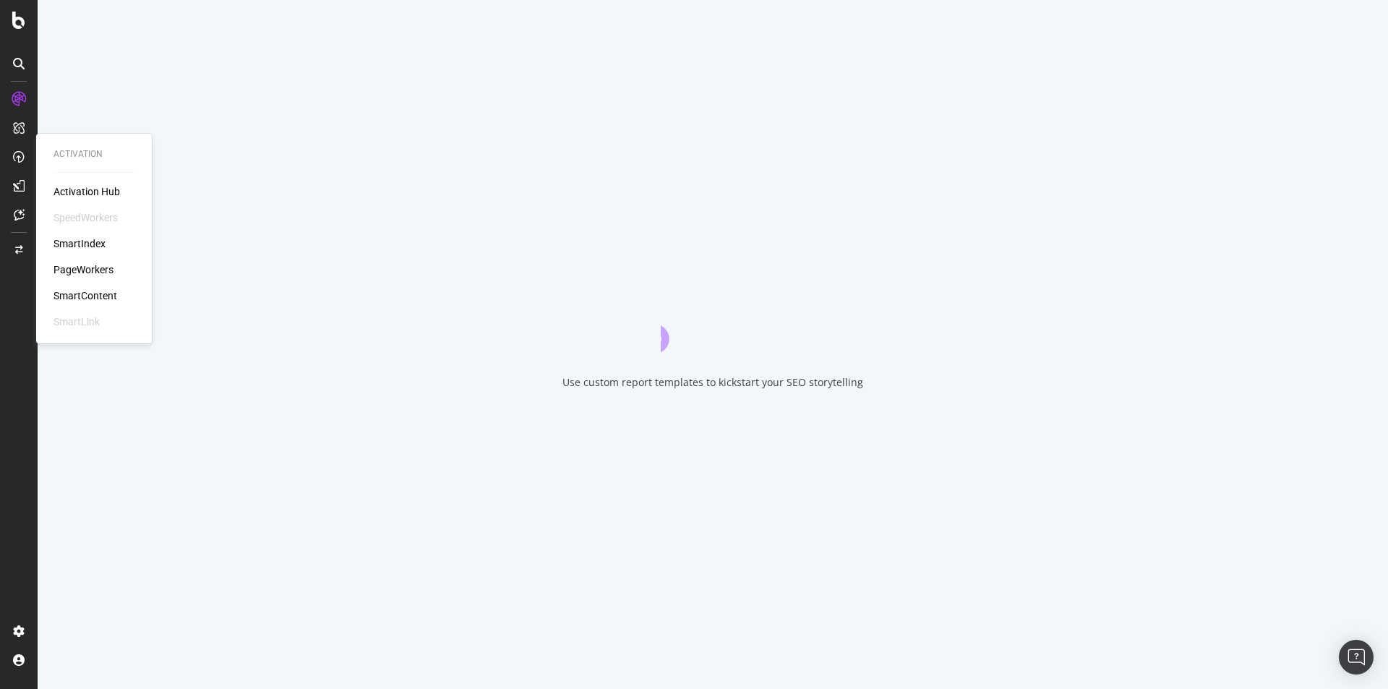
click at [21, 150] on div at bounding box center [18, 156] width 23 height 23
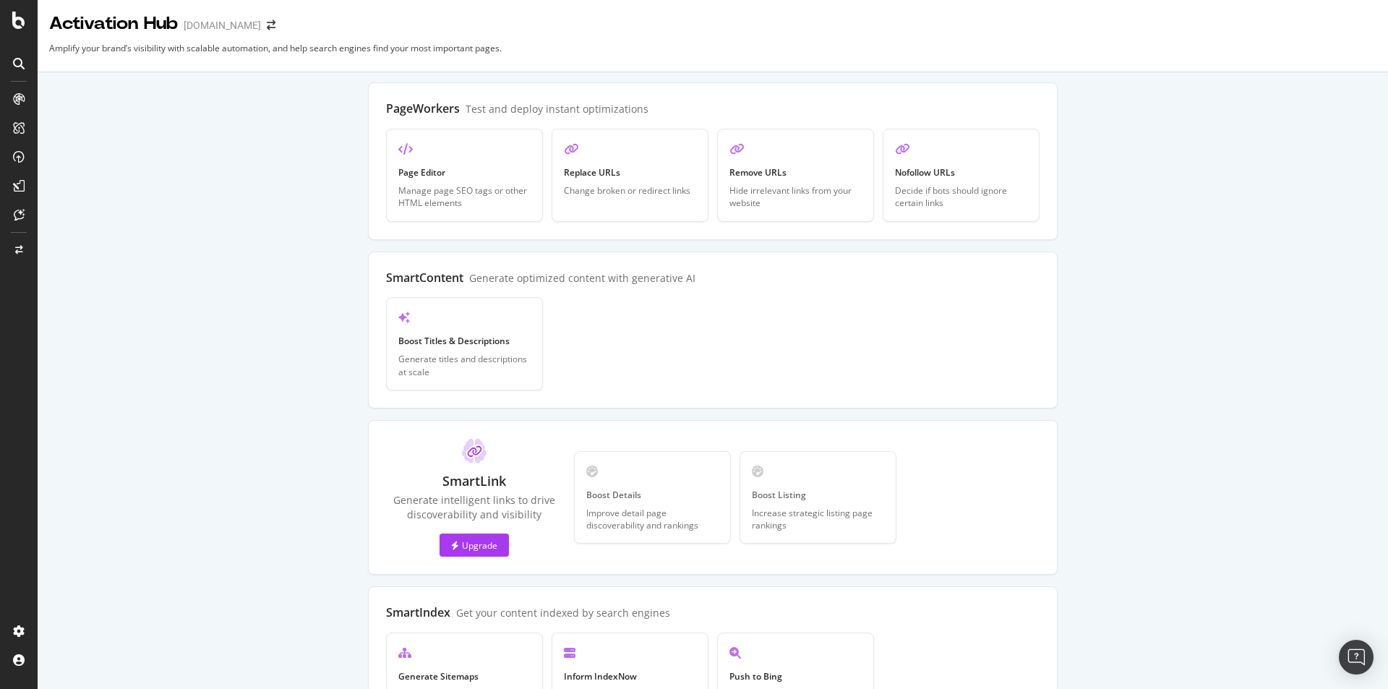
click at [20, 154] on icon at bounding box center [19, 157] width 12 height 12
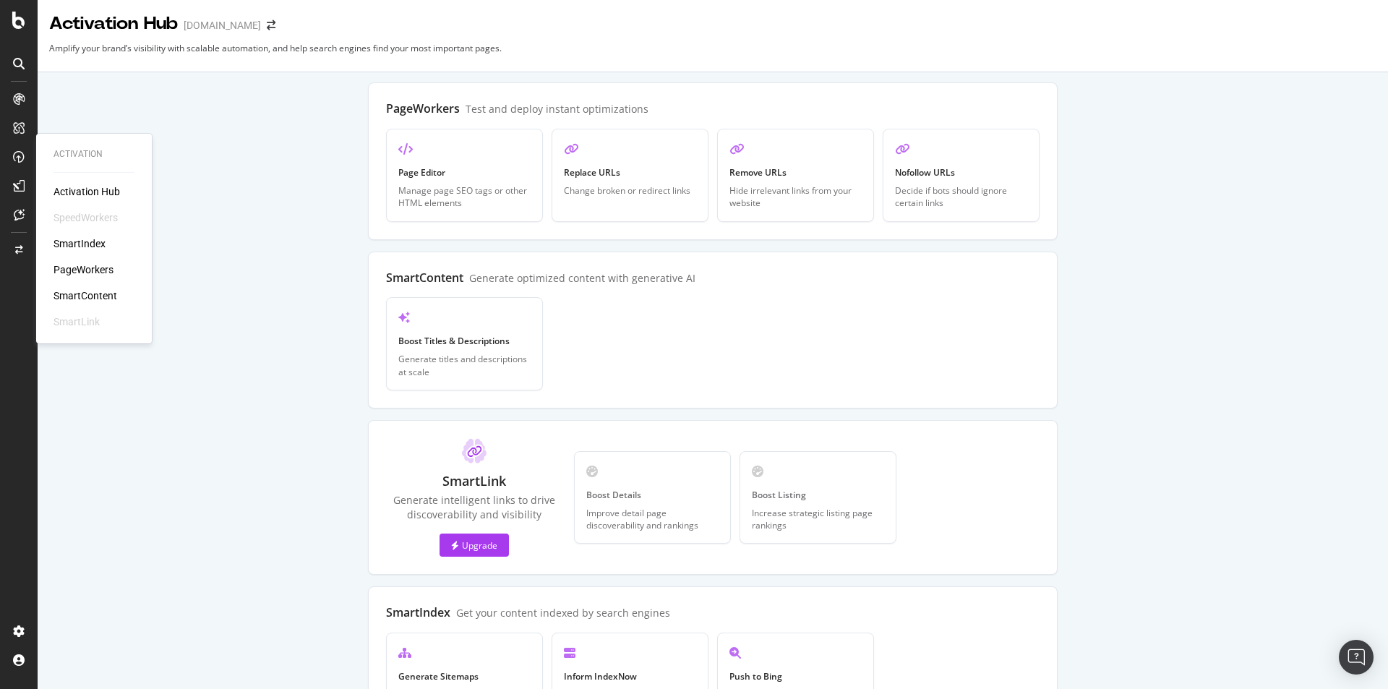
click at [95, 296] on div "SmartContent" at bounding box center [85, 295] width 64 height 14
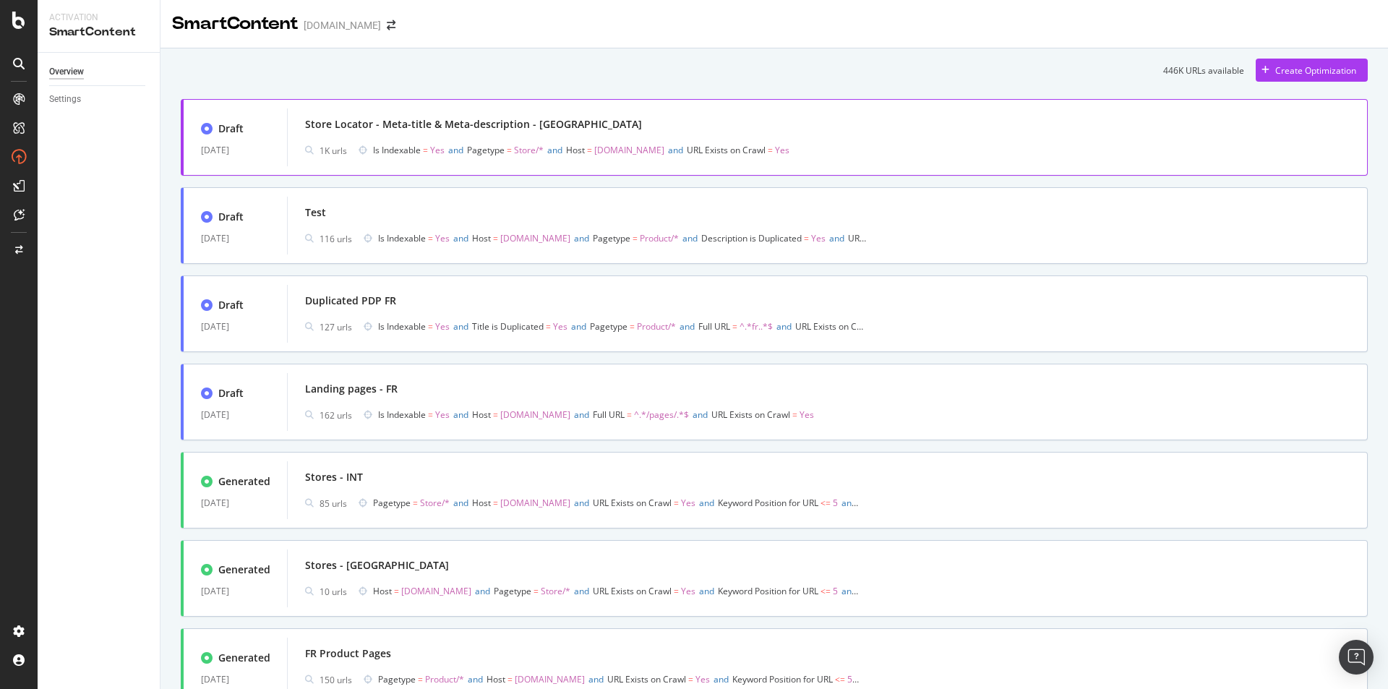
click at [552, 136] on div "Store Locator - Meta-title & Meta-description - UK 1K urls Is Indexable = Yes a…" at bounding box center [827, 137] width 1044 height 46
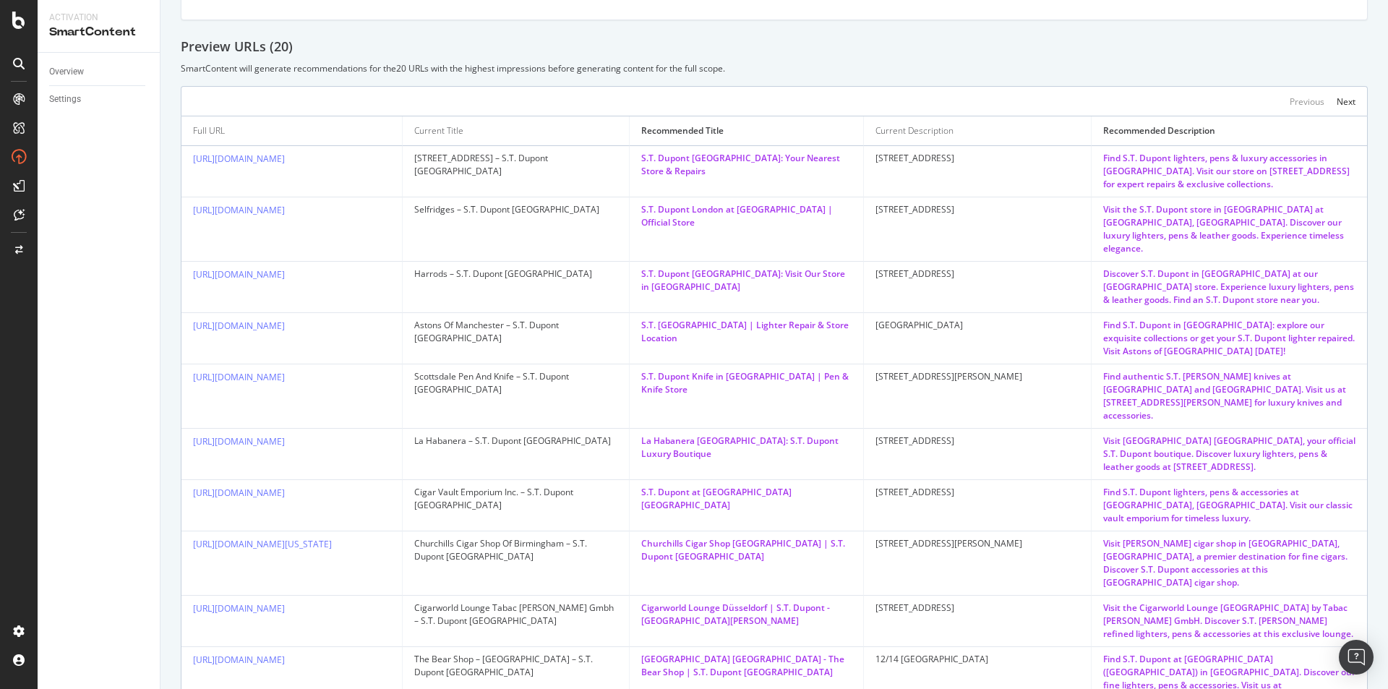
scroll to position [421, 0]
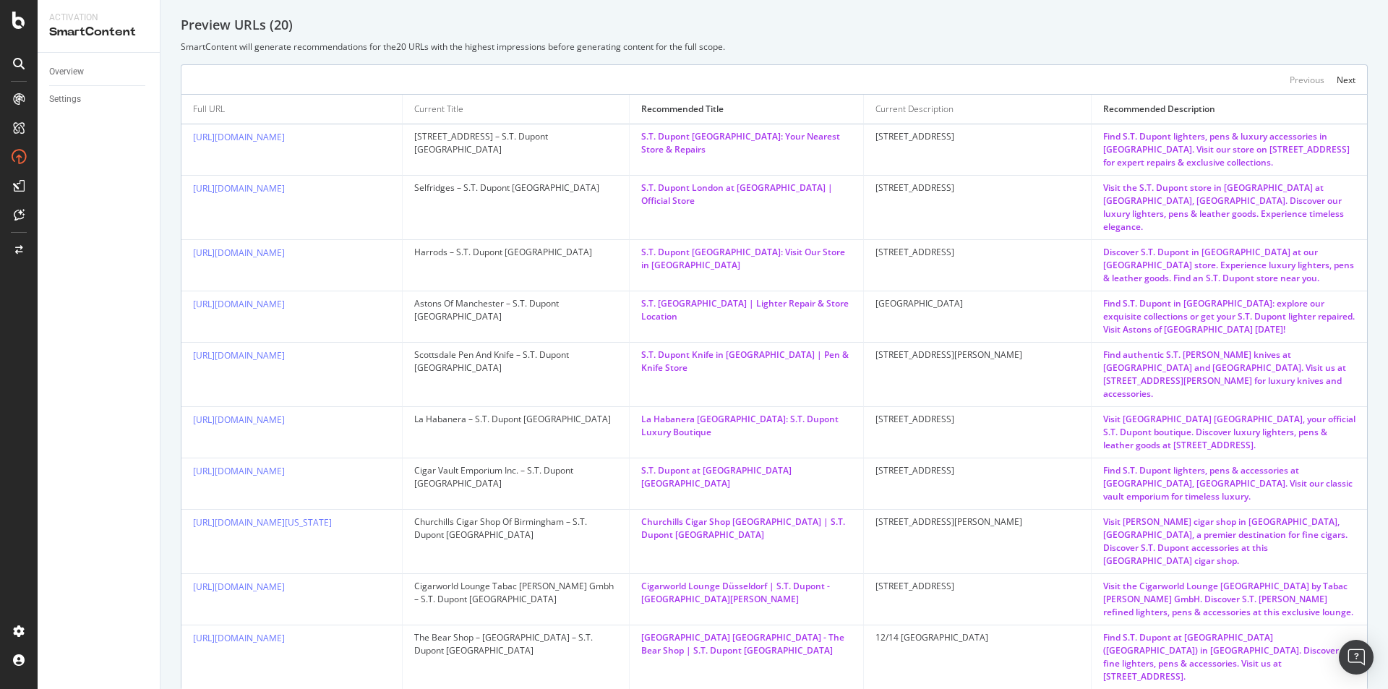
drag, startPoint x: 858, startPoint y: 135, endPoint x: 959, endPoint y: 133, distance: 101.2
click at [959, 133] on td "2-5 Hertford Street" at bounding box center [977, 149] width 227 height 51
click at [978, 158] on td "2-5 Hertford Street" at bounding box center [977, 149] width 227 height 51
click at [174, 279] on div "Add a description Add a description Scope Crawl used 20251002 URL Scope Is Inde…" at bounding box center [773, 180] width 1227 height 1121
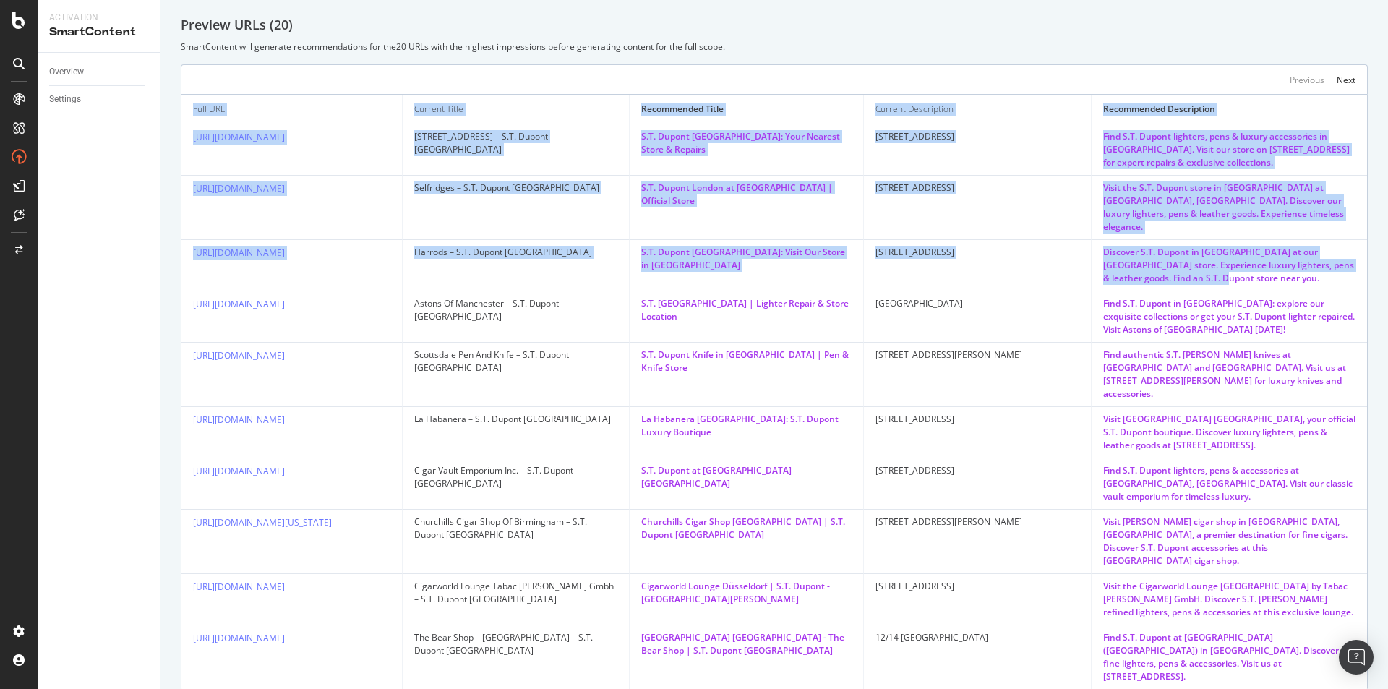
drag, startPoint x: 274, startPoint y: 250, endPoint x: 1295, endPoint y: 258, distance: 1021.2
click at [1295, 258] on div "Add a description Add a description Scope Crawl used 20251002 URL Scope Is Inde…" at bounding box center [773, 180] width 1227 height 1121
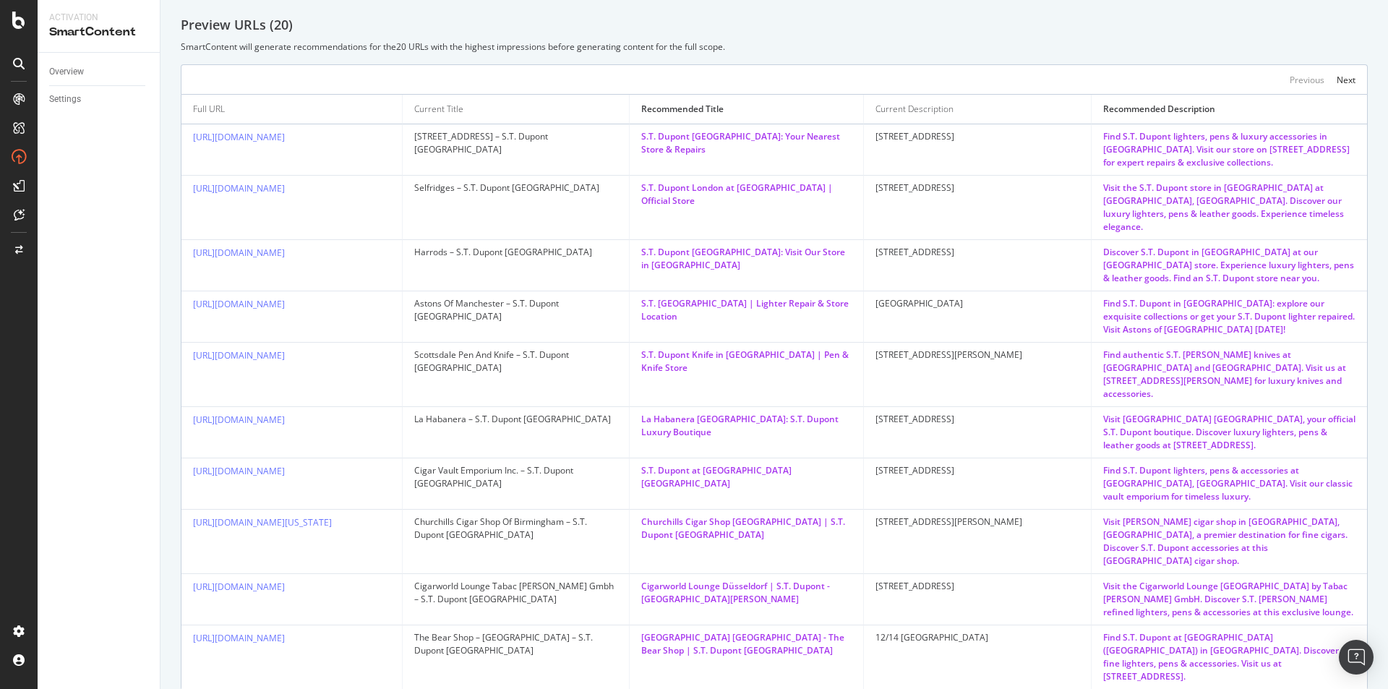
click at [1335, 269] on div "Discover S.T. Dupont in London at our Harrods store. Experience luxury lighters…" at bounding box center [1229, 265] width 252 height 39
drag, startPoint x: 1336, startPoint y: 267, endPoint x: 1018, endPoint y: 238, distance: 319.3
click at [1018, 240] on tr "https://uk.st-dupont.com/pages/stores/1260-london-harrods Harrods – S.T. Dupont…" at bounding box center [773, 265] width 1185 height 51
click at [1018, 246] on div "87 Bromton Road" at bounding box center [976, 252] width 203 height 13
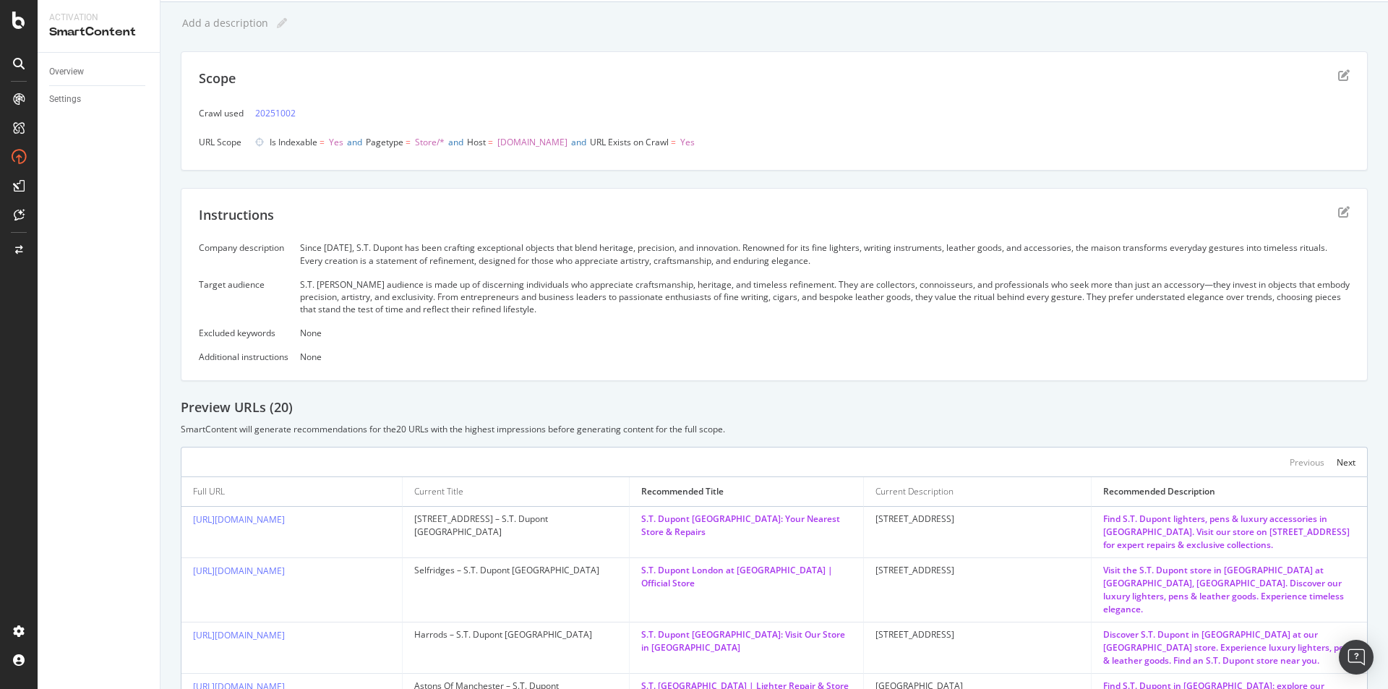
scroll to position [72, 0]
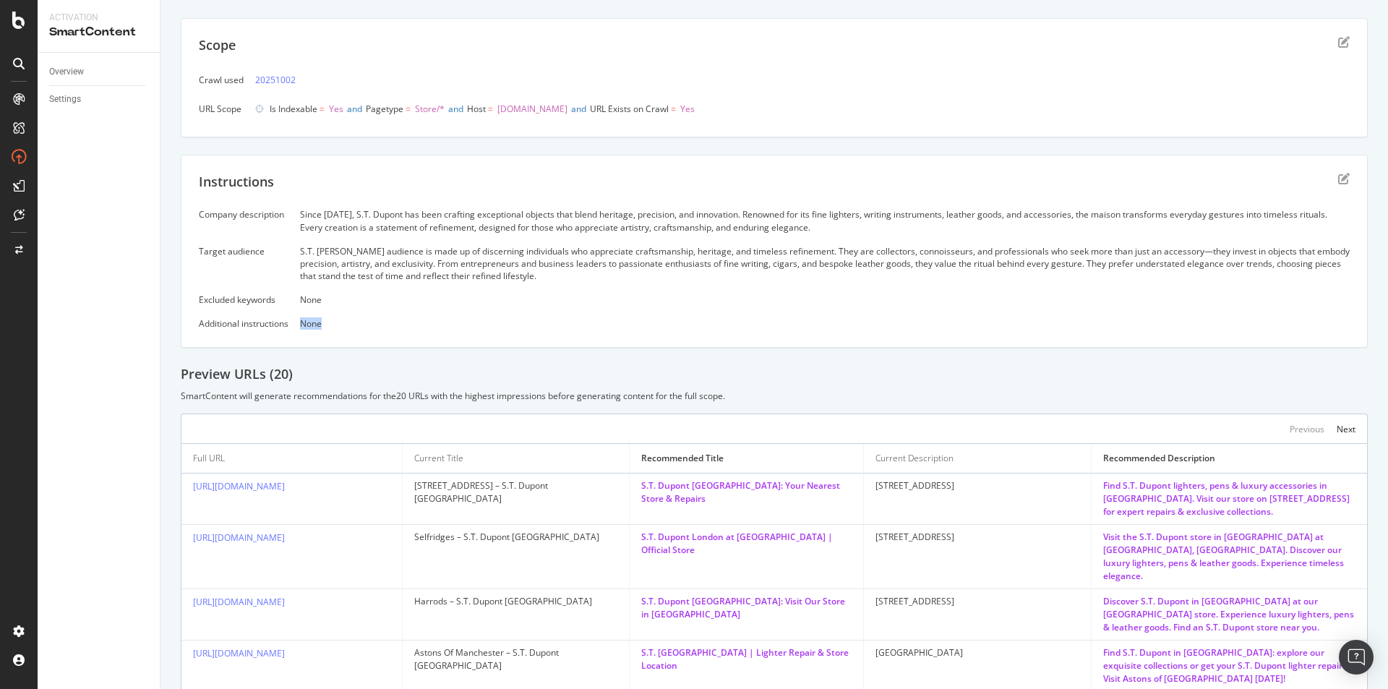
drag, startPoint x: 298, startPoint y: 319, endPoint x: 366, endPoint y: 330, distance: 68.1
click at [366, 330] on div "Instructions Company description Since 1872, S.T. Dupont has been crafting exce…" at bounding box center [774, 252] width 1187 height 194
